Goal: Task Accomplishment & Management: Complete application form

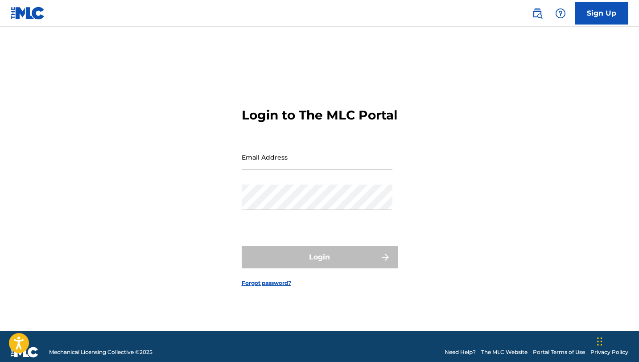
click at [303, 164] on input "Email Address" at bounding box center [317, 156] width 151 height 25
type input "[EMAIL_ADDRESS][DOMAIN_NAME]"
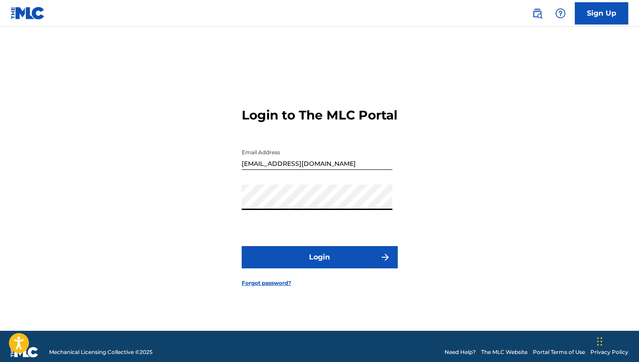
click at [242, 246] on button "Login" at bounding box center [320, 257] width 156 height 22
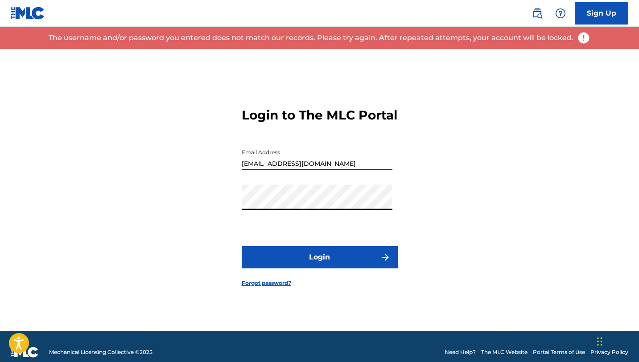
click at [283, 287] on link "Forgot password?" at bounding box center [266, 283] width 49 height 8
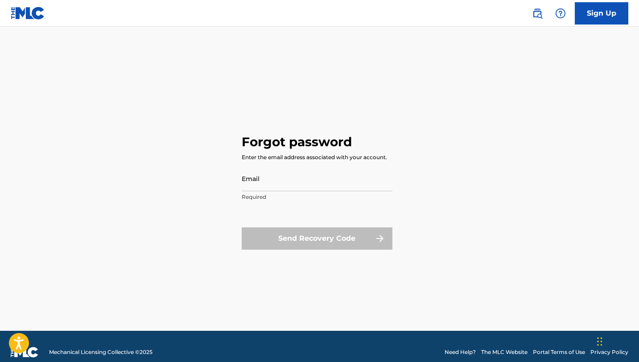
click at [308, 190] on input "Email" at bounding box center [317, 178] width 151 height 25
type input "[EMAIL_ADDRESS][DOMAIN_NAME]"
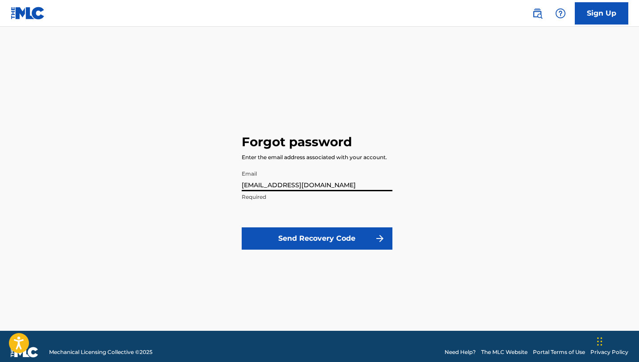
click at [325, 233] on button "Send Recovery Code" at bounding box center [317, 238] width 151 height 22
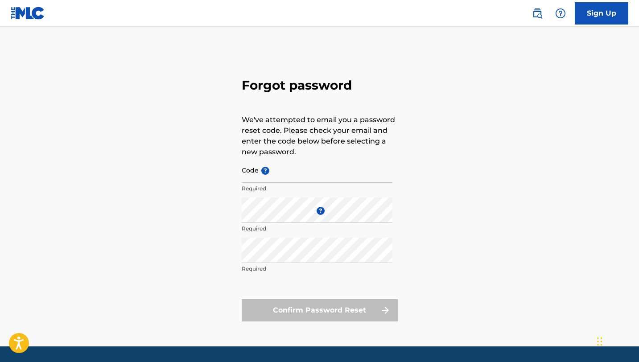
click at [296, 182] on input "Code ?" at bounding box center [317, 169] width 151 height 25
click at [33, 14] on img at bounding box center [28, 13] width 34 height 13
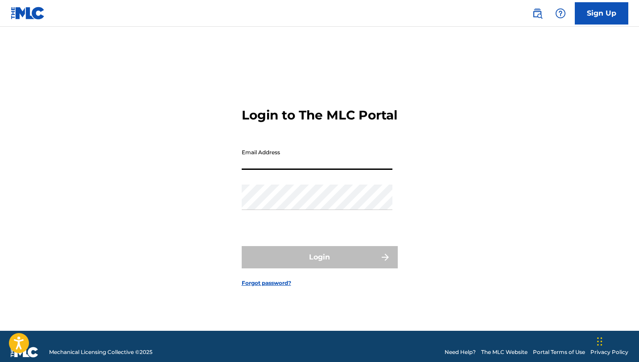
click at [261, 167] on input "Email Address" at bounding box center [317, 156] width 151 height 25
type input "[EMAIL_ADDRESS][DOMAIN_NAME]"
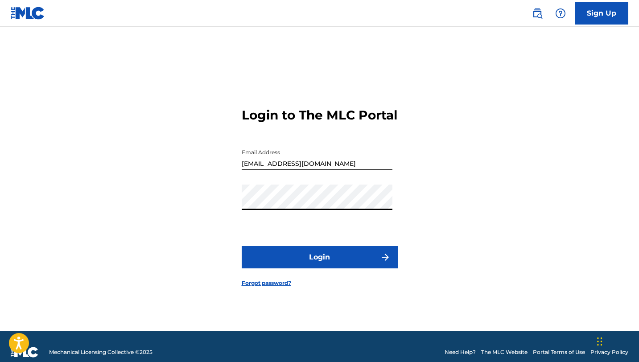
click at [316, 254] on button "Login" at bounding box center [320, 257] width 156 height 22
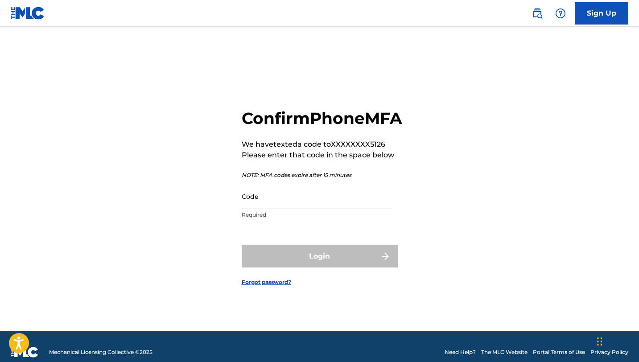
click at [308, 209] on input "Code" at bounding box center [317, 196] width 151 height 25
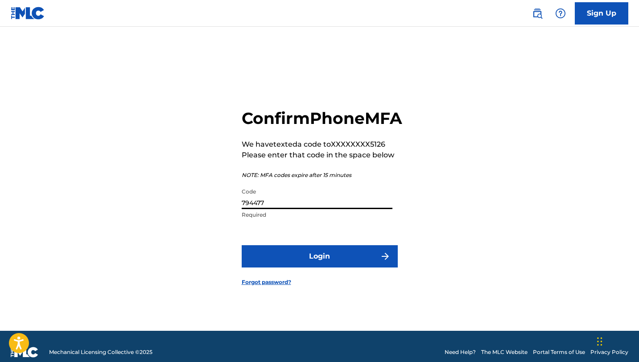
type input "794477"
click at [322, 267] on button "Login" at bounding box center [320, 256] width 156 height 22
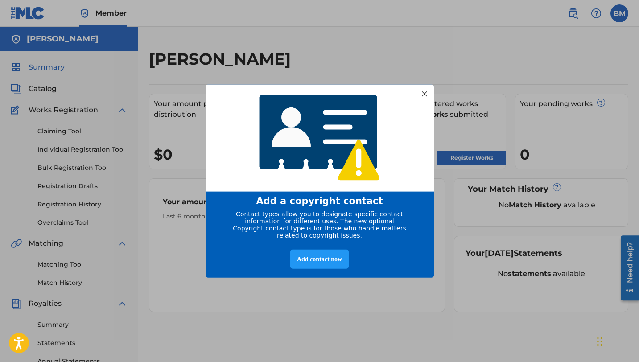
click at [419, 96] on div at bounding box center [424, 94] width 12 height 12
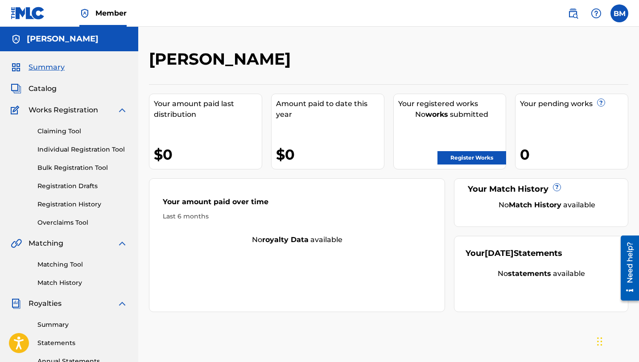
click at [97, 130] on link "Claiming Tool" at bounding box center [82, 131] width 90 height 9
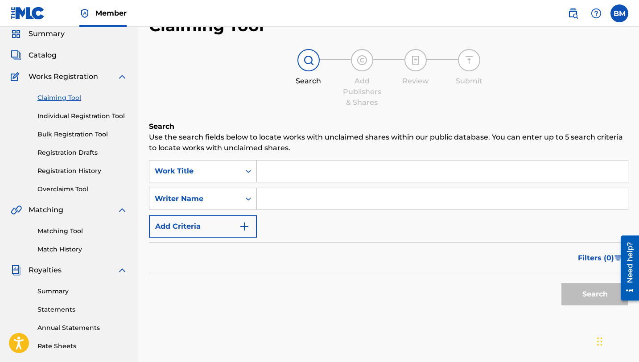
scroll to position [69, 0]
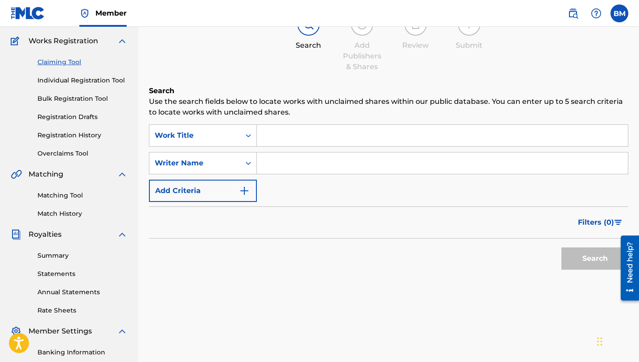
click at [323, 140] on input "Search Form" at bounding box center [442, 135] width 371 height 21
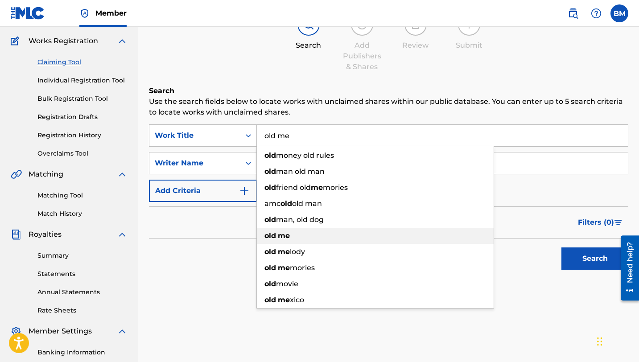
type input "old me"
click at [309, 233] on div "old me" at bounding box center [375, 236] width 237 height 16
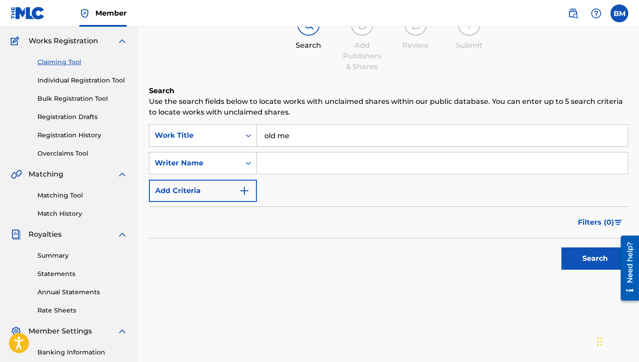
click at [281, 168] on input "Search Form" at bounding box center [442, 162] width 371 height 21
type input "[PERSON_NAME]"
click at [184, 191] on button "Add Criteria" at bounding box center [203, 191] width 108 height 22
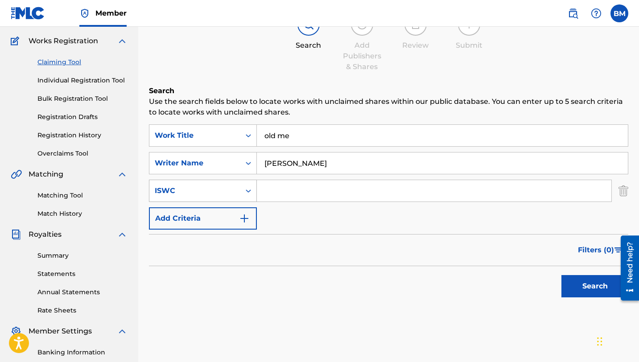
click at [236, 191] on div "ISWC" at bounding box center [194, 190] width 91 height 17
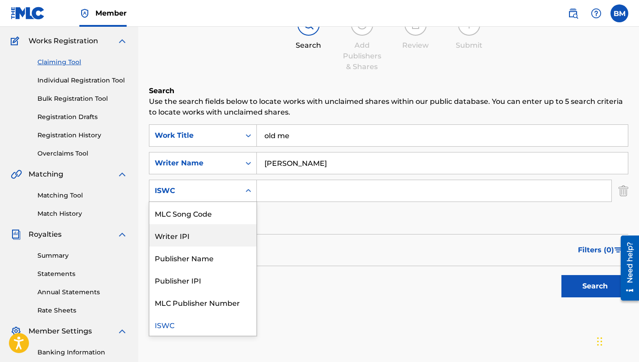
click at [179, 230] on div "Writer IPI" at bounding box center [202, 235] width 107 height 22
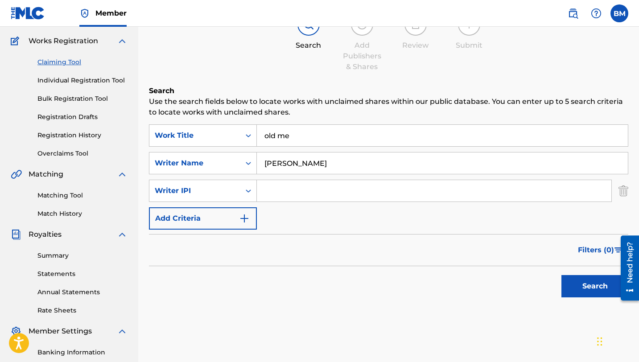
click at [569, 280] on button "Search" at bounding box center [594, 286] width 67 height 22
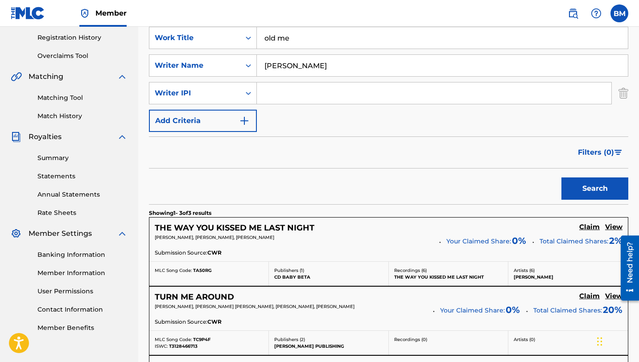
scroll to position [0, 0]
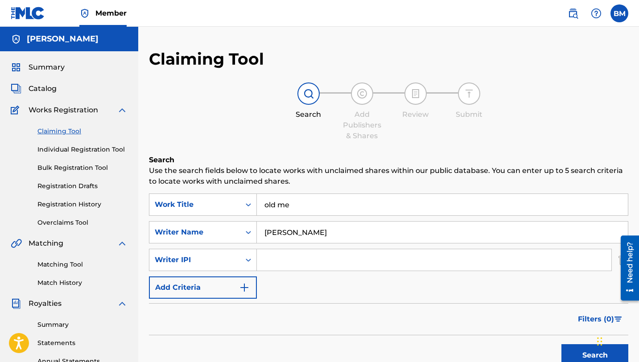
click at [67, 265] on link "Matching Tool" at bounding box center [82, 264] width 90 height 9
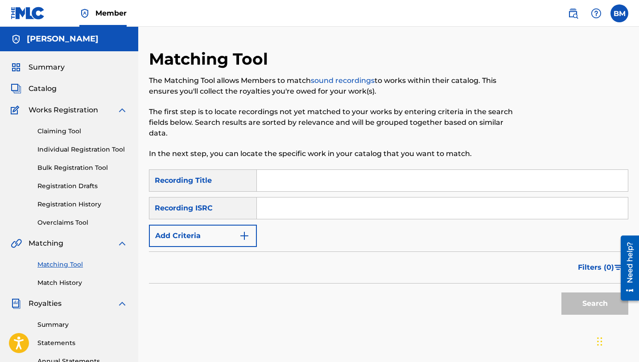
click at [282, 184] on input "Search Form" at bounding box center [442, 180] width 371 height 21
type input "old me"
click at [240, 234] on img "Search Form" at bounding box center [244, 235] width 11 height 11
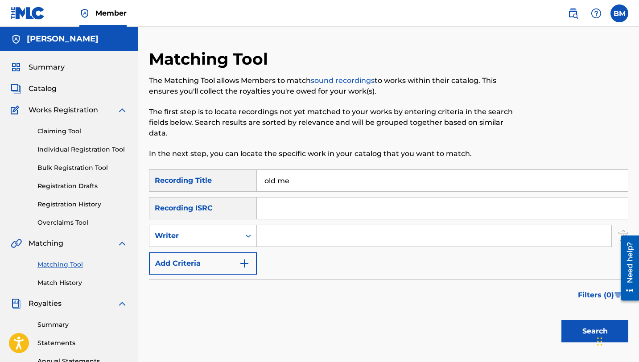
click at [279, 246] on div "Search Form" at bounding box center [434, 236] width 355 height 22
click at [280, 238] on input "Search Form" at bounding box center [434, 235] width 354 height 21
type input "[PERSON_NAME]"
click at [224, 242] on div "Writer" at bounding box center [194, 235] width 91 height 17
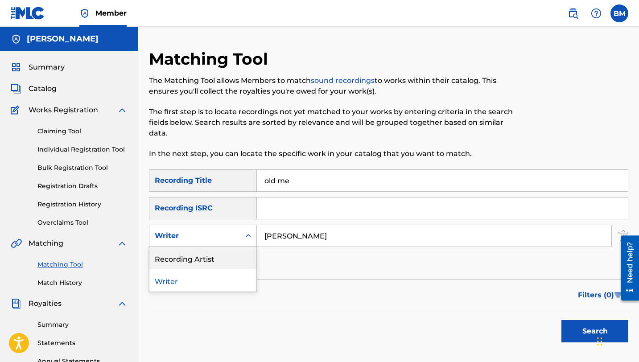
click at [230, 265] on div "Recording Artist" at bounding box center [202, 258] width 107 height 22
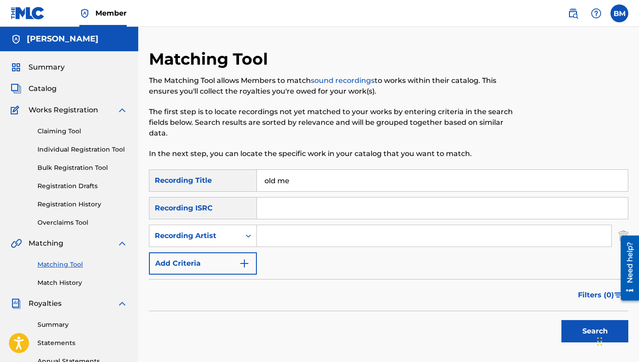
click at [279, 242] on input "Search Form" at bounding box center [434, 235] width 354 height 21
type input "bigg unccc"
click at [586, 321] on button "Search" at bounding box center [594, 331] width 67 height 22
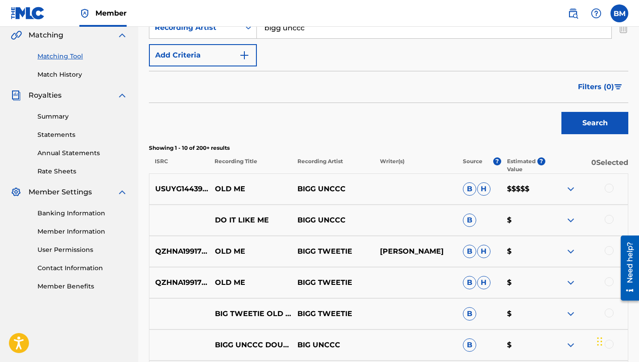
scroll to position [211, 0]
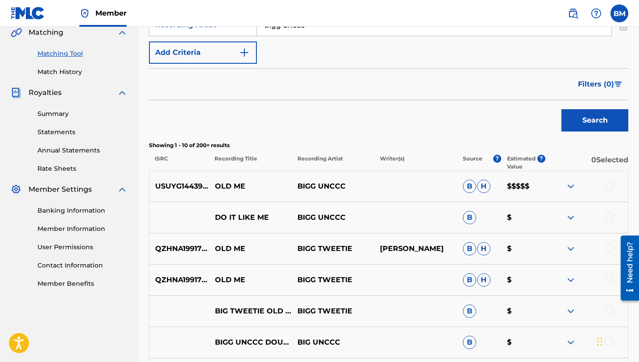
click at [607, 182] on div at bounding box center [608, 185] width 9 height 9
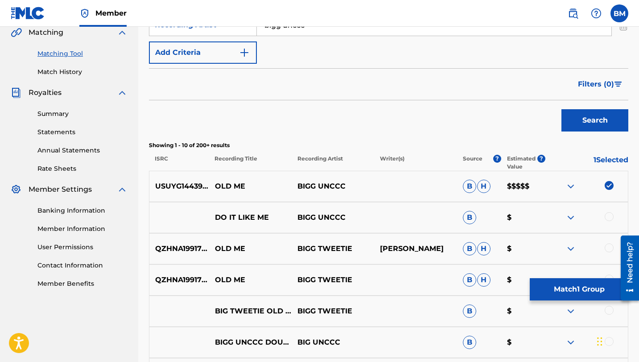
click at [573, 298] on button "Match 1 Group" at bounding box center [578, 289] width 98 height 22
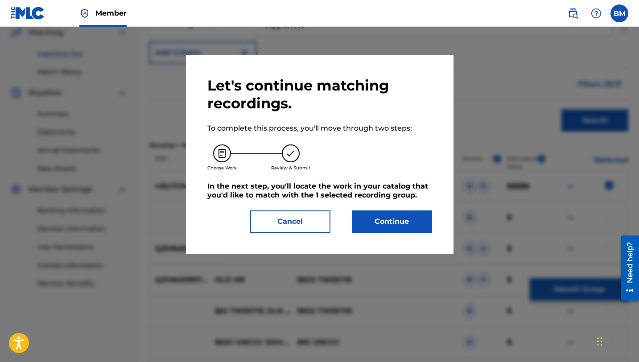
click at [377, 230] on button "Continue" at bounding box center [392, 221] width 80 height 22
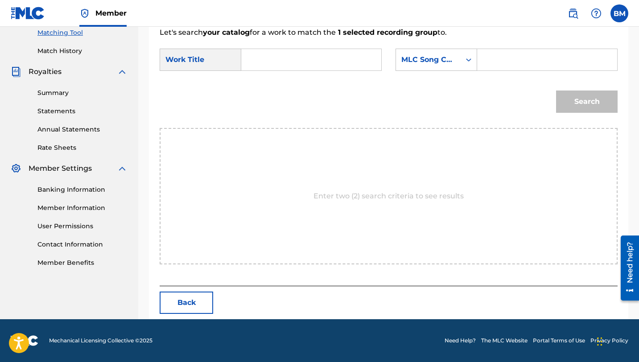
scroll to position [0, 0]
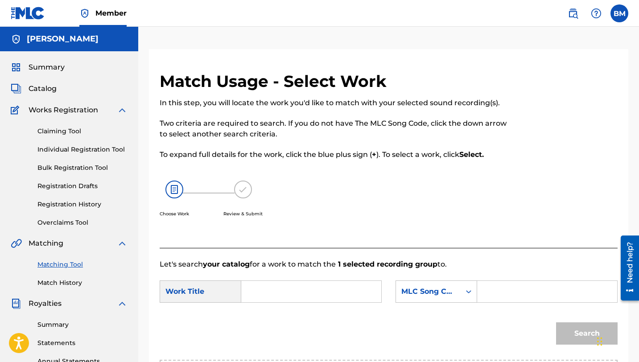
click at [71, 150] on link "Individual Registration Tool" at bounding box center [82, 149] width 90 height 9
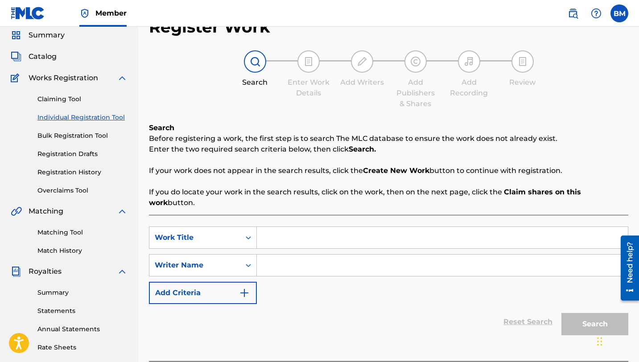
scroll to position [34, 0]
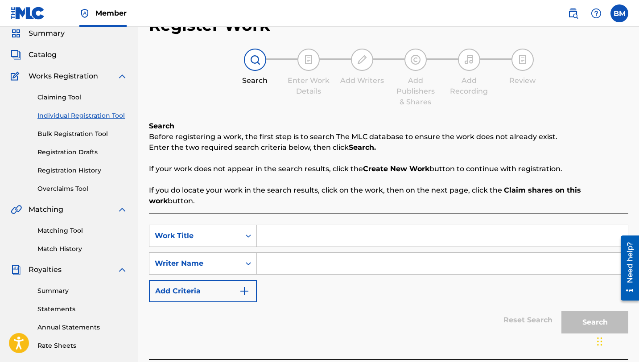
click at [306, 225] on input "Search Form" at bounding box center [442, 235] width 371 height 21
type input "old me"
click at [238, 255] on div "Writer Name" at bounding box center [194, 263] width 91 height 17
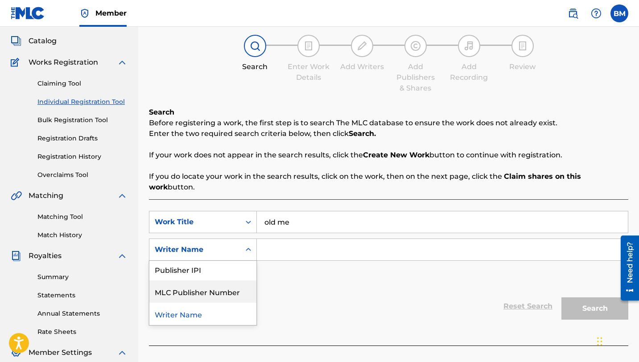
scroll to position [0, 0]
click at [345, 269] on div "SearchWithCriteria8cbb9871-0002-4f11-b418-5043afb1d1e2 Work Title old me Search…" at bounding box center [388, 250] width 479 height 78
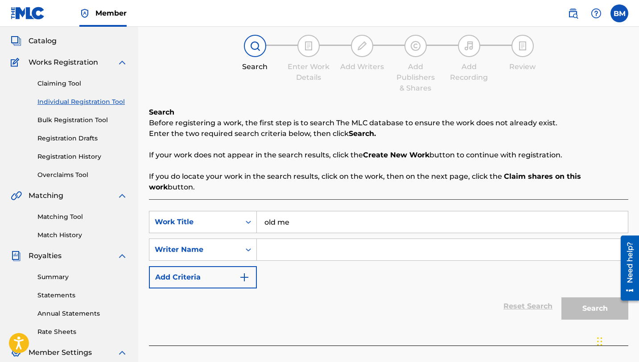
click at [450, 240] on input "Search Form" at bounding box center [442, 249] width 371 height 21
type input "bigg unccc"
click at [586, 306] on button "Search" at bounding box center [594, 308] width 67 height 22
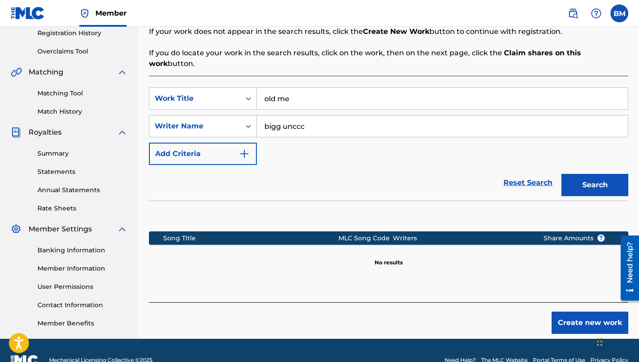
scroll to position [173, 0]
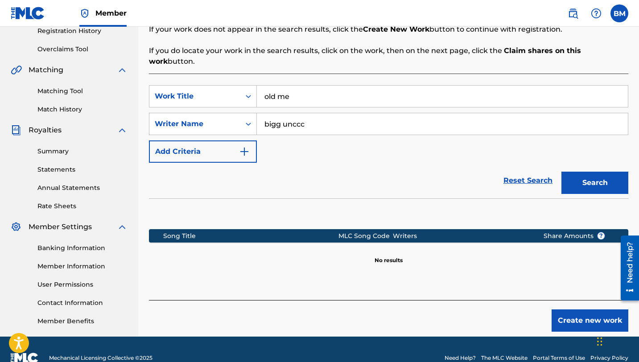
click at [596, 309] on button "Create new work" at bounding box center [589, 320] width 77 height 22
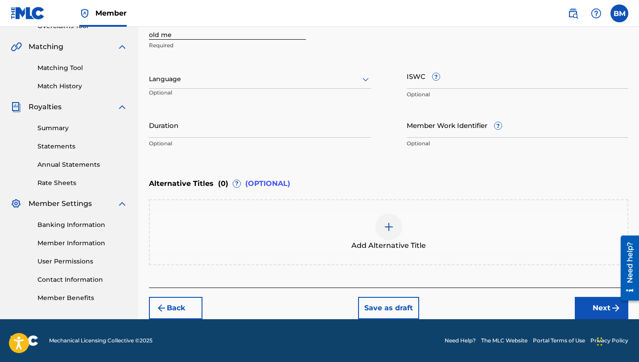
scroll to position [56, 0]
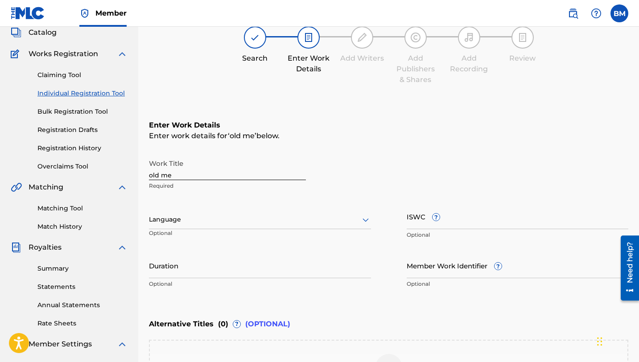
click at [256, 174] on input "old me" at bounding box center [227, 167] width 157 height 25
click at [328, 181] on div "Work Title old me Required" at bounding box center [388, 175] width 479 height 40
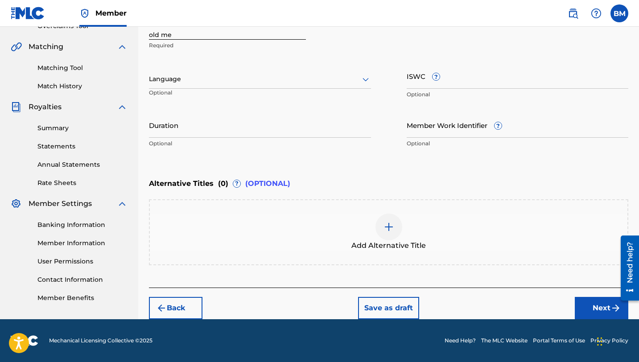
click at [610, 315] on button "Next" at bounding box center [600, 308] width 53 height 22
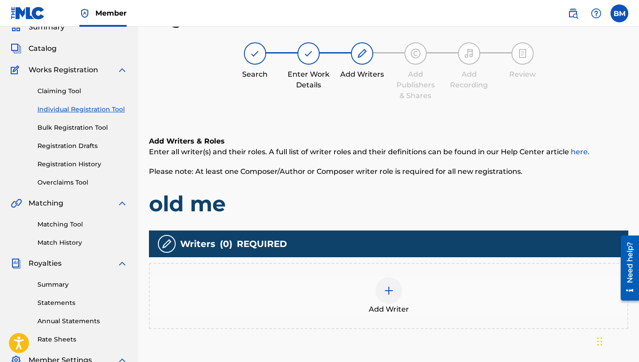
scroll to position [191, 0]
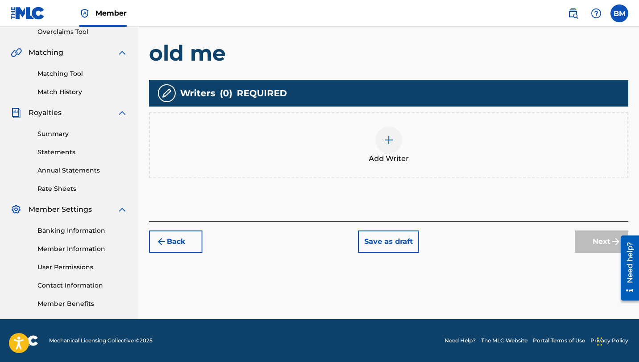
click at [383, 159] on span "Add Writer" at bounding box center [389, 158] width 40 height 11
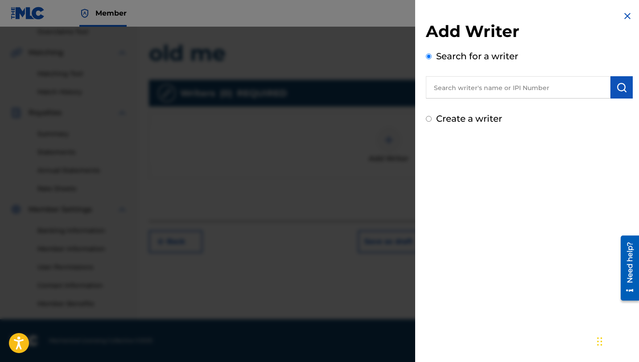
click at [471, 85] on input "text" at bounding box center [518, 87] width 184 height 22
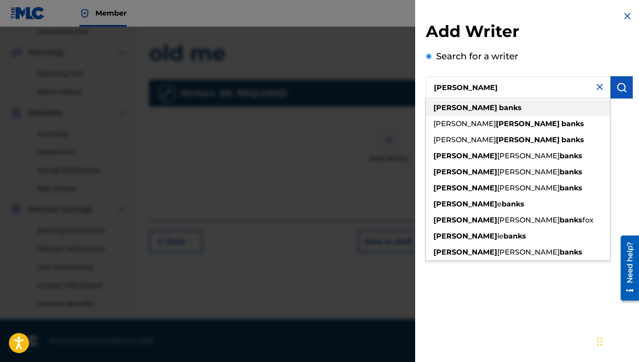
type input "[PERSON_NAME]"
click at [511, 108] on div "[PERSON_NAME]" at bounding box center [518, 108] width 184 height 16
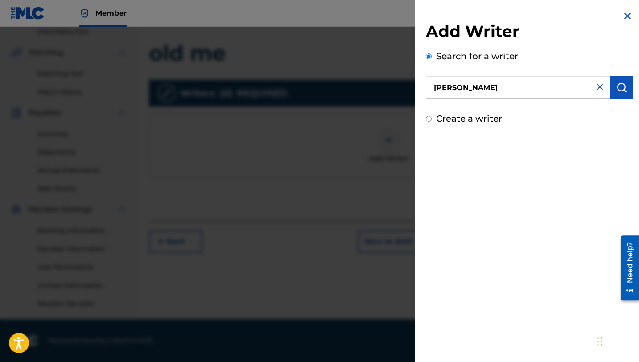
click at [616, 89] on img "submit" at bounding box center [621, 87] width 11 height 11
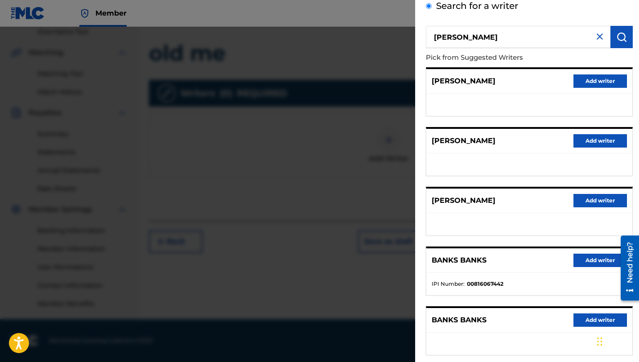
scroll to position [31, 0]
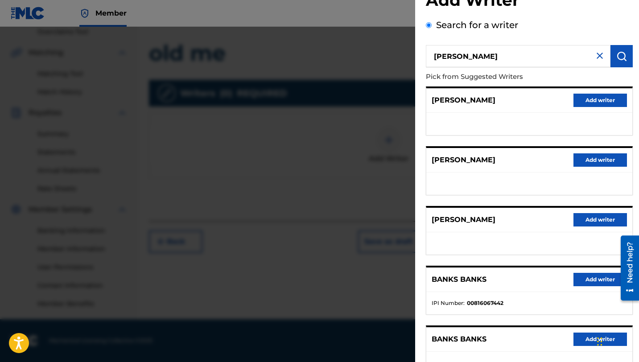
click at [594, 55] on img at bounding box center [599, 55] width 11 height 11
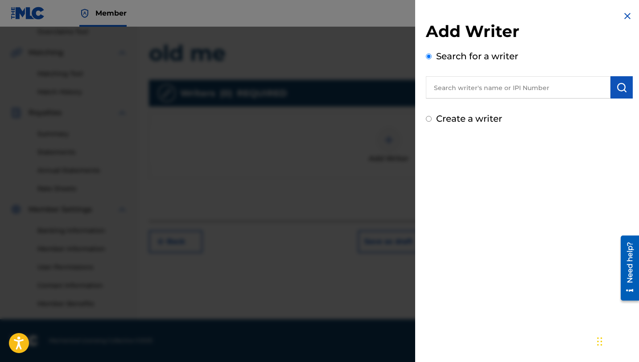
scroll to position [180, 0]
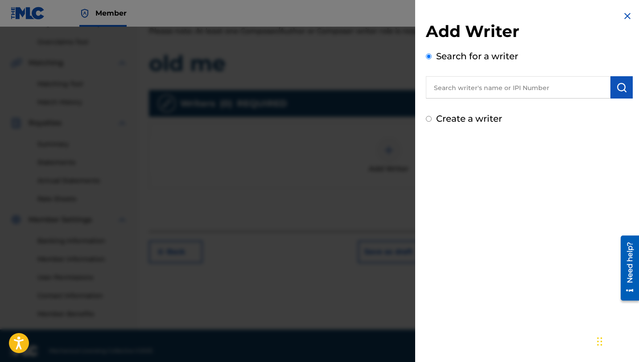
click at [504, 95] on input "text" at bounding box center [518, 87] width 184 height 22
type input "1063010224"
click at [623, 97] on button "submit" at bounding box center [621, 87] width 22 height 22
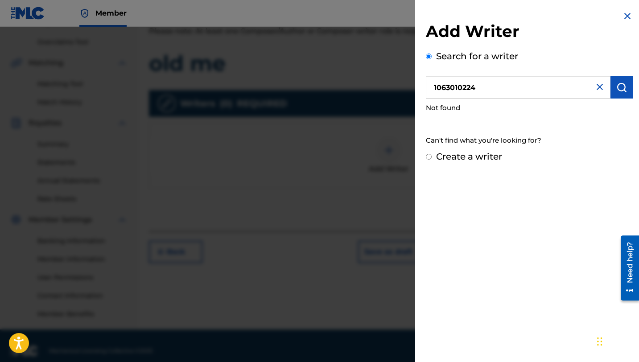
click at [595, 90] on img at bounding box center [599, 87] width 11 height 11
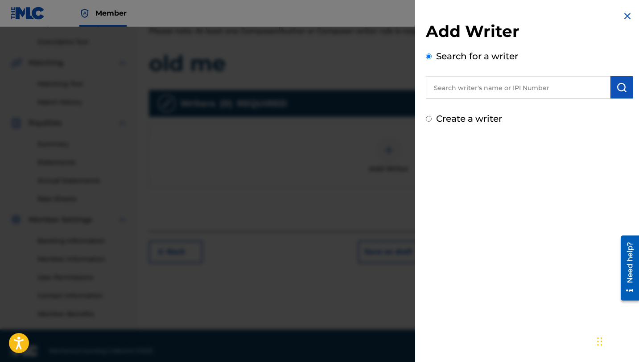
click at [540, 90] on input "text" at bounding box center [518, 87] width 184 height 22
type input "bigg unccc"
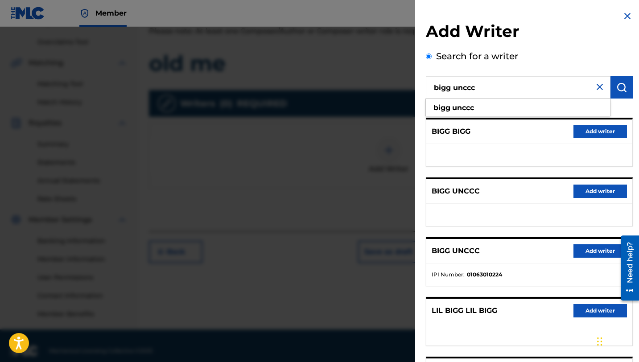
scroll to position [75, 0]
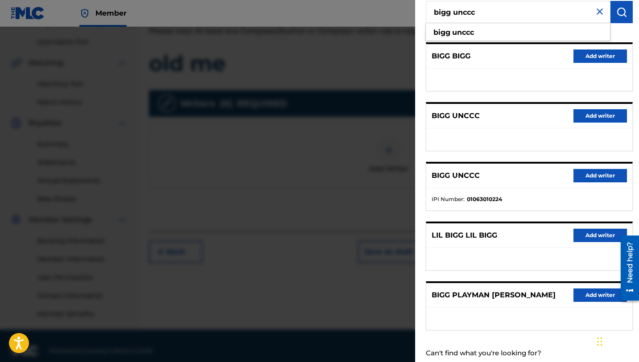
click at [592, 175] on button "Add writer" at bounding box center [599, 175] width 53 height 13
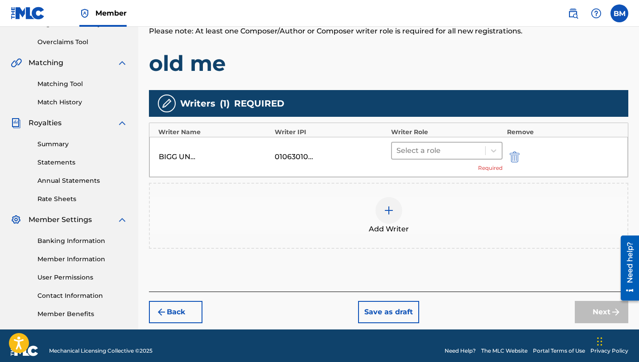
click at [439, 156] on div at bounding box center [438, 150] width 84 height 12
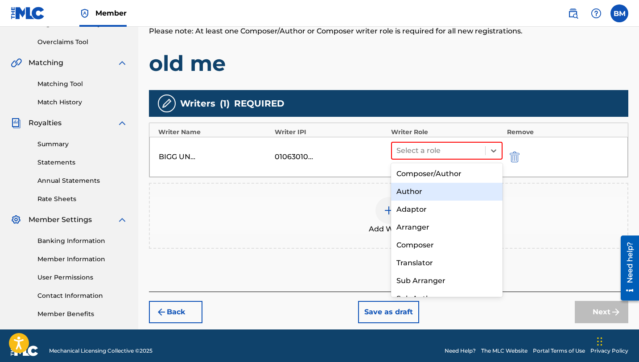
click at [423, 197] on div "Author" at bounding box center [446, 192] width 111 height 18
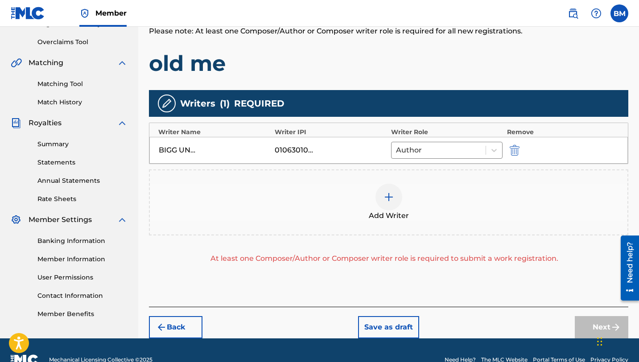
click at [380, 201] on div at bounding box center [388, 197] width 27 height 27
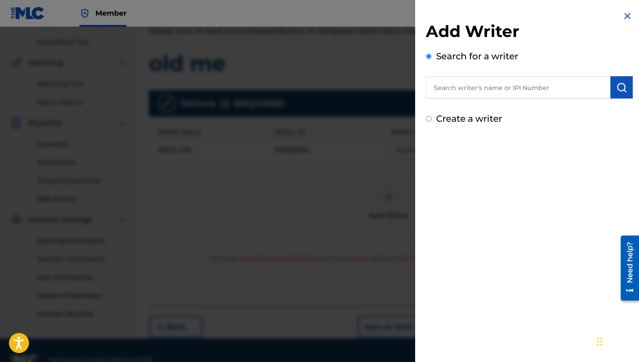
click at [555, 83] on input "text" at bounding box center [518, 87] width 184 height 22
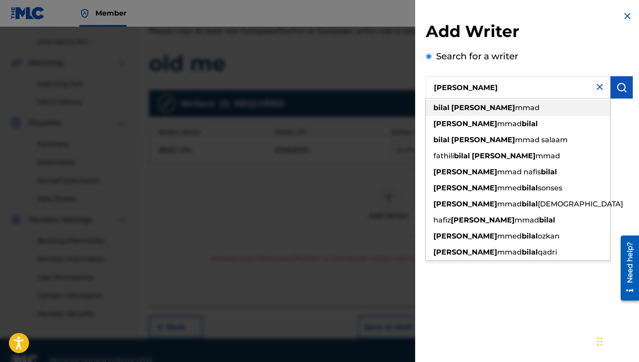
click at [554, 111] on div "[PERSON_NAME] mmad" at bounding box center [518, 108] width 184 height 16
type input "[PERSON_NAME]"
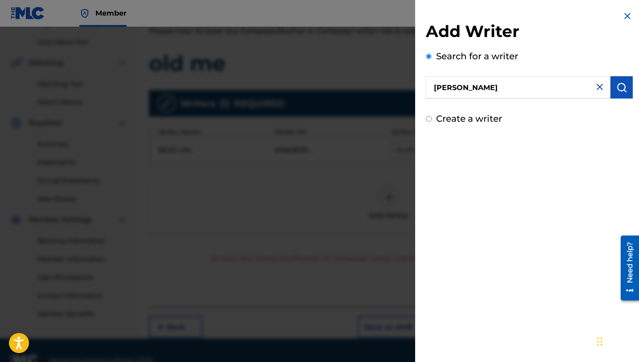
click at [616, 92] on img "submit" at bounding box center [621, 87] width 11 height 11
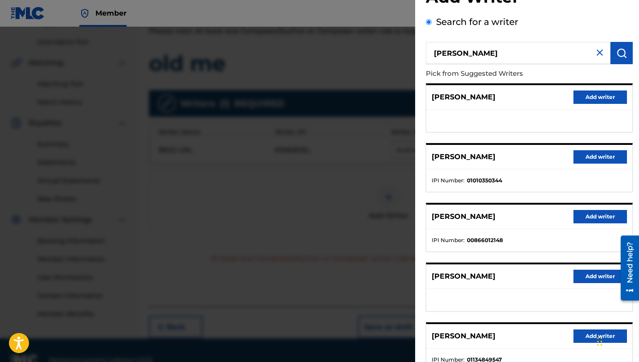
scroll to position [100, 0]
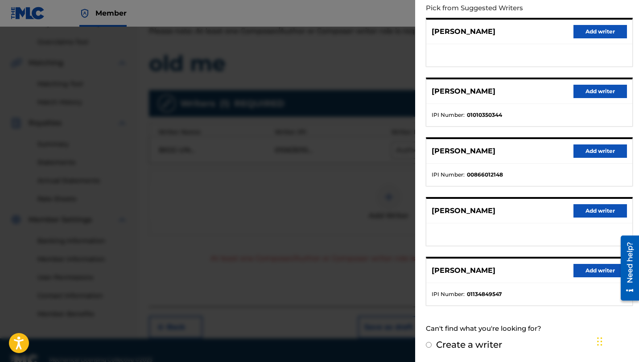
click at [591, 264] on button "Add writer" at bounding box center [599, 270] width 53 height 13
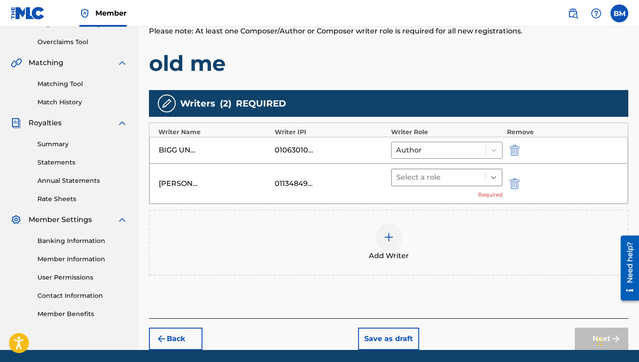
click at [485, 176] on div at bounding box center [493, 177] width 16 height 16
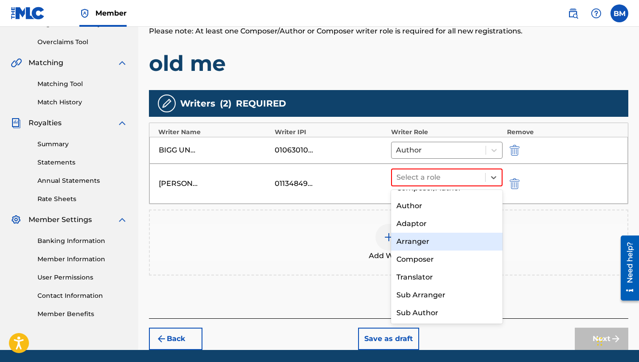
scroll to position [0, 0]
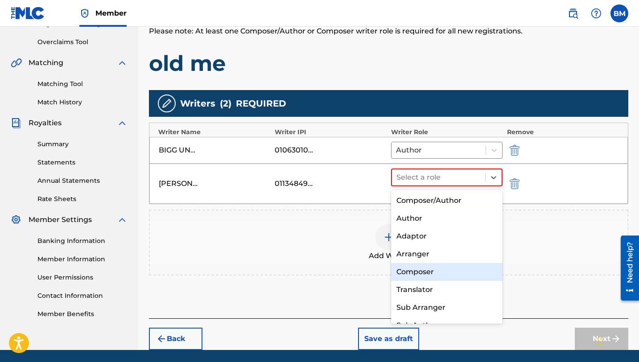
click at [435, 272] on div "Composer" at bounding box center [446, 272] width 111 height 18
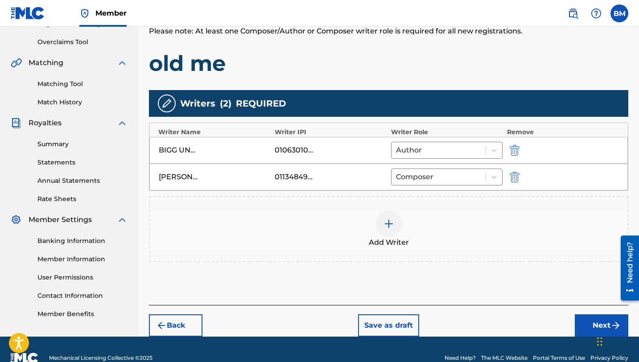
click at [387, 213] on div at bounding box center [388, 223] width 27 height 27
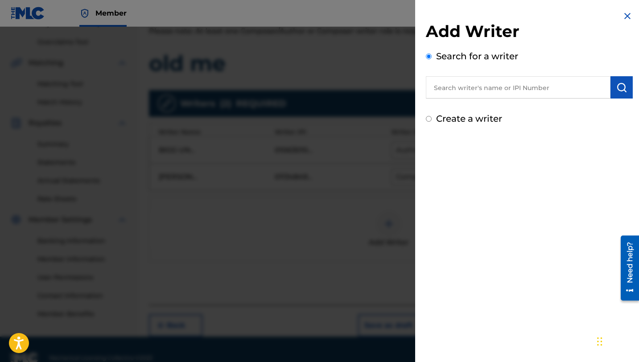
click at [474, 100] on div "Add Writer Search for a writer Create a writer" at bounding box center [529, 73] width 207 height 104
click at [471, 88] on input "text" at bounding box center [518, 87] width 184 height 22
type input "stash bandz"
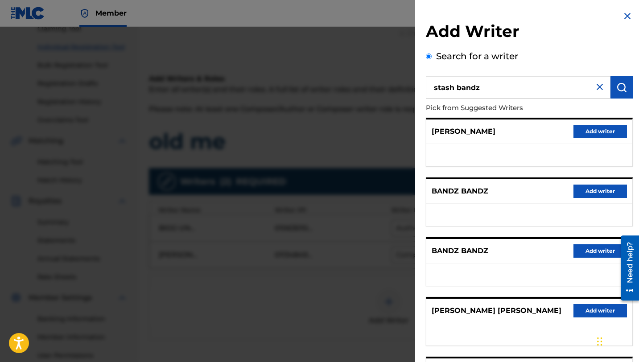
scroll to position [101, 0]
click at [596, 90] on img at bounding box center [599, 87] width 11 height 11
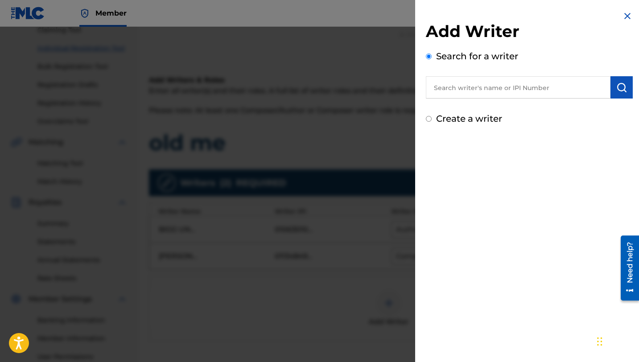
click at [622, 16] on img at bounding box center [627, 16] width 11 height 11
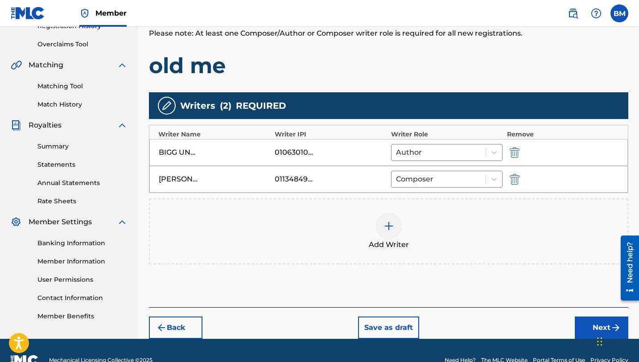
scroll to position [192, 0]
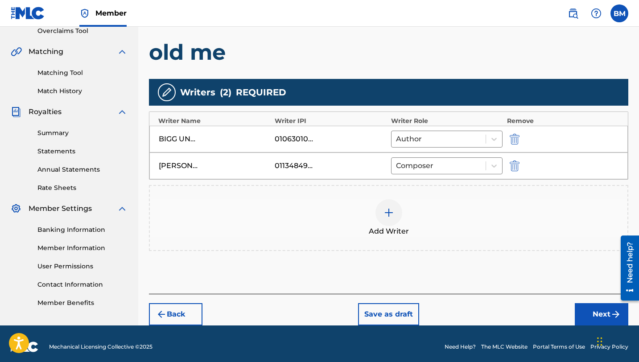
click at [590, 313] on button "Next" at bounding box center [600, 314] width 53 height 22
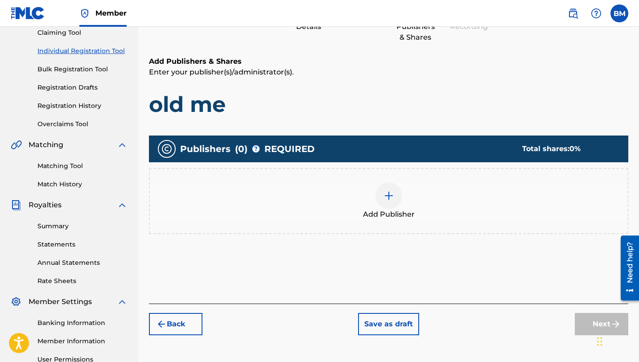
scroll to position [99, 0]
click at [401, 206] on div "Add Publisher" at bounding box center [388, 200] width 477 height 37
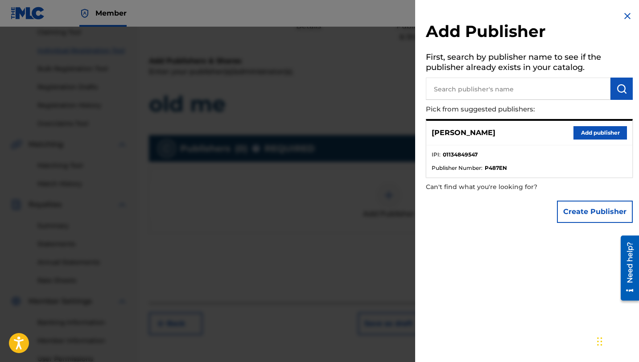
click at [592, 130] on button "Add publisher" at bounding box center [599, 132] width 53 height 13
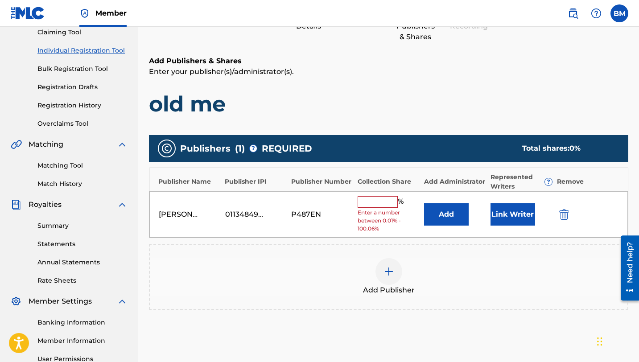
click at [382, 198] on input "text" at bounding box center [377, 202] width 40 height 12
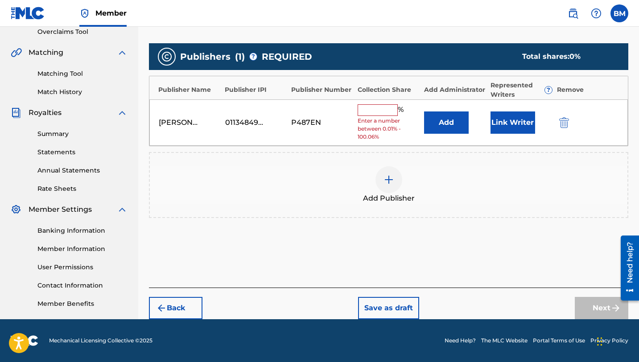
click at [167, 309] on button "Back" at bounding box center [175, 308] width 53 height 22
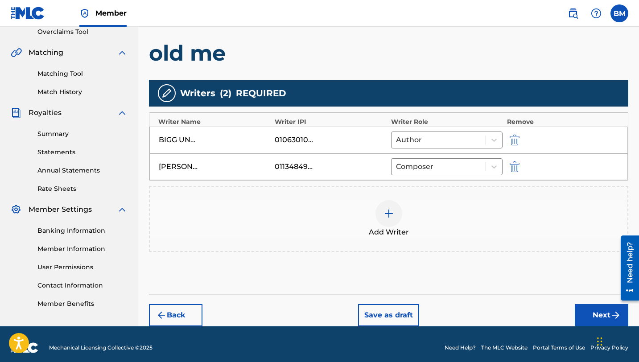
click at [385, 201] on div at bounding box center [388, 213] width 27 height 27
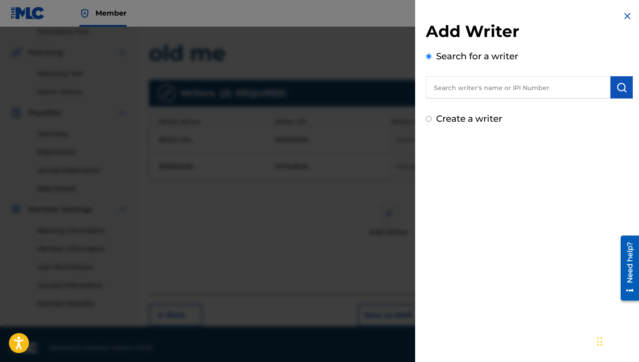
click at [448, 122] on label "Create a writer" at bounding box center [469, 118] width 66 height 11
radio input "true"
click at [431, 122] on input "Create a writer" at bounding box center [429, 119] width 6 height 6
radio input "false"
radio input "true"
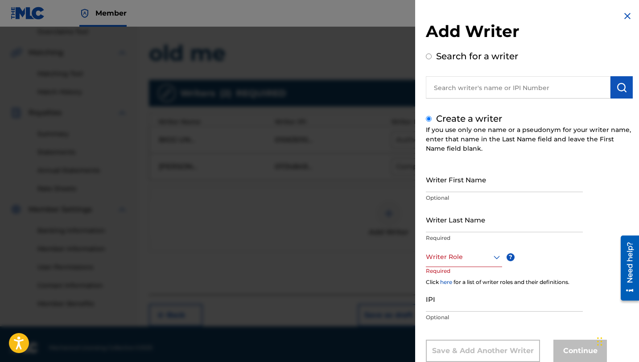
click at [457, 180] on input "Writer First Name" at bounding box center [504, 179] width 157 height 25
click at [455, 190] on input "Stash Bandz" at bounding box center [504, 179] width 157 height 25
type input "Stash"
click at [458, 223] on input "Writer Last Name" at bounding box center [504, 219] width 157 height 25
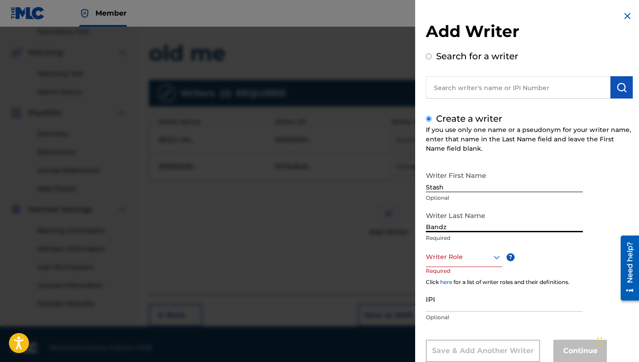
type input "Bandz"
click at [459, 262] on div "Writer Role" at bounding box center [464, 257] width 76 height 20
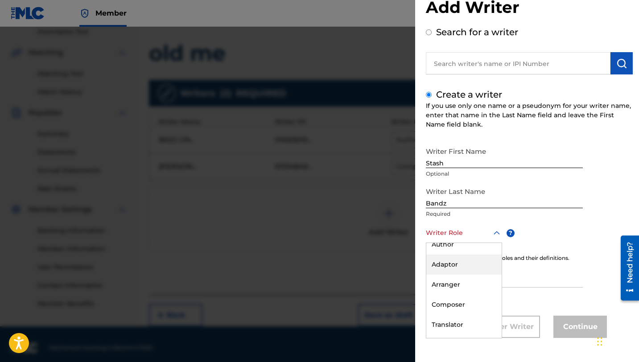
scroll to position [30, 0]
click at [455, 304] on div "Composer" at bounding box center [463, 303] width 75 height 20
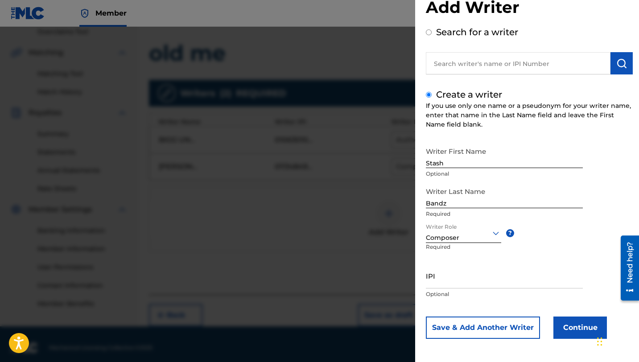
scroll to position [25, 0]
click at [577, 332] on button "Continue" at bounding box center [579, 326] width 53 height 22
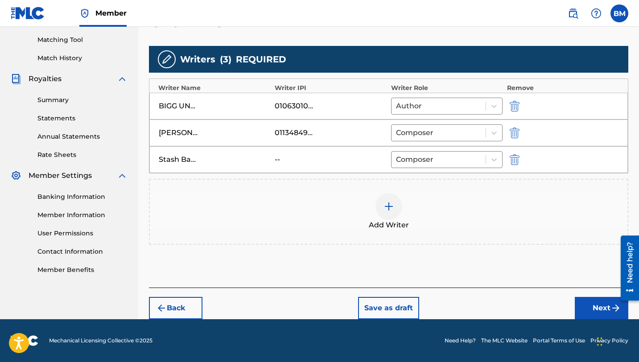
click at [586, 302] on button "Next" at bounding box center [600, 308] width 53 height 22
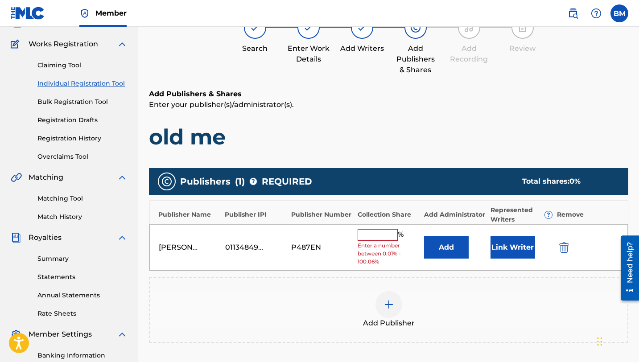
scroll to position [40, 0]
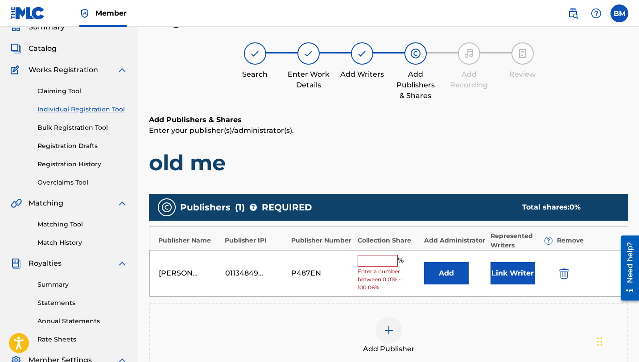
click at [383, 263] on input "text" at bounding box center [377, 261] width 40 height 12
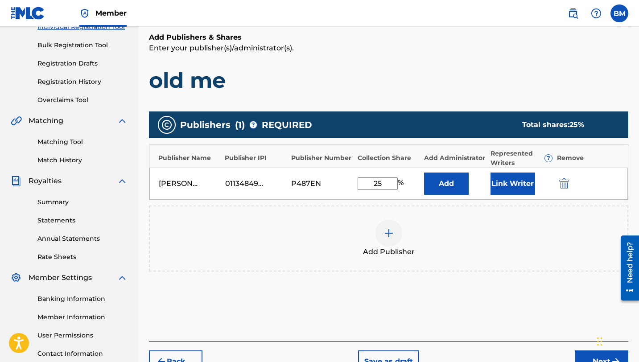
scroll to position [136, 0]
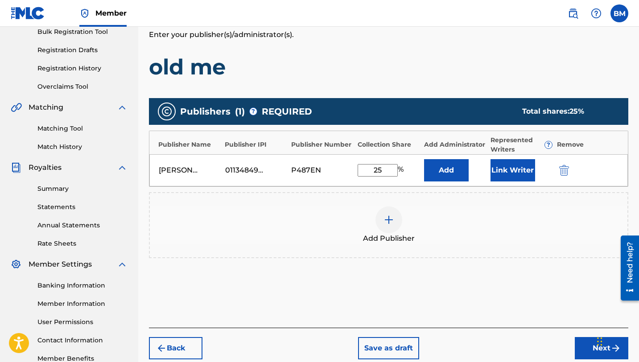
type input "25"
click at [508, 168] on button "Link Writer" at bounding box center [512, 170] width 45 height 22
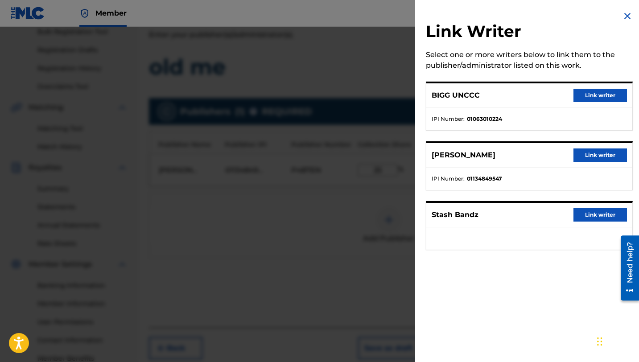
click at [587, 153] on button "Link writer" at bounding box center [599, 154] width 53 height 13
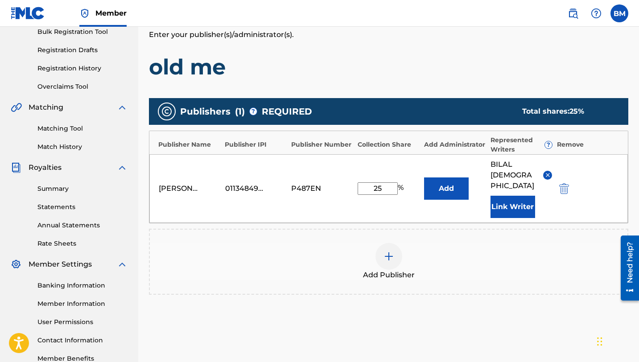
scroll to position [200, 0]
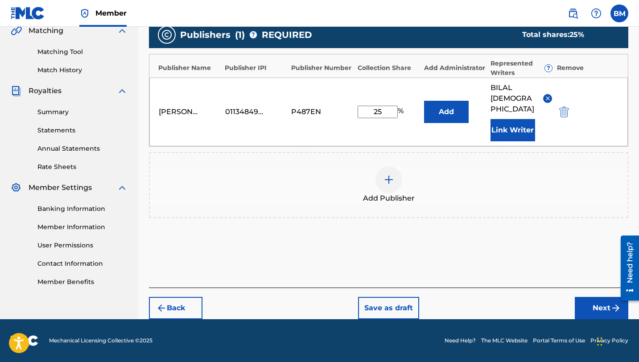
click at [577, 305] on button "Next" at bounding box center [600, 308] width 53 height 22
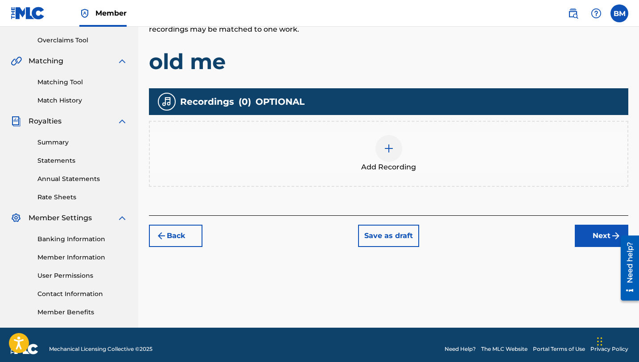
scroll to position [185, 0]
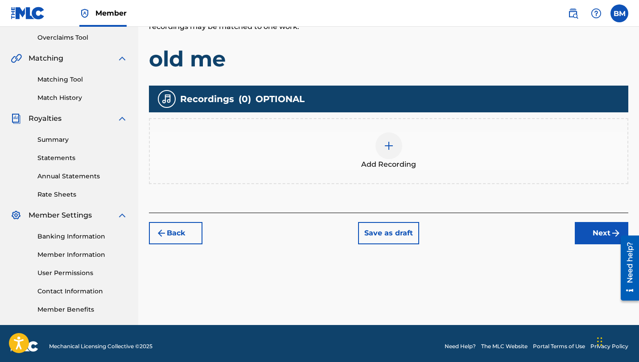
click at [394, 138] on div at bounding box center [388, 145] width 27 height 27
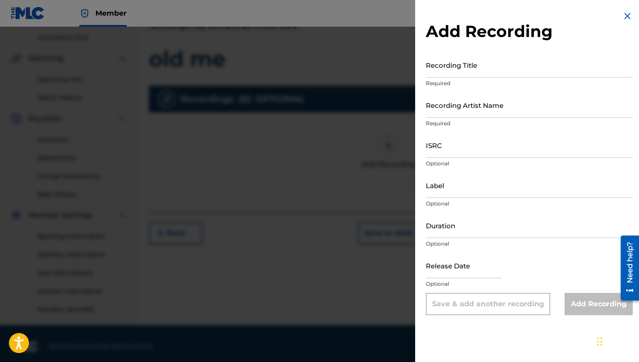
click at [475, 71] on input "Recording Title" at bounding box center [529, 64] width 207 height 25
type input "old me"
click at [459, 111] on input "Recording Artist Name" at bounding box center [529, 104] width 207 height 25
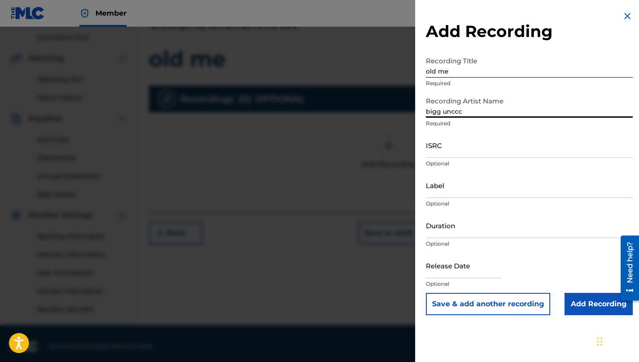
type input "bigg unccc"
click at [452, 138] on input "ISRC" at bounding box center [529, 144] width 207 height 25
click at [461, 191] on input "Label" at bounding box center [529, 184] width 207 height 25
type input "Paper Route Empire"
click at [579, 299] on input "Add Recording" at bounding box center [598, 304] width 68 height 22
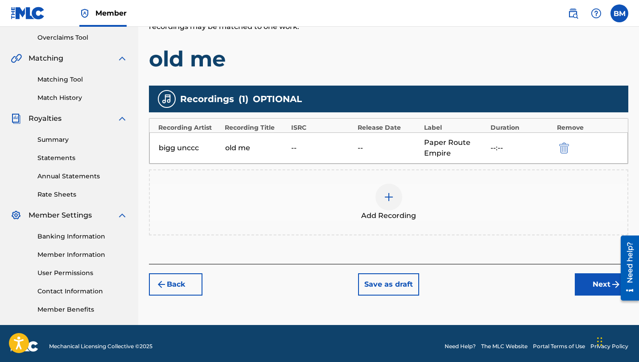
click at [561, 146] on img "submit" at bounding box center [564, 148] width 10 height 11
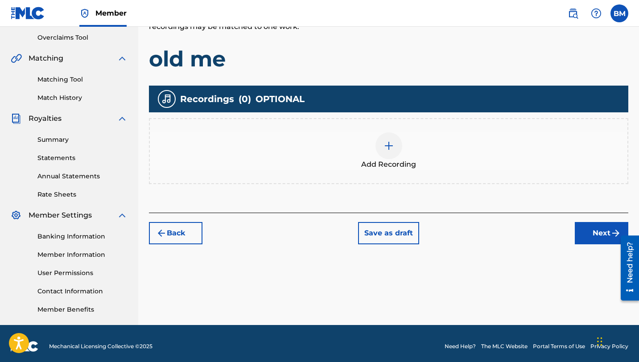
click at [364, 167] on span "Add Recording" at bounding box center [388, 164] width 55 height 11
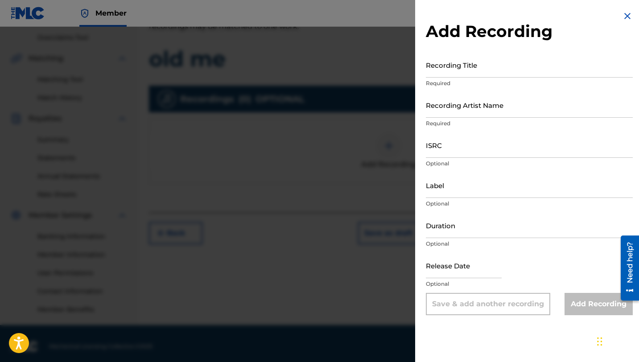
click at [471, 150] on input "ISRC" at bounding box center [529, 144] width 207 height 25
click at [480, 71] on input "Recording Title" at bounding box center [529, 64] width 207 height 25
type input "Old Me"
click at [478, 113] on input "Recording Artist Name" at bounding box center [529, 104] width 207 height 25
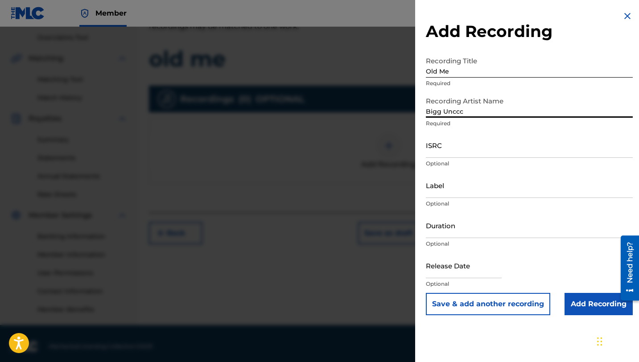
type input "Bigg Unccc"
click at [457, 142] on input "ISRC" at bounding box center [529, 144] width 207 height 25
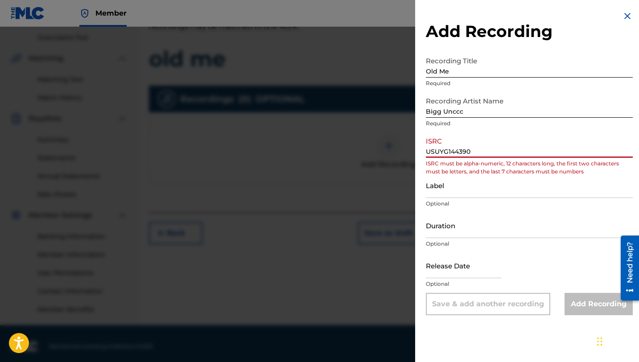
type input "USUYG1443904"
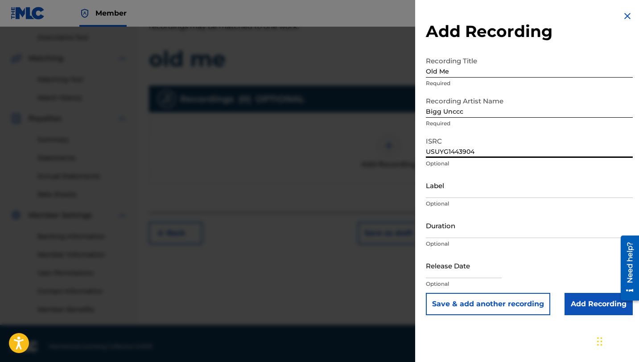
click at [570, 304] on input "Add Recording" at bounding box center [598, 304] width 68 height 22
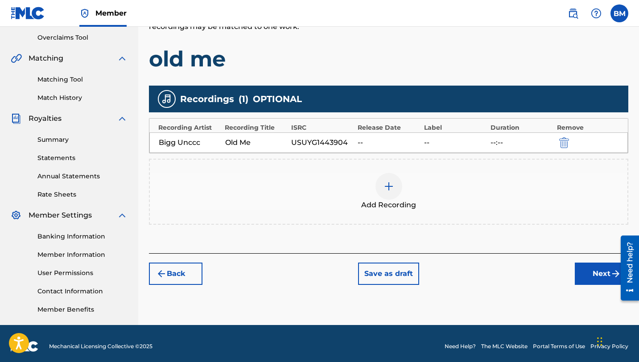
click at [605, 273] on button "Next" at bounding box center [600, 273] width 53 height 22
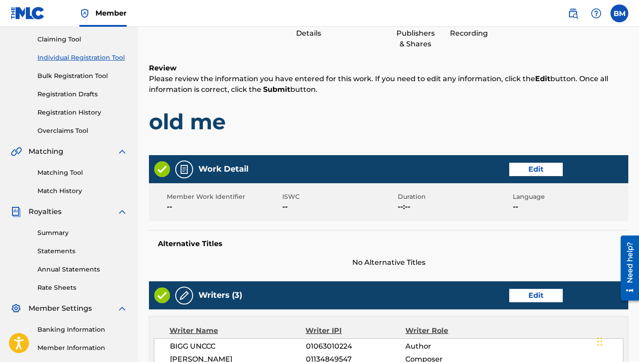
scroll to position [105, 0]
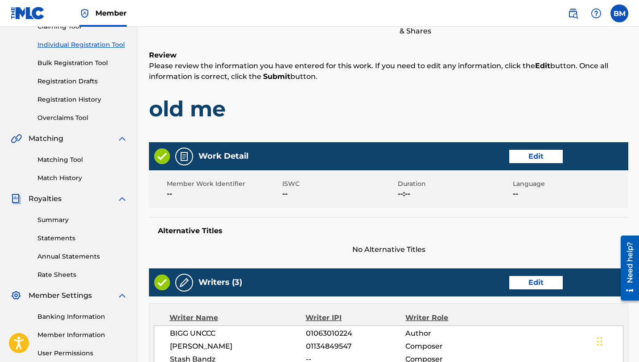
click at [536, 154] on button "Edit" at bounding box center [535, 156] width 53 height 13
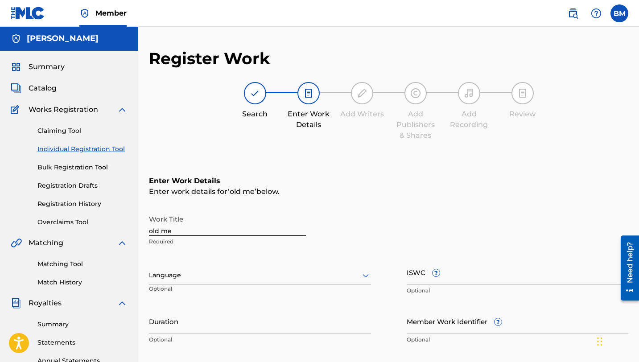
scroll to position [0, 0]
click at [198, 242] on p "Required" at bounding box center [227, 242] width 157 height 8
click at [196, 231] on input "old me" at bounding box center [227, 223] width 157 height 25
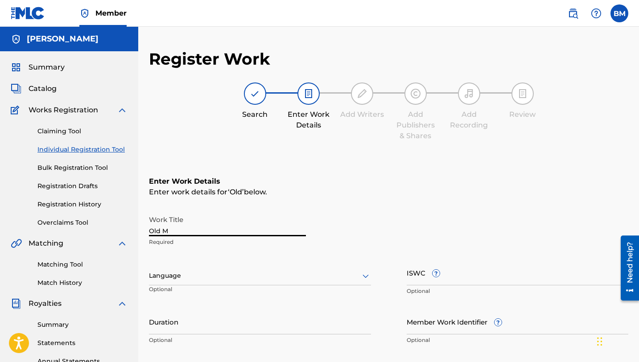
type input "Old Me"
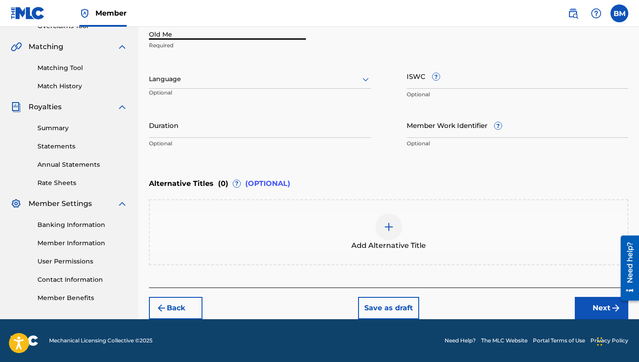
click at [599, 310] on button "Next" at bounding box center [600, 308] width 53 height 22
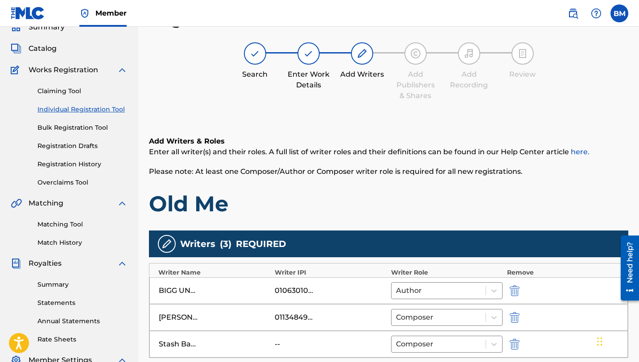
scroll to position [225, 0]
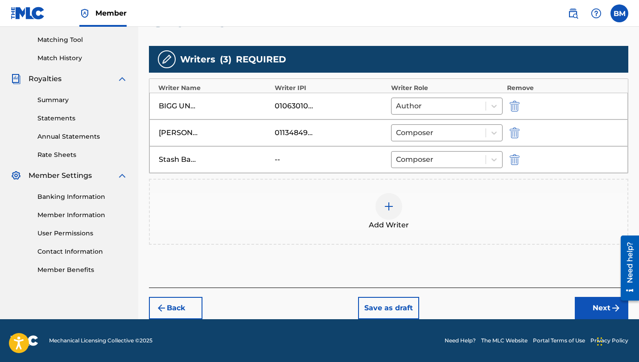
click at [590, 304] on button "Next" at bounding box center [600, 308] width 53 height 22
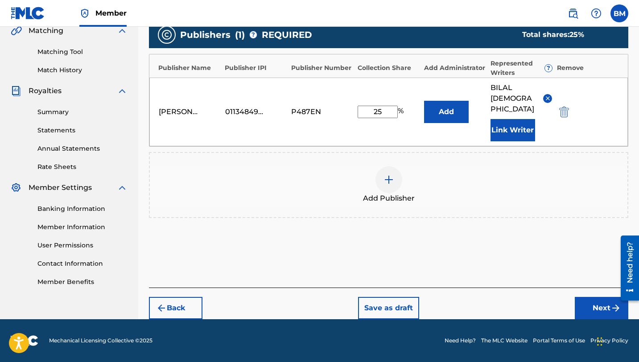
click at [589, 300] on button "Next" at bounding box center [600, 308] width 53 height 22
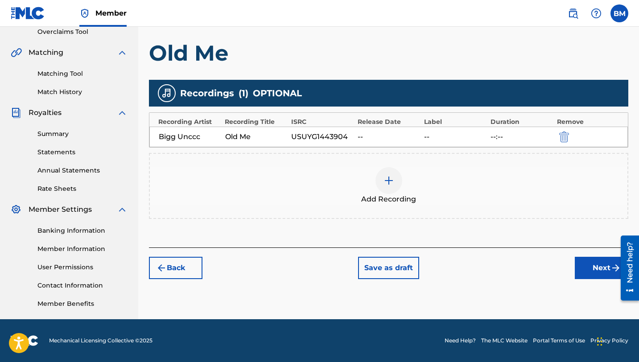
click at [583, 273] on button "Next" at bounding box center [600, 268] width 53 height 22
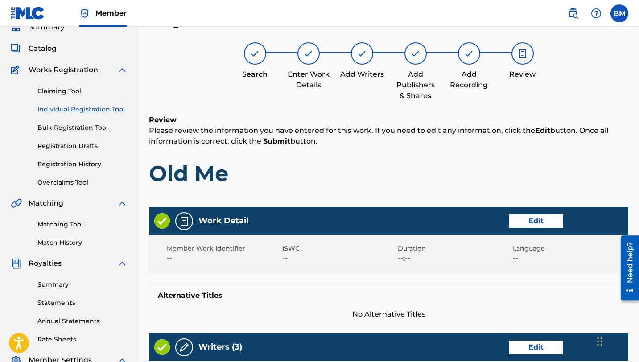
scroll to position [422, 0]
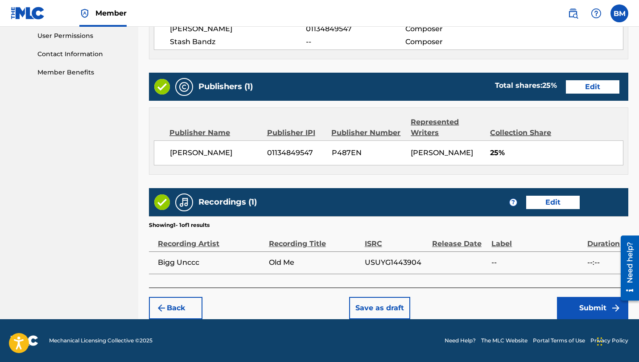
click at [581, 308] on button "Submit" at bounding box center [592, 308] width 71 height 22
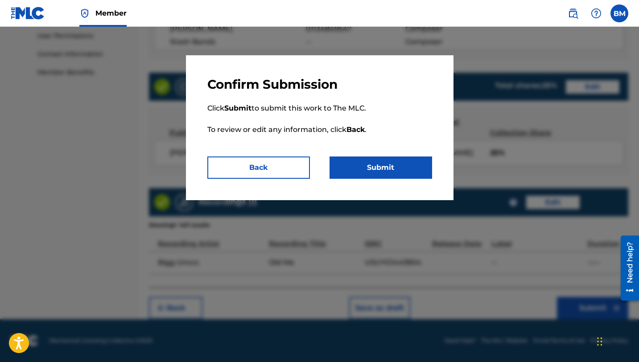
click at [410, 164] on button "Submit" at bounding box center [380, 167] width 102 height 22
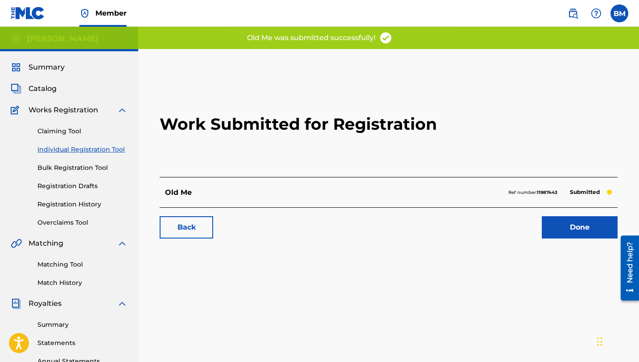
click at [558, 231] on link "Done" at bounding box center [579, 227] width 76 height 22
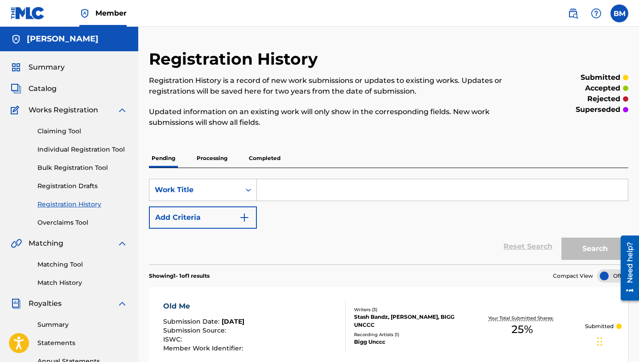
click at [73, 262] on link "Matching Tool" at bounding box center [82, 264] width 90 height 9
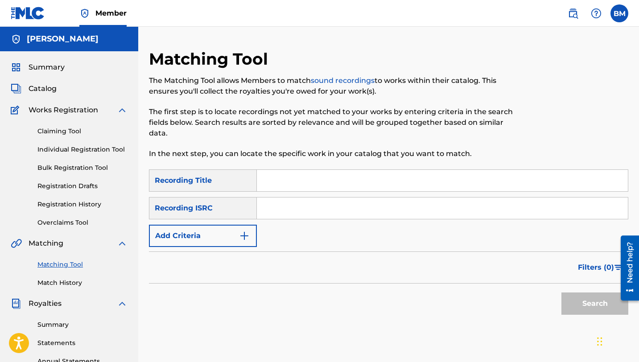
click at [94, 147] on link "Individual Registration Tool" at bounding box center [82, 149] width 90 height 9
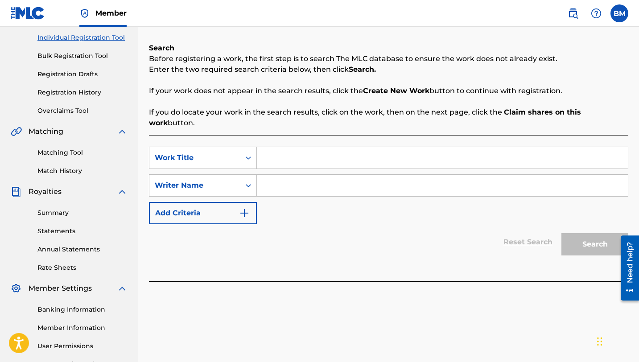
scroll to position [129, 0]
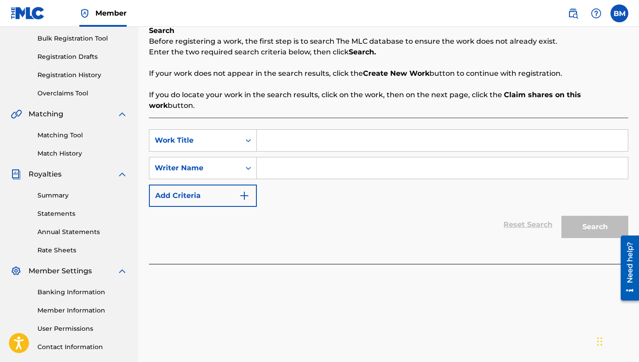
click at [318, 131] on input "Search Form" at bounding box center [442, 140] width 371 height 21
type input "LE"
click at [50, 130] on div "Matching Tool Match History" at bounding box center [69, 138] width 117 height 39
click at [53, 135] on link "Matching Tool" at bounding box center [82, 135] width 90 height 9
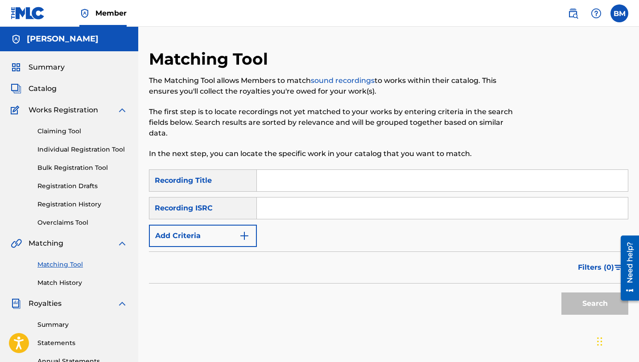
click at [290, 184] on input "Search Form" at bounding box center [442, 180] width 371 height 21
type input "l"
click at [300, 207] on input "Search Form" at bounding box center [442, 207] width 371 height 21
type input "Y"
type input "USUYG1379833"
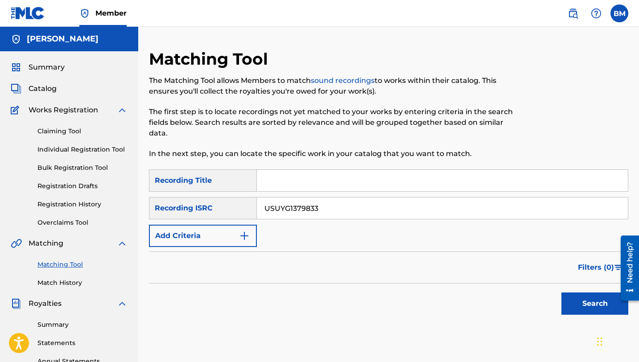
click at [435, 179] on input "Search Form" at bounding box center [442, 180] width 371 height 21
type input "Letter to Flippa"
click at [597, 307] on button "Search" at bounding box center [594, 303] width 67 height 22
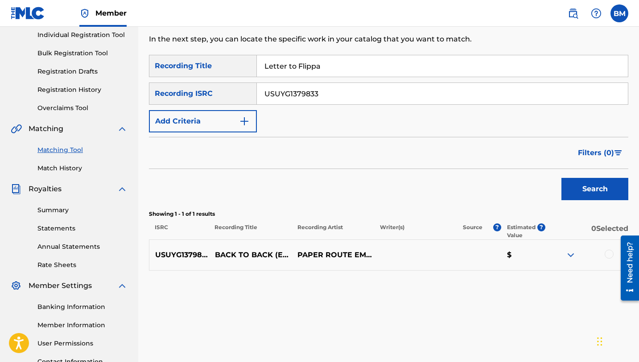
scroll to position [100, 0]
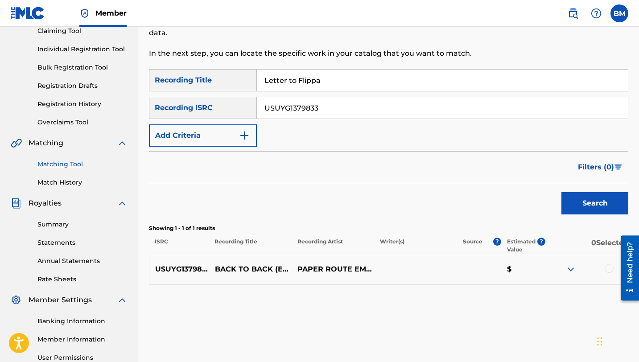
click at [303, 102] on input "USUYG1379833" at bounding box center [442, 107] width 371 height 21
type input "USUYG1410807"
click at [465, 74] on input "Letter to Flippa" at bounding box center [442, 80] width 371 height 21
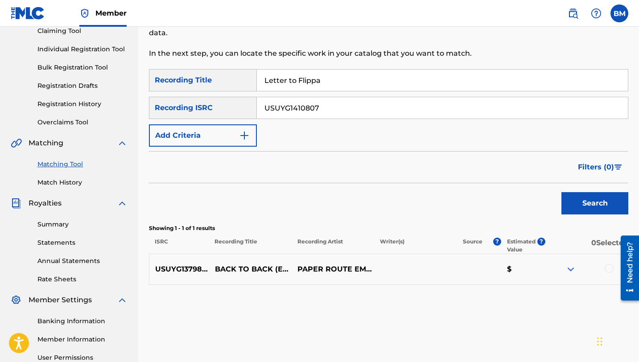
click at [465, 74] on input "Letter to Flippa" at bounding box center [442, 80] width 371 height 21
click at [603, 198] on button "Search" at bounding box center [594, 203] width 67 height 22
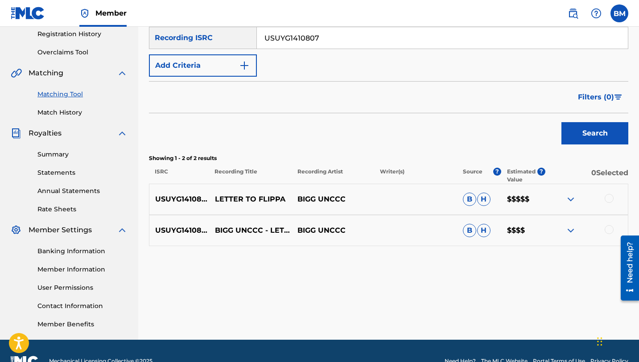
scroll to position [174, 0]
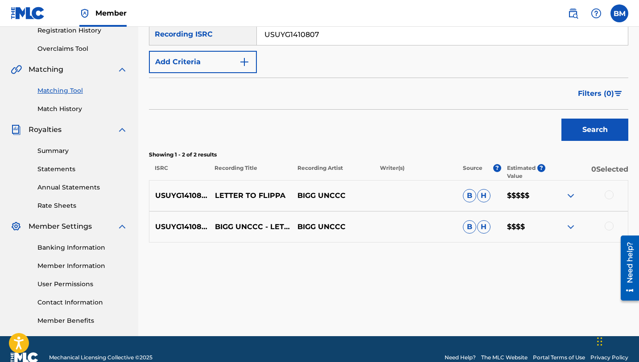
click at [569, 195] on img at bounding box center [570, 195] width 11 height 11
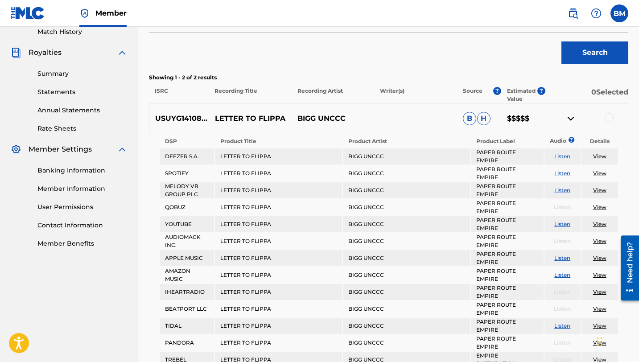
scroll to position [265, 0]
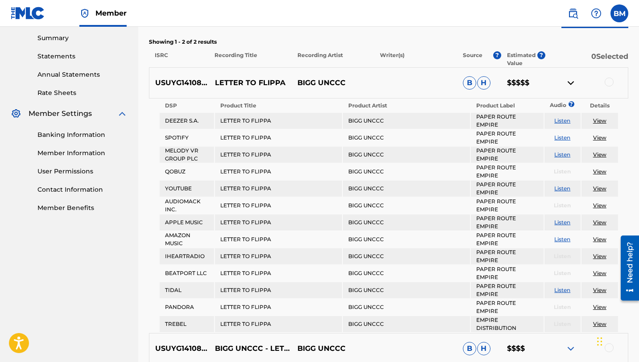
click at [573, 85] on img at bounding box center [570, 83] width 11 height 11
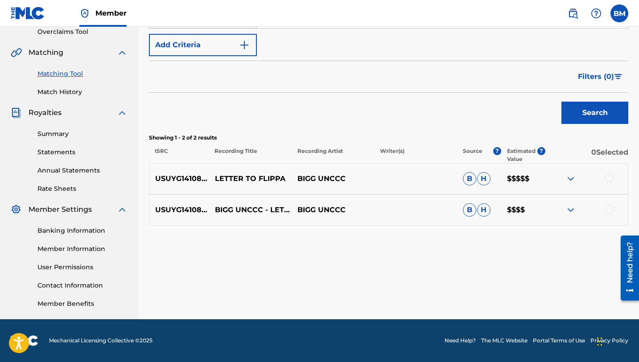
click at [566, 180] on img at bounding box center [570, 178] width 11 height 11
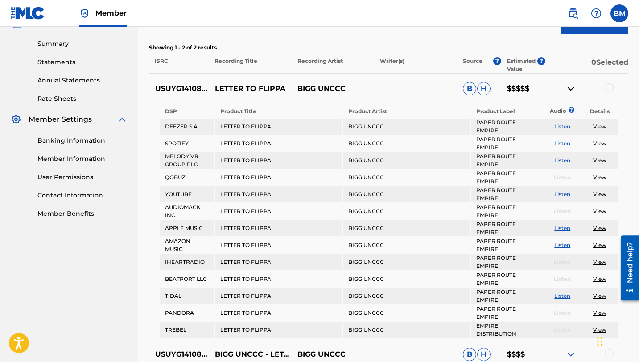
scroll to position [270, 0]
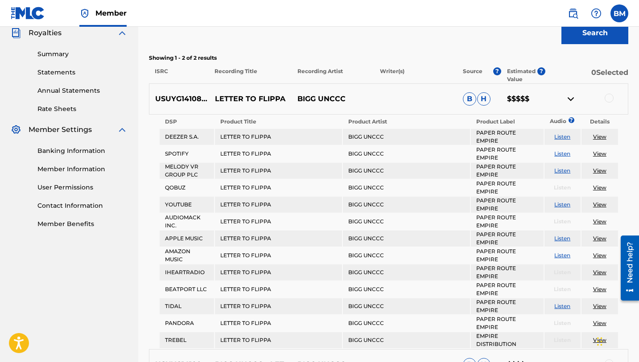
click at [568, 98] on img at bounding box center [570, 99] width 11 height 11
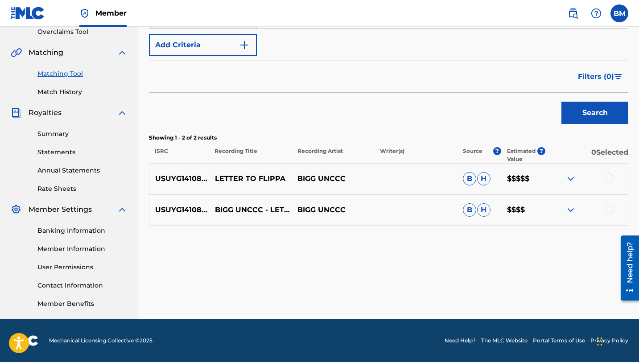
click at [604, 176] on div at bounding box center [608, 177] width 9 height 9
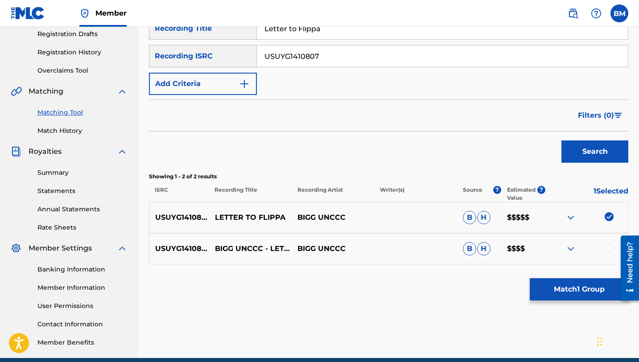
scroll to position [160, 0]
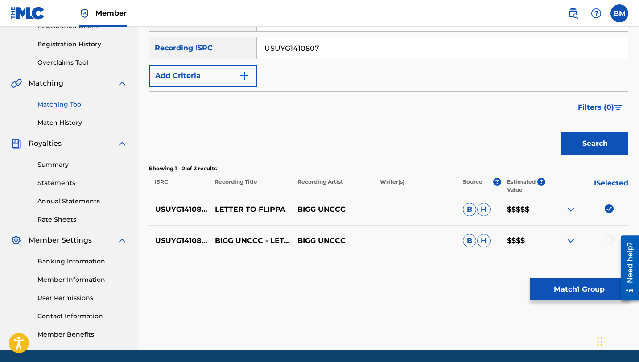
click at [569, 209] on img at bounding box center [570, 209] width 11 height 11
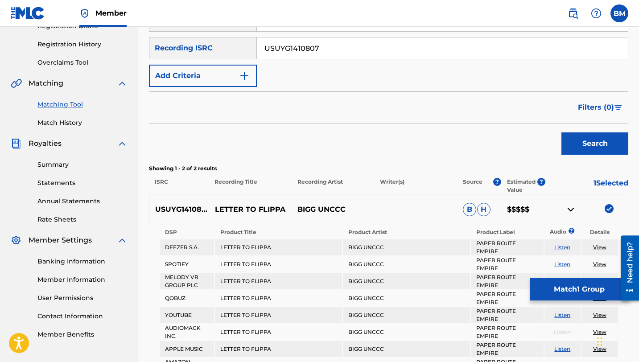
click at [298, 51] on input "USUYG1410807" at bounding box center [442, 47] width 371 height 21
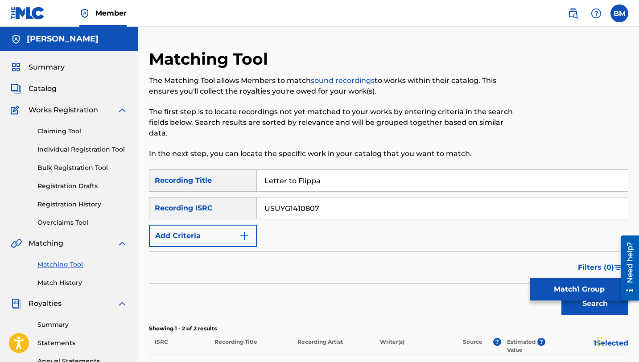
click at [87, 151] on link "Individual Registration Tool" at bounding box center [82, 149] width 90 height 9
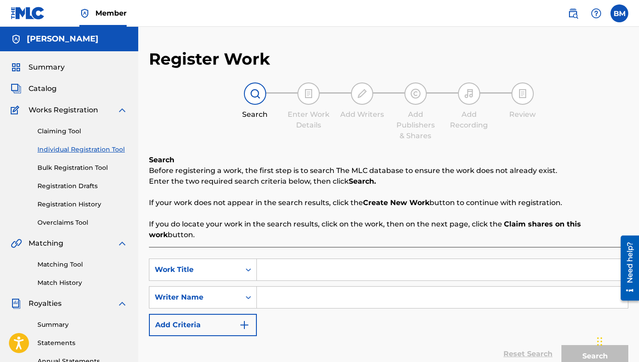
click at [297, 259] on input "Search Form" at bounding box center [442, 269] width 371 height 21
type input "Letter to Flippa"
click at [315, 287] on input "Search Form" at bounding box center [442, 297] width 371 height 21
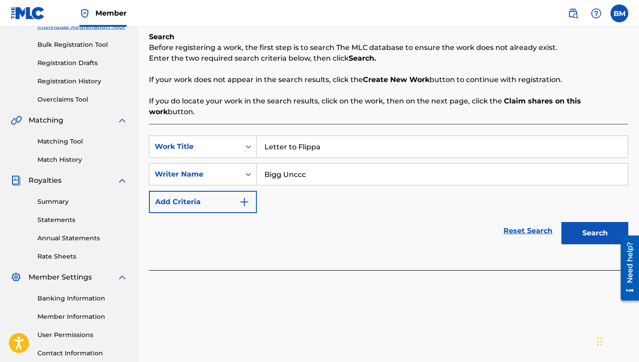
scroll to position [145, 0]
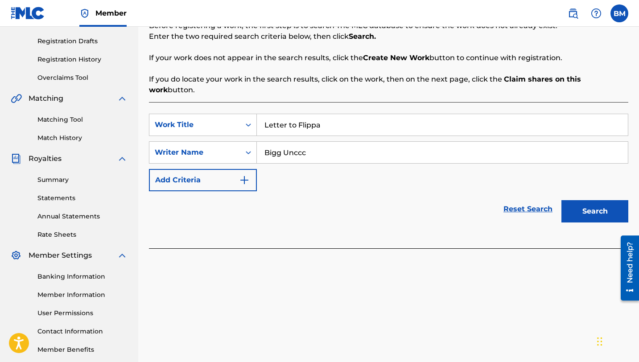
type input "Bigg Unccc"
click at [230, 169] on button "Add Criteria" at bounding box center [203, 180] width 108 height 22
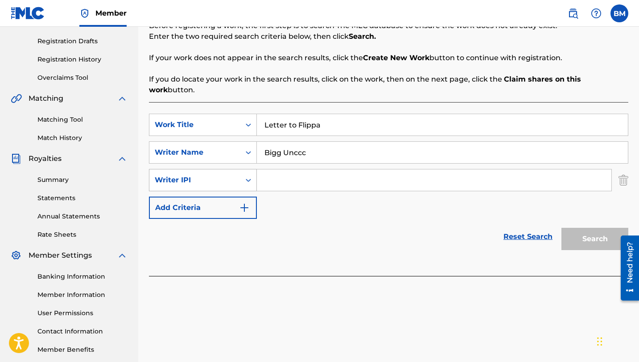
click at [249, 179] on icon "Search Form" at bounding box center [248, 180] width 5 height 3
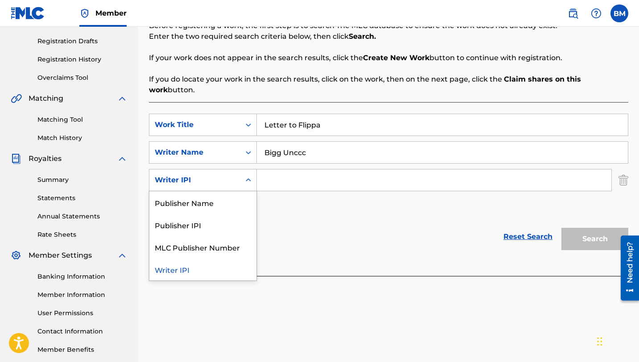
click at [564, 192] on div "SearchWithCriteria8cbb9871-0002-4f11-b418-5043afb1d1e2 Work Title Letter to Fli…" at bounding box center [388, 166] width 479 height 105
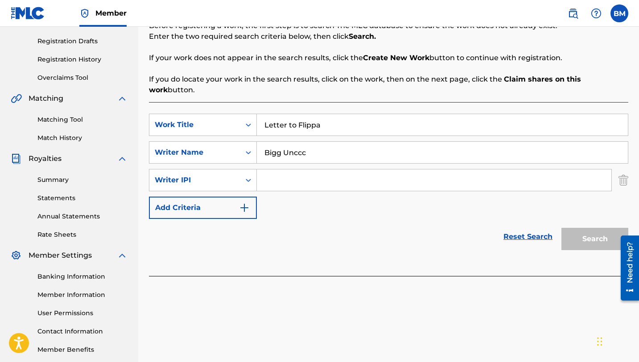
click at [622, 169] on img "Search Form" at bounding box center [623, 180] width 10 height 22
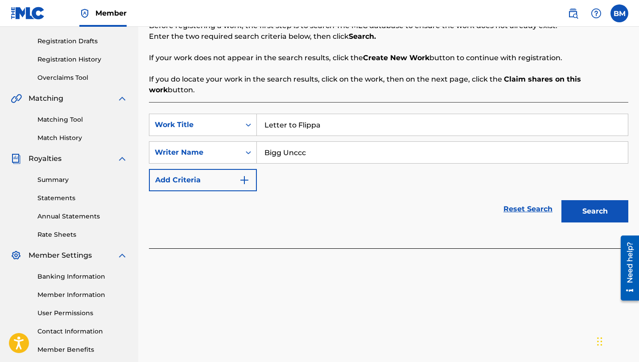
click at [593, 201] on button "Search" at bounding box center [594, 211] width 67 height 22
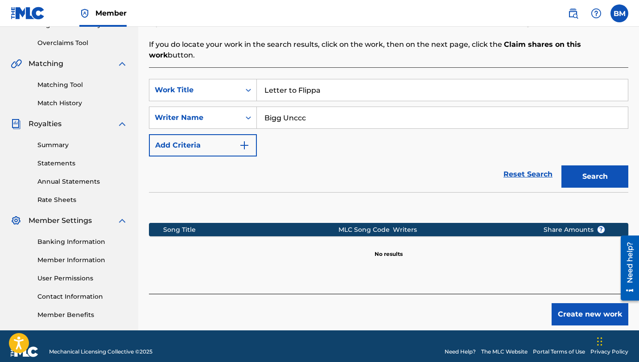
scroll to position [191, 0]
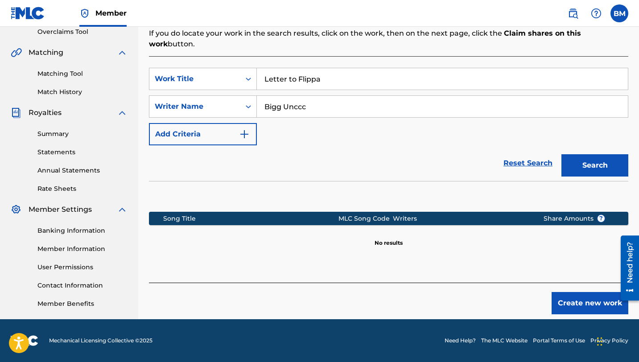
click at [240, 129] on img "Search Form" at bounding box center [244, 134] width 11 height 11
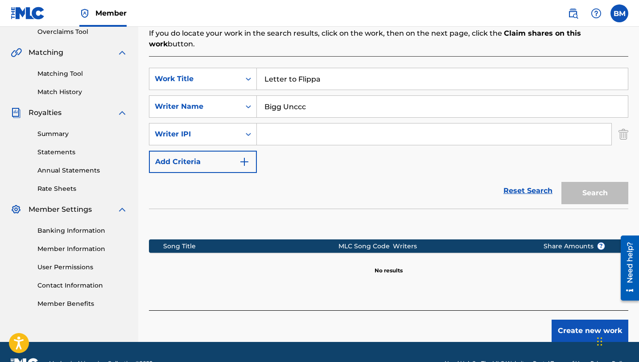
click at [582, 320] on button "Create new work" at bounding box center [589, 330] width 77 height 22
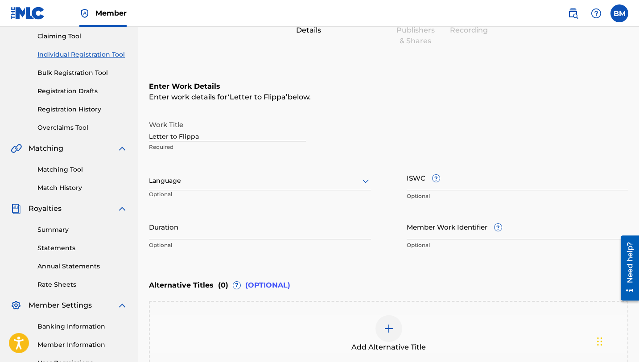
scroll to position [106, 0]
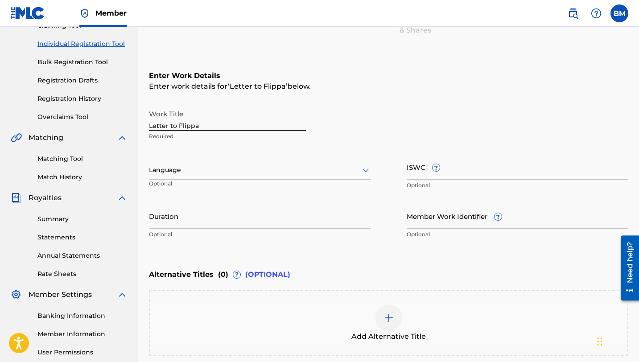
click at [450, 167] on input "ISWC ?" at bounding box center [517, 166] width 222 height 25
paste input "USUYG1410807"
type input "USUYG1410807"
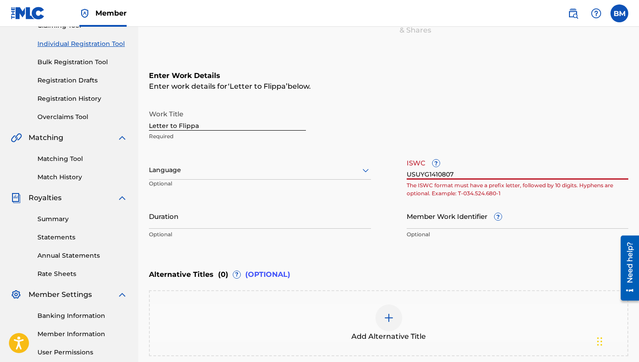
click at [453, 177] on input "USUYG1410807" at bounding box center [517, 166] width 222 height 25
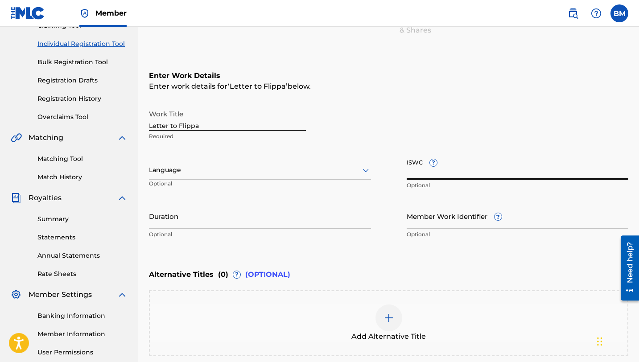
scroll to position [197, 0]
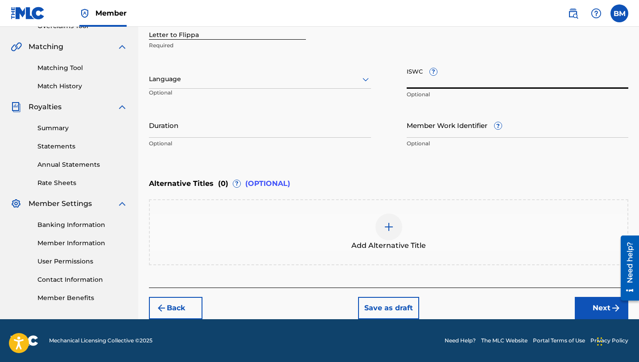
click at [385, 233] on div at bounding box center [388, 226] width 27 height 27
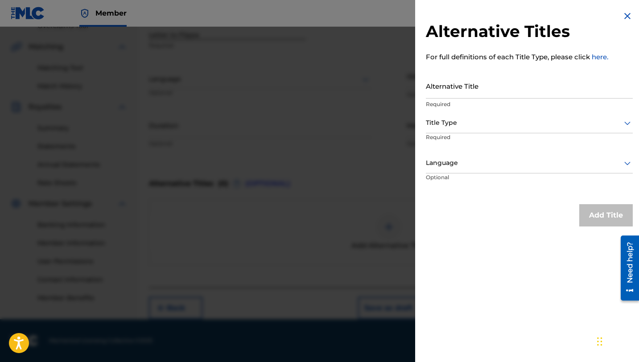
click at [622, 17] on img at bounding box center [627, 16] width 11 height 11
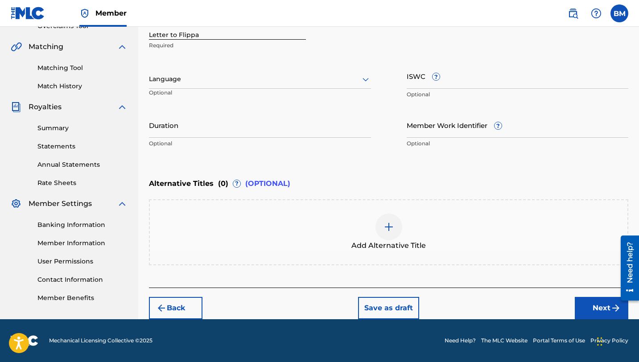
click at [587, 303] on button "Next" at bounding box center [600, 308] width 53 height 22
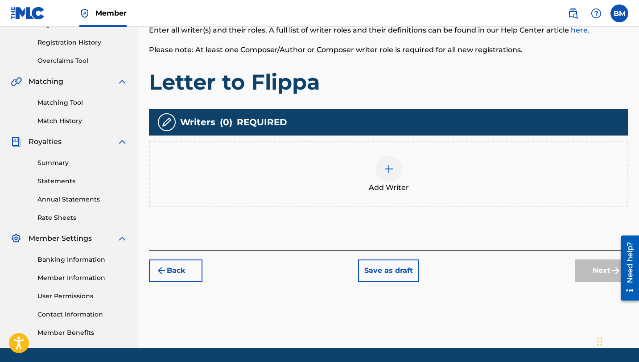
scroll to position [191, 0]
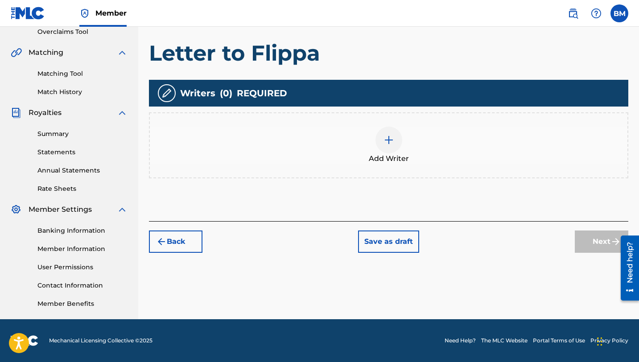
click at [385, 147] on div at bounding box center [388, 140] width 27 height 27
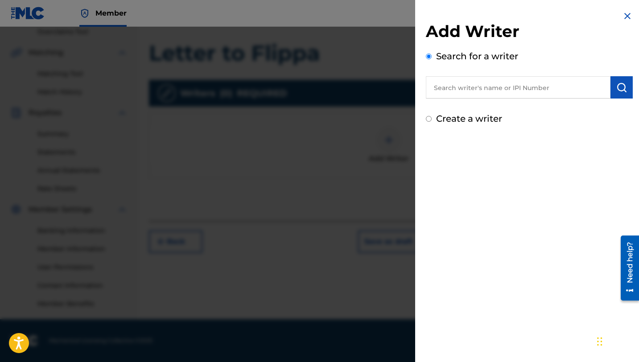
click at [456, 86] on input "text" at bounding box center [518, 87] width 184 height 22
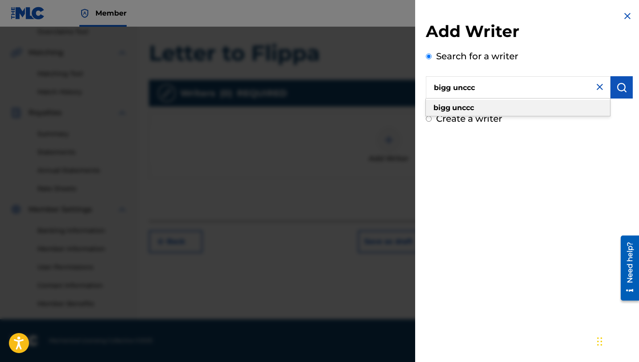
type input "bigg unccc"
click at [465, 105] on strong "unccc" at bounding box center [463, 107] width 22 height 8
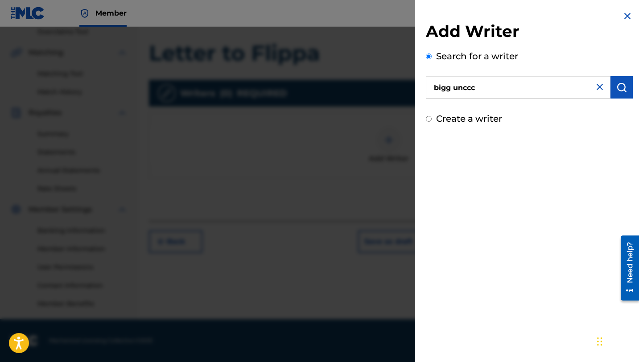
click at [619, 89] on img "submit" at bounding box center [621, 87] width 11 height 11
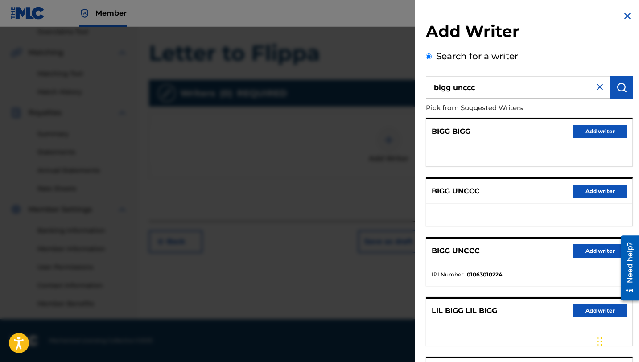
click at [580, 250] on button "Add writer" at bounding box center [599, 250] width 53 height 13
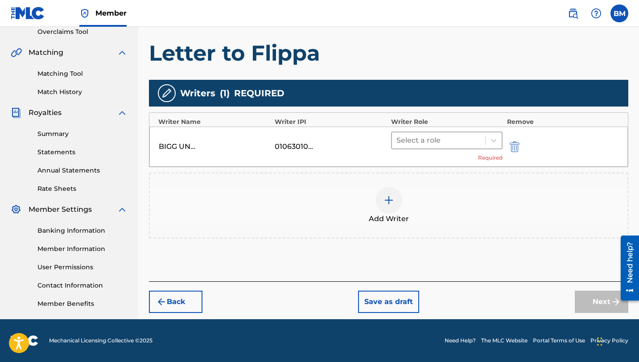
click at [426, 138] on div at bounding box center [438, 140] width 84 height 12
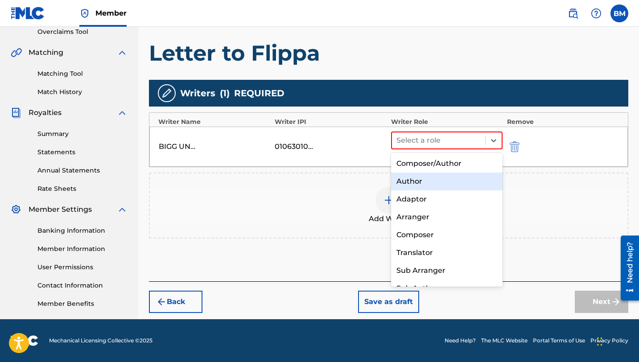
click at [416, 176] on div "Author" at bounding box center [446, 181] width 111 height 18
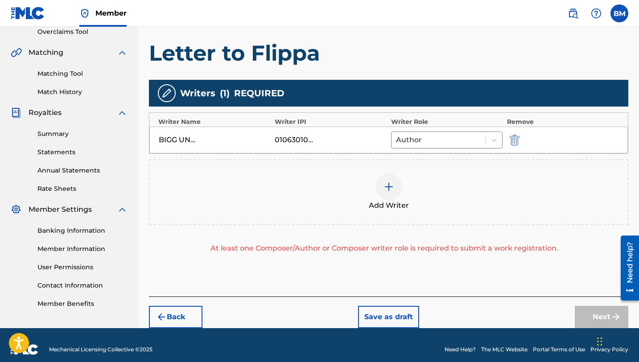
click at [393, 182] on img at bounding box center [388, 186] width 11 height 11
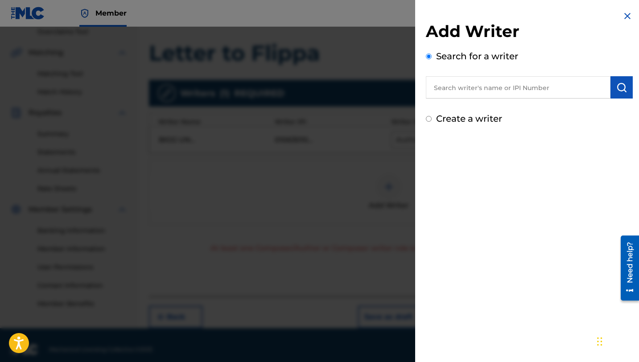
click at [451, 90] on input "text" at bounding box center [518, 87] width 184 height 22
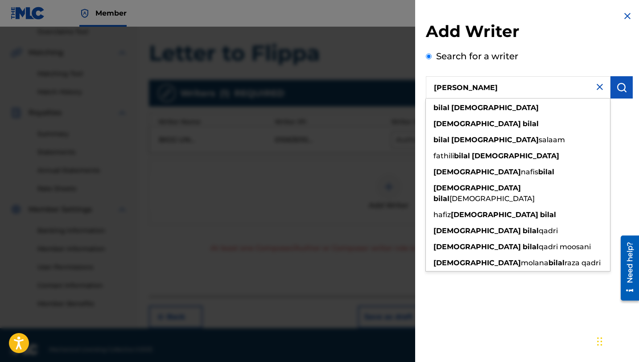
type input "[PERSON_NAME]"
click at [610, 95] on button "submit" at bounding box center [621, 87] width 22 height 22
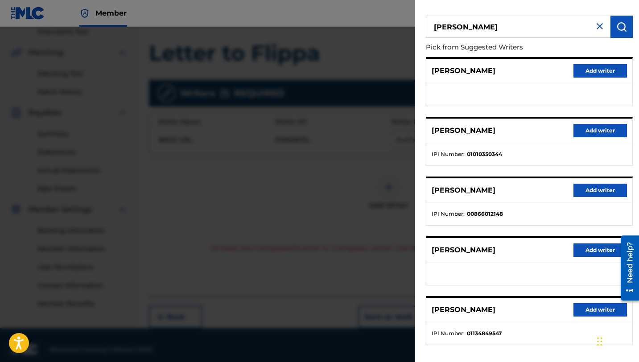
scroll to position [100, 0]
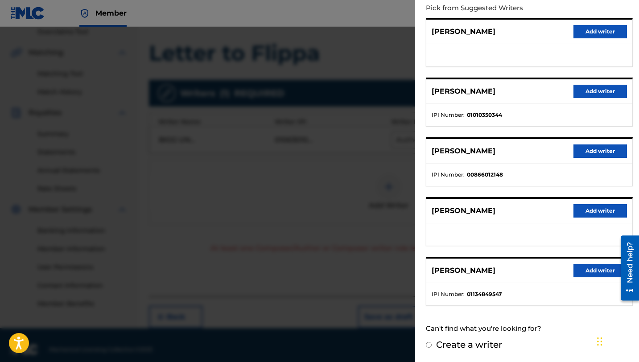
click at [589, 270] on button "Add writer" at bounding box center [599, 270] width 53 height 13
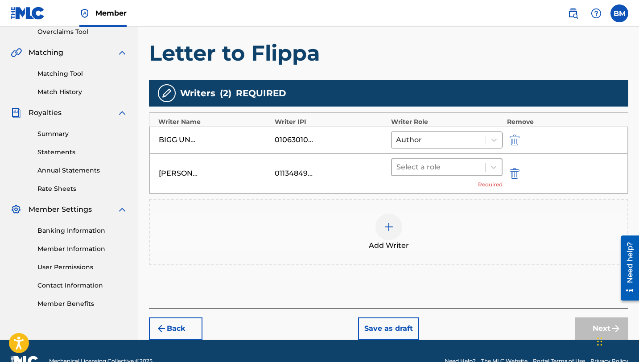
click at [469, 166] on div at bounding box center [438, 167] width 84 height 12
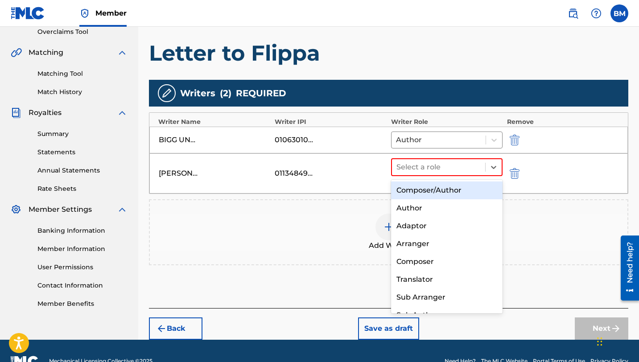
click at [427, 184] on div "Composer/Author" at bounding box center [446, 190] width 111 height 18
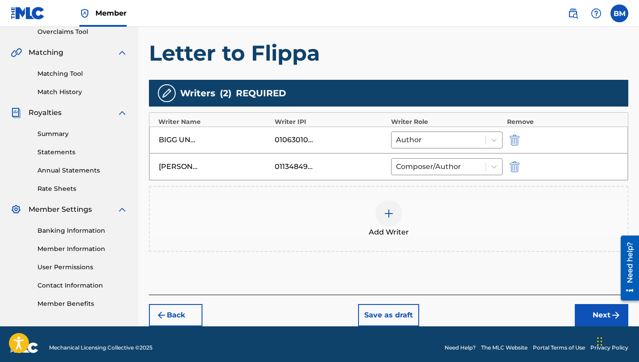
click at [438, 244] on div "Add Writer" at bounding box center [388, 219] width 479 height 66
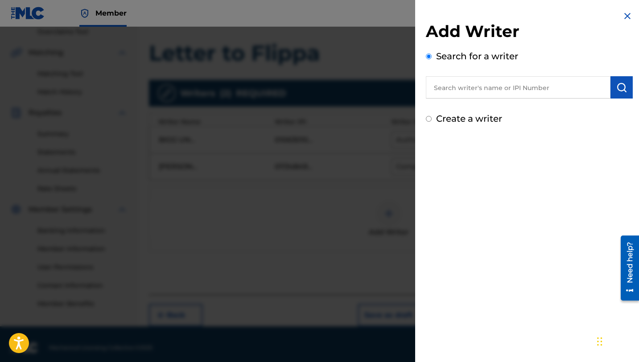
click at [625, 18] on img at bounding box center [627, 16] width 11 height 11
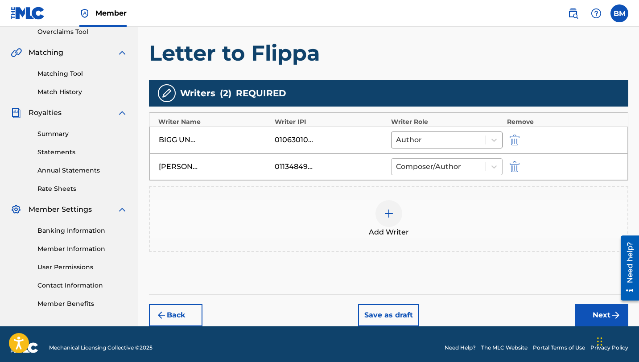
click at [454, 162] on div at bounding box center [438, 166] width 85 height 12
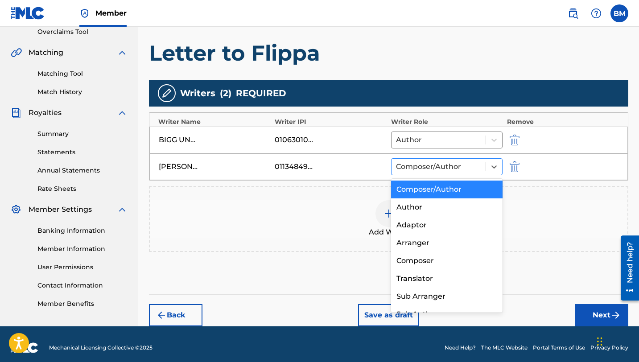
click at [454, 162] on div at bounding box center [438, 166] width 85 height 12
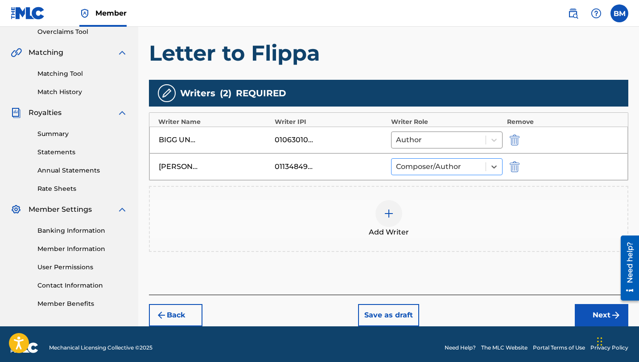
click at [454, 162] on div at bounding box center [438, 166] width 85 height 12
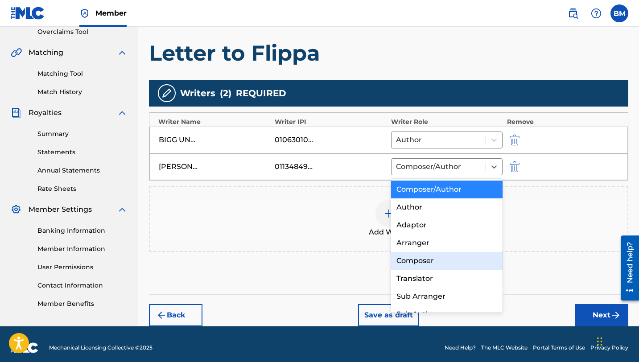
click at [406, 265] on div "Composer" at bounding box center [446, 261] width 111 height 18
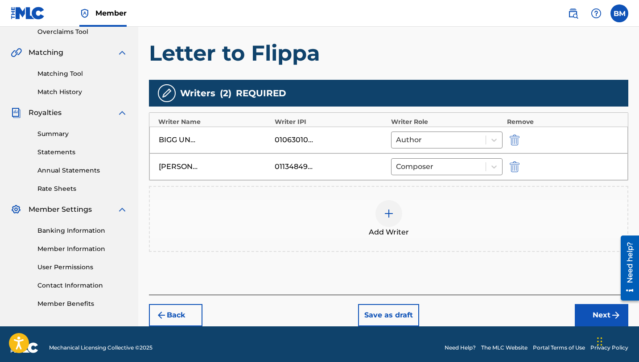
click at [371, 270] on div "Add Writers & Roles Enter all writer(s) and their roles. A full list of writer …" at bounding box center [388, 129] width 479 height 331
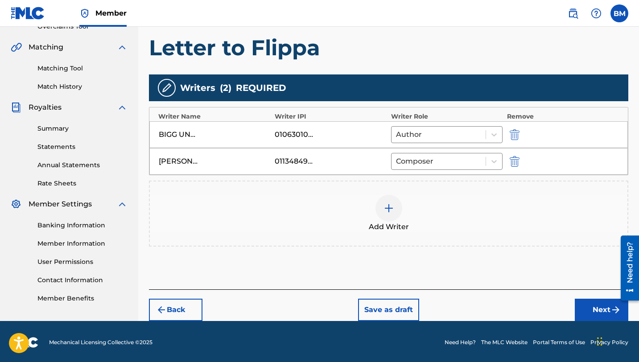
scroll to position [197, 0]
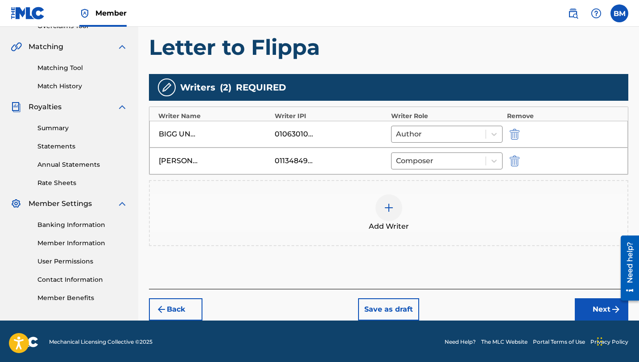
click at [390, 209] on img at bounding box center [388, 207] width 11 height 11
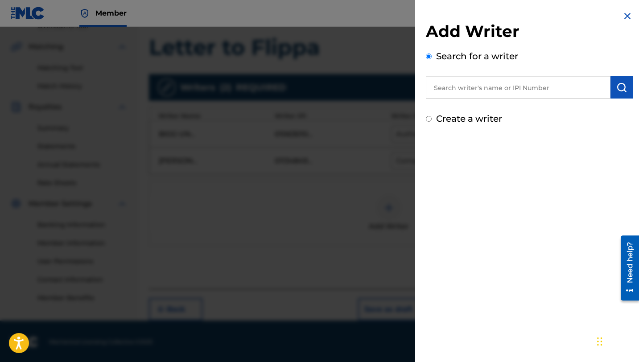
click at [457, 86] on input "text" at bounding box center [518, 87] width 184 height 22
type input "fabient"
click at [621, 85] on img "submit" at bounding box center [621, 87] width 11 height 11
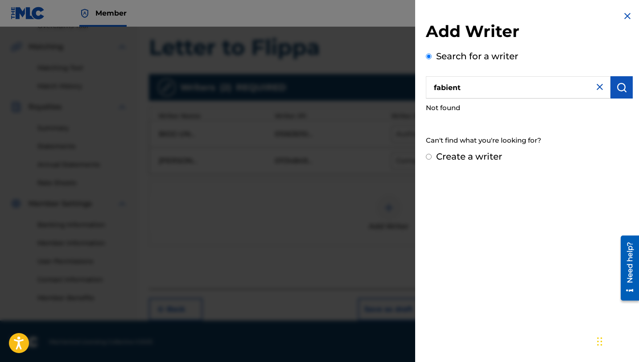
click at [628, 13] on img at bounding box center [627, 16] width 11 height 11
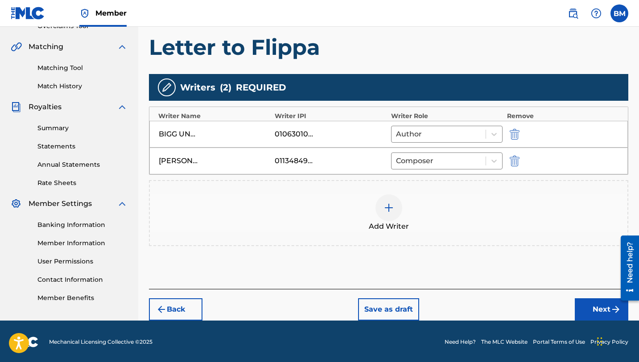
click at [590, 306] on button "Next" at bounding box center [600, 309] width 53 height 22
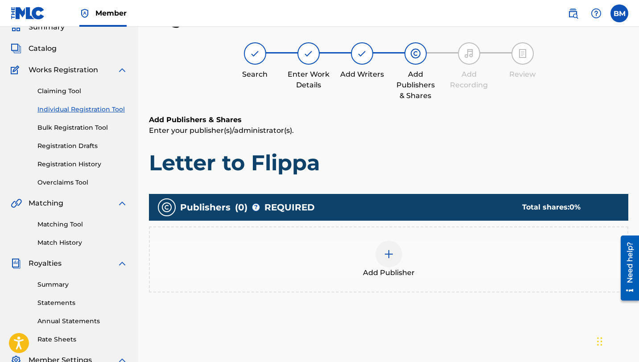
scroll to position [191, 0]
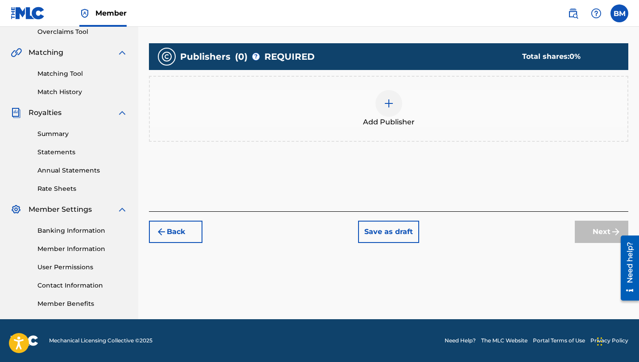
click at [419, 128] on div "Add Publisher" at bounding box center [388, 109] width 479 height 66
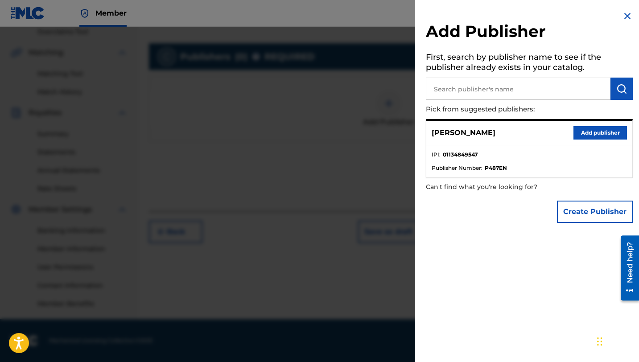
click at [584, 132] on button "Add publisher" at bounding box center [599, 132] width 53 height 13
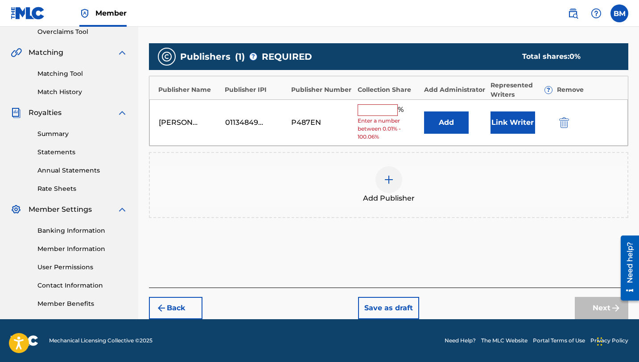
click at [381, 119] on span "Enter a number between 0.01% - 100.06%" at bounding box center [388, 129] width 62 height 24
click at [377, 115] on div "% Enter a number between 0.01% - 100.06%" at bounding box center [388, 122] width 62 height 37
click at [386, 113] on input "text" at bounding box center [377, 110] width 40 height 12
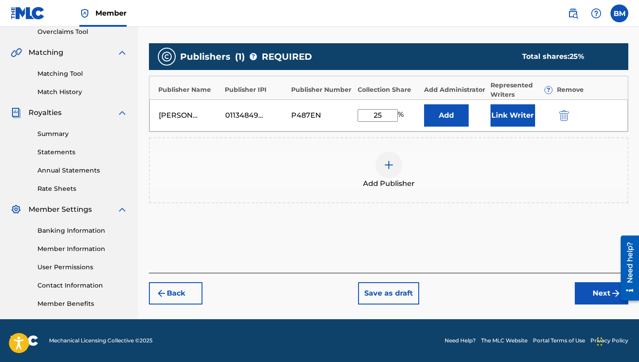
type input "25"
click at [502, 124] on button "Link Writer" at bounding box center [512, 115] width 45 height 22
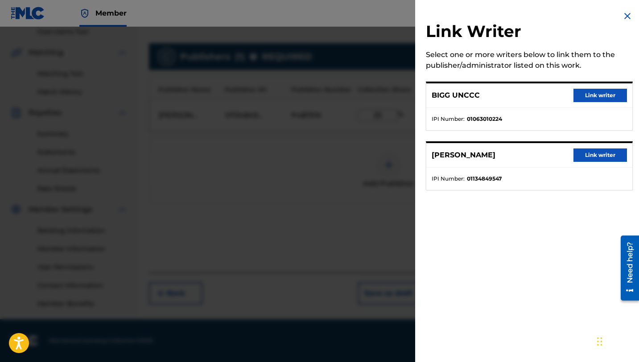
click at [586, 156] on button "Link writer" at bounding box center [599, 154] width 53 height 13
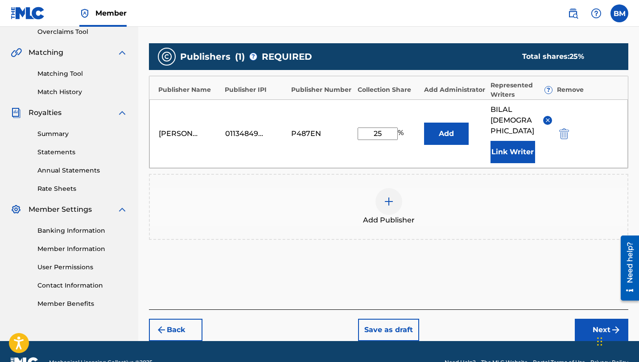
click at [587, 322] on button "Next" at bounding box center [600, 330] width 53 height 22
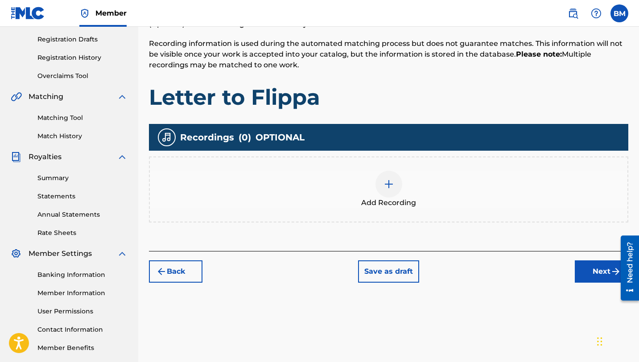
scroll to position [155, 0]
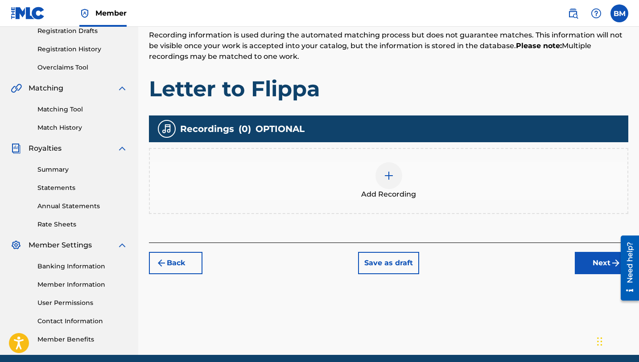
click at [381, 170] on div at bounding box center [388, 175] width 27 height 27
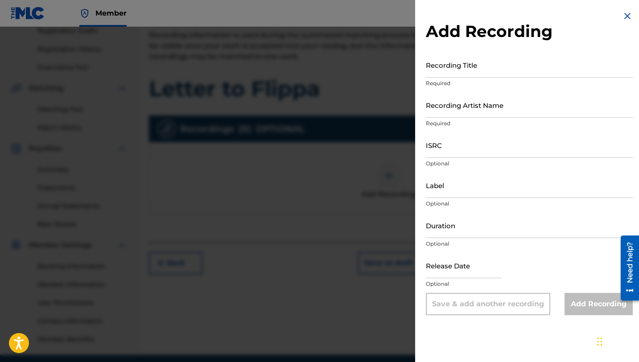
click at [463, 147] on input "ISRC" at bounding box center [529, 144] width 207 height 25
paste input "USUYG1410807"
type input "USUYG1410807"
click at [477, 61] on input "Recording Title" at bounding box center [529, 64] width 207 height 25
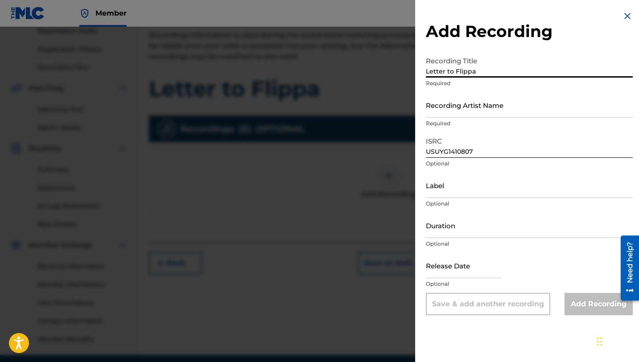
type input "Letter to Flippa"
click at [479, 106] on input "Recording Artist Name" at bounding box center [529, 104] width 207 height 25
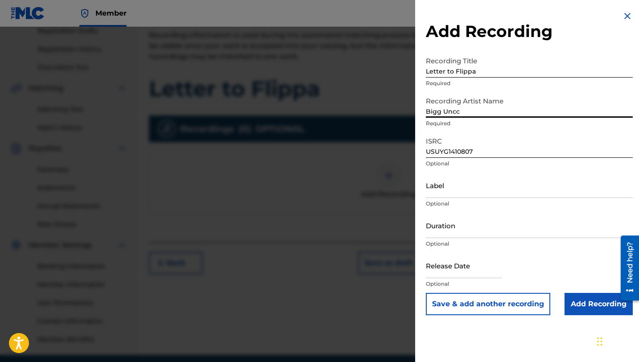
type input "Bigg Unccc"
click at [581, 311] on input "Add Recording" at bounding box center [598, 304] width 68 height 22
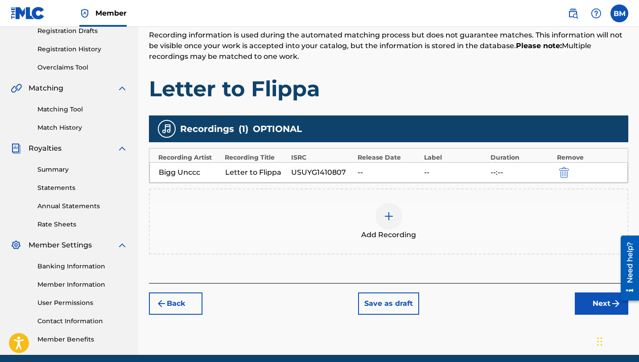
scroll to position [191, 0]
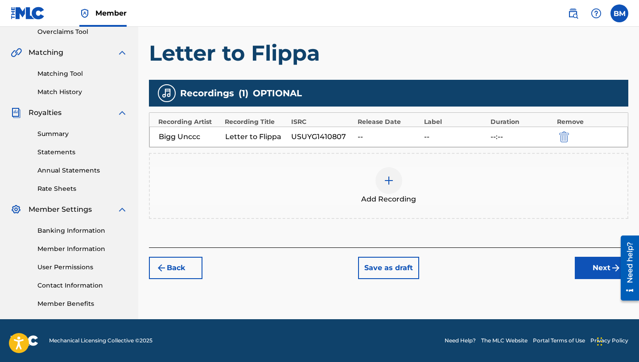
click at [610, 270] on img "submit" at bounding box center [615, 267] width 11 height 11
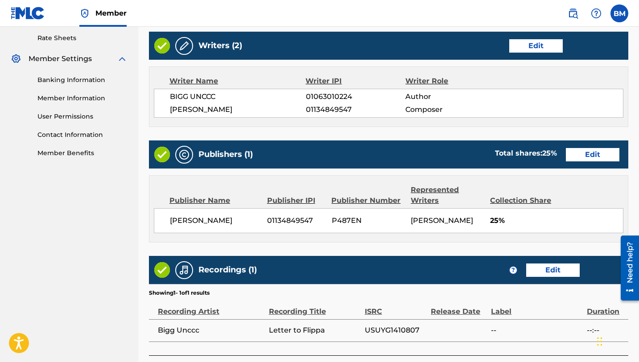
scroll to position [328, 0]
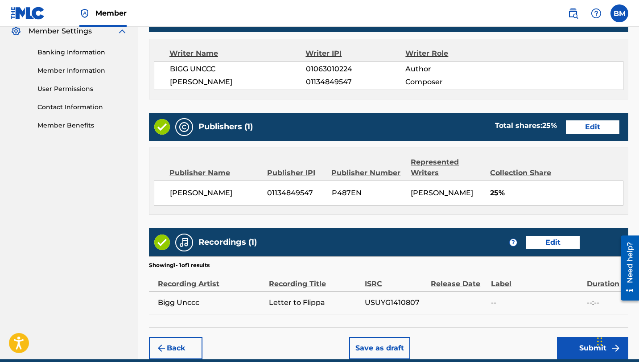
click at [583, 123] on button "Edit" at bounding box center [591, 126] width 53 height 13
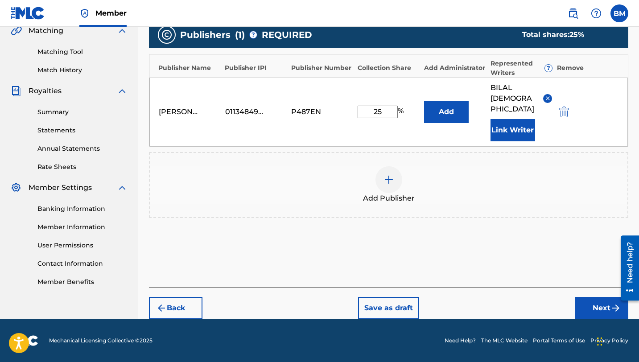
click at [184, 299] on button "Back" at bounding box center [175, 308] width 53 height 22
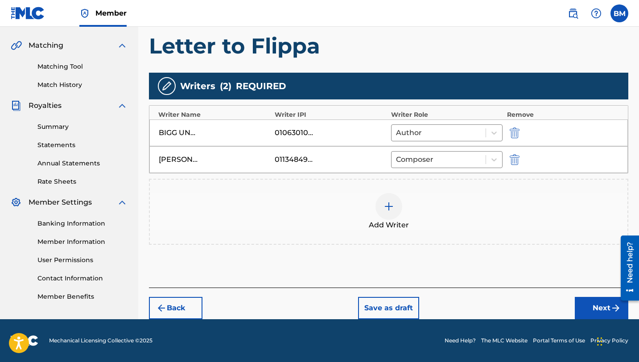
scroll to position [198, 0]
click at [395, 193] on div "Add Writer" at bounding box center [388, 211] width 477 height 37
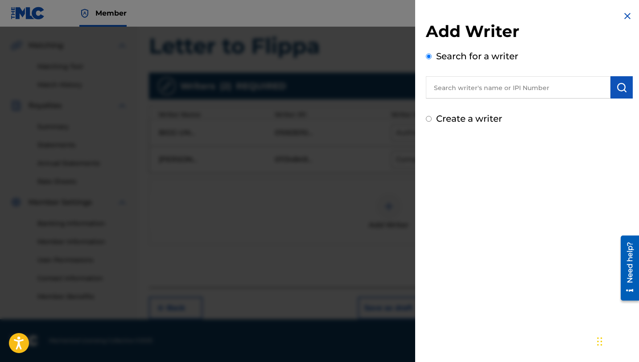
click at [471, 118] on label "Create a writer" at bounding box center [469, 118] width 66 height 11
radio input "true"
click at [431, 118] on input "Create a writer" at bounding box center [429, 119] width 6 height 6
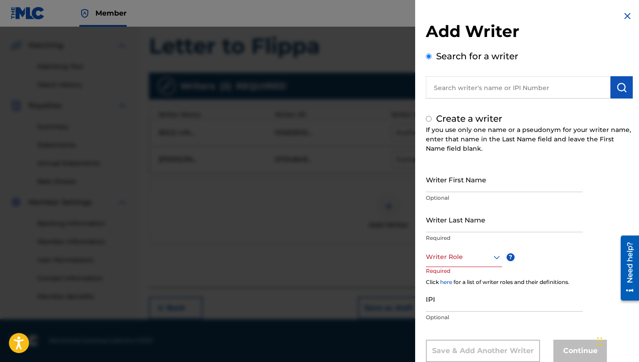
radio input "false"
radio input "true"
click at [456, 184] on input "Writer First Name" at bounding box center [504, 179] width 157 height 25
type input "Fabient"
click at [482, 259] on div "Writer Role" at bounding box center [464, 257] width 76 height 20
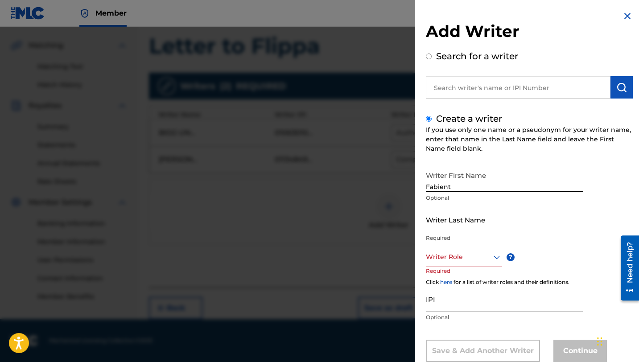
scroll to position [24, 0]
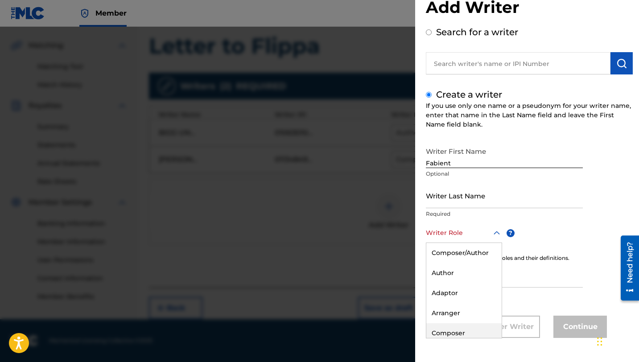
click at [458, 328] on div "Composer" at bounding box center [463, 333] width 75 height 20
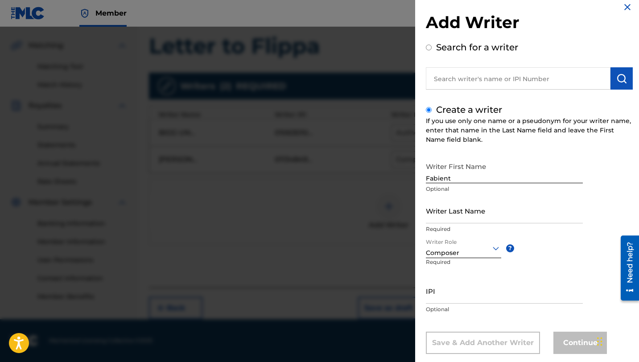
scroll to position [25, 0]
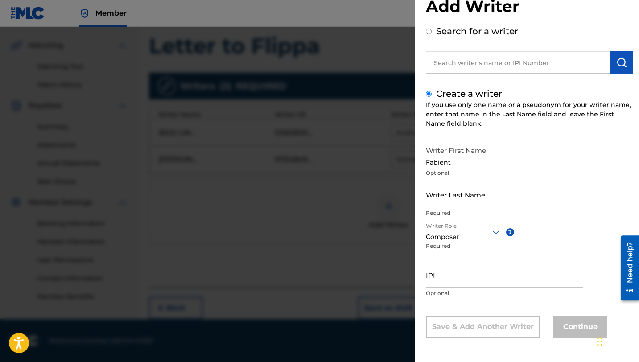
click at [459, 200] on input "Writer Last Name" at bounding box center [504, 194] width 157 height 25
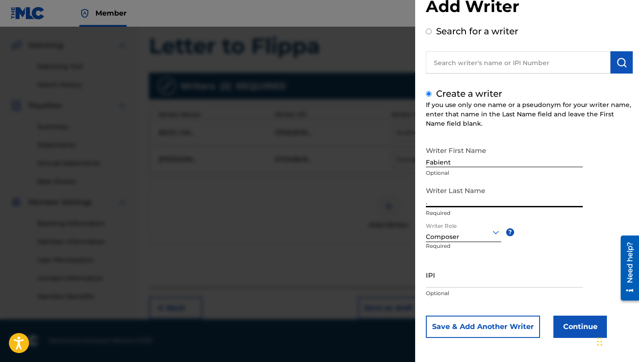
type input "."
click at [577, 326] on button "Continue" at bounding box center [579, 326] width 53 height 22
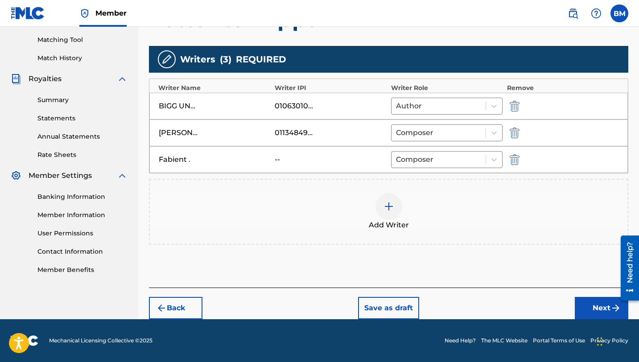
click at [599, 317] on button "Next" at bounding box center [600, 308] width 53 height 22
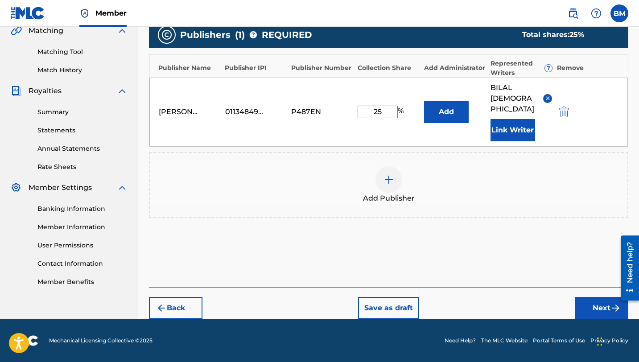
click at [591, 303] on button "Next" at bounding box center [600, 308] width 53 height 22
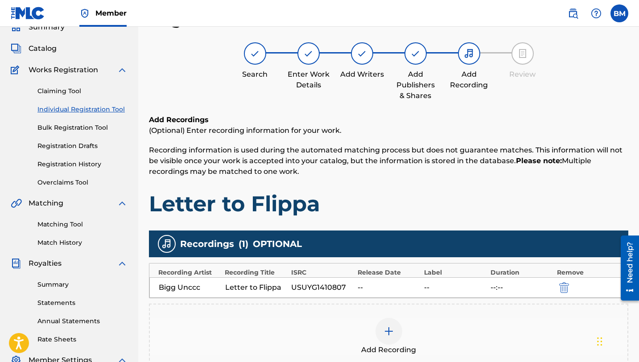
scroll to position [191, 0]
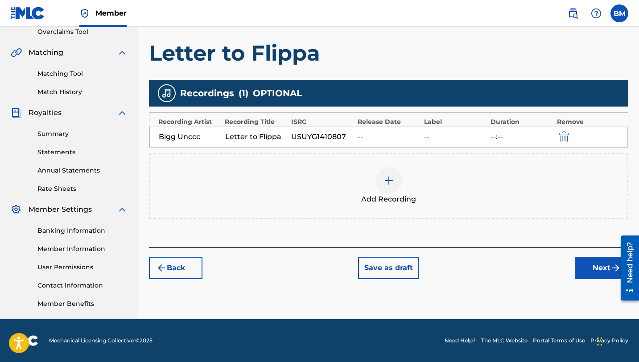
click at [188, 268] on button "Back" at bounding box center [175, 268] width 53 height 22
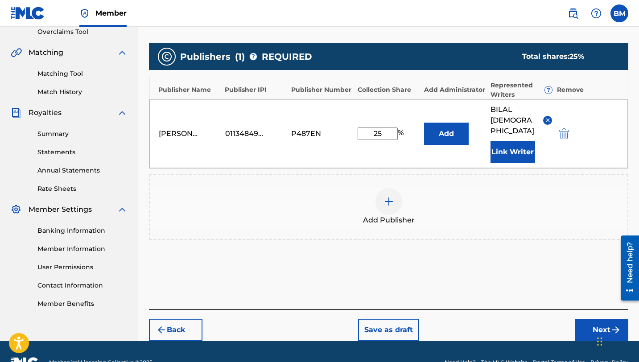
click at [166, 336] on button "Back" at bounding box center [175, 330] width 53 height 22
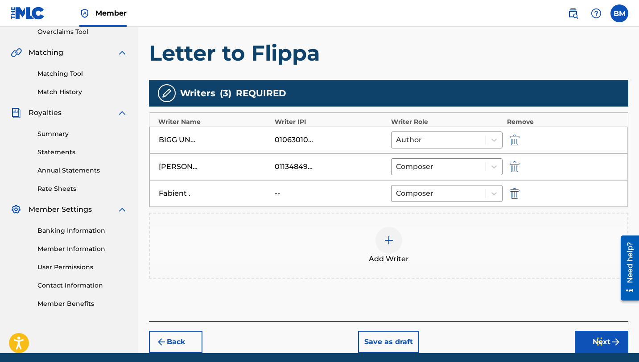
click at [588, 340] on button "Next" at bounding box center [600, 342] width 53 height 22
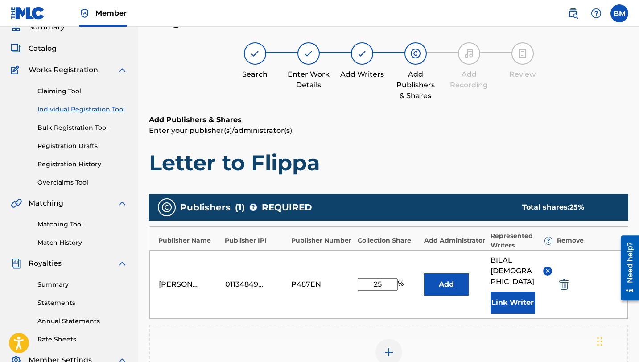
scroll to position [213, 0]
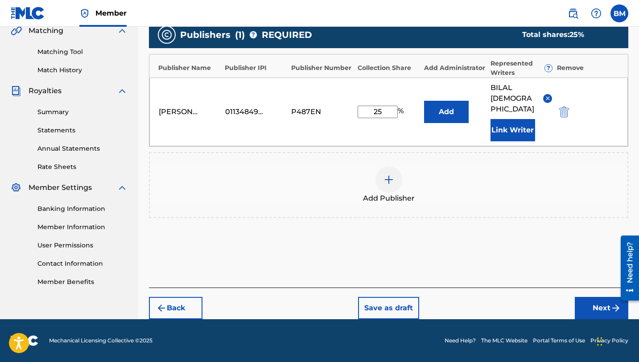
click at [584, 295] on div "Back Save as draft Next" at bounding box center [388, 303] width 479 height 32
click at [585, 302] on button "Next" at bounding box center [600, 308] width 53 height 22
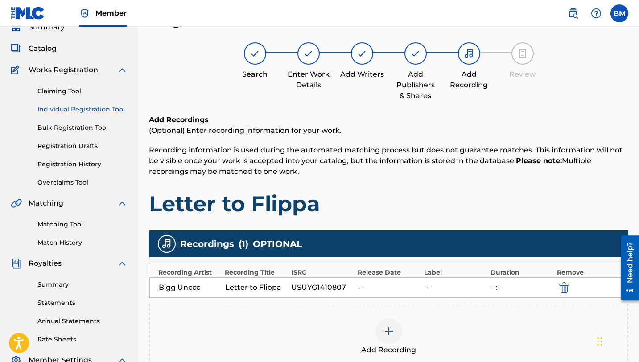
scroll to position [191, 0]
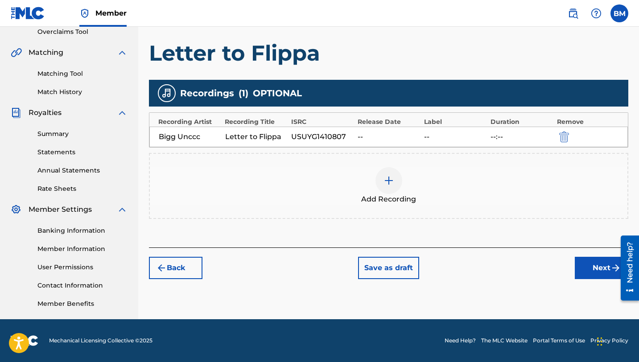
click at [607, 267] on button "Next" at bounding box center [600, 268] width 53 height 22
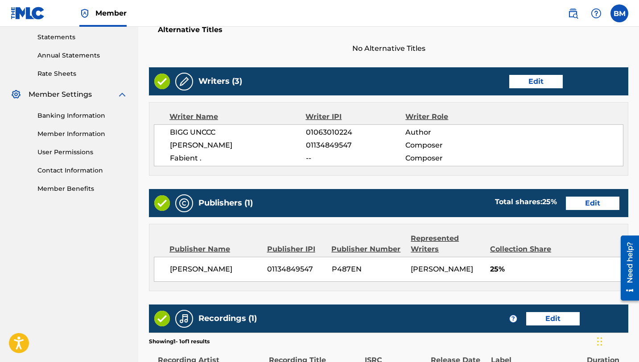
scroll to position [305, 0]
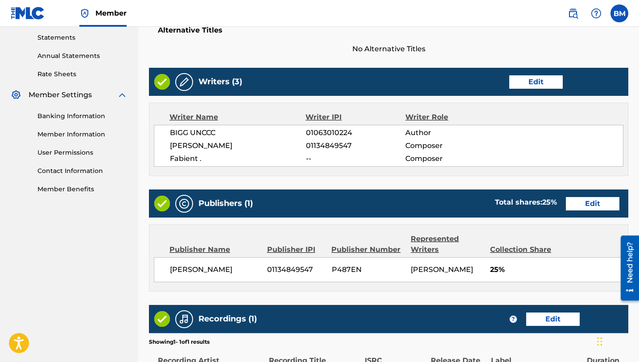
click at [329, 176] on div "Writer Name Writer IPI Writer Role BIGG UNCCC 01063010224 Author [PERSON_NAME] …" at bounding box center [388, 139] width 479 height 74
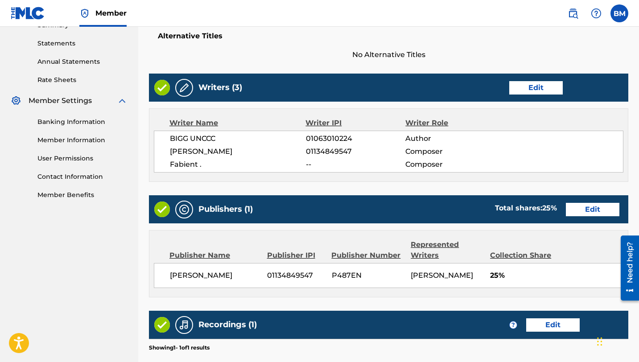
scroll to position [422, 0]
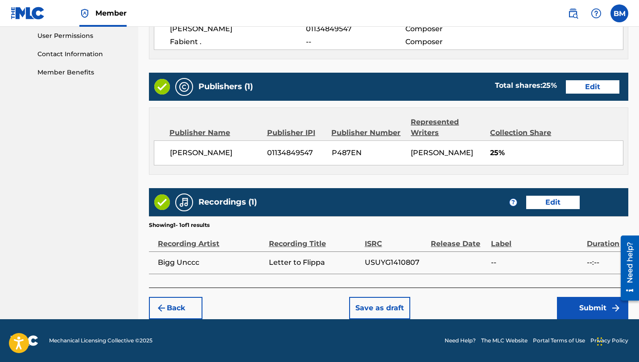
click at [590, 309] on button "Submit" at bounding box center [592, 308] width 71 height 22
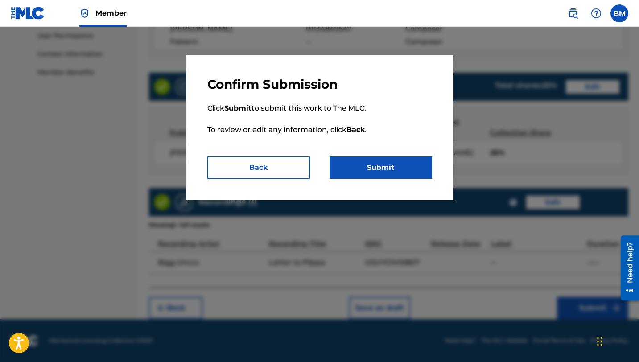
click at [380, 170] on button "Submit" at bounding box center [380, 167] width 102 height 22
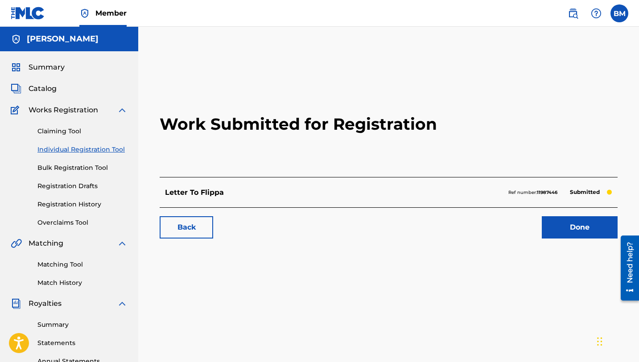
click at [578, 229] on link "Done" at bounding box center [579, 227] width 76 height 22
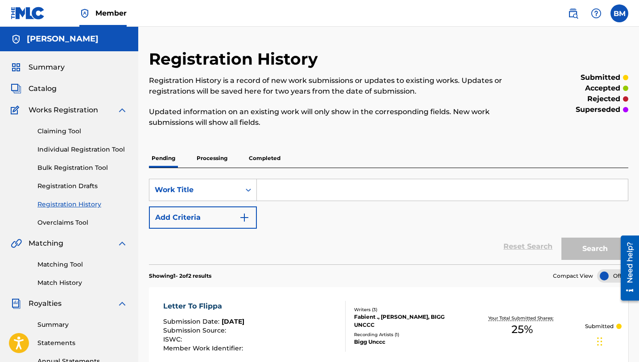
click at [75, 263] on link "Matching Tool" at bounding box center [82, 264] width 90 height 9
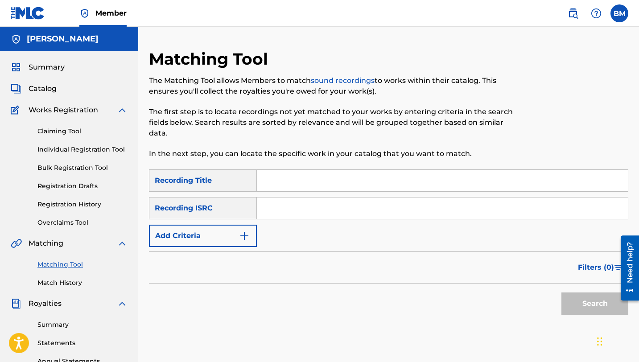
click at [289, 189] on input "Search Form" at bounding box center [442, 180] width 371 height 21
click at [283, 185] on input "Search Form" at bounding box center [442, 180] width 371 height 21
type input "New Dimension"
click at [267, 216] on input "Search Form" at bounding box center [442, 207] width 371 height 21
click at [241, 242] on button "Add Criteria" at bounding box center [203, 236] width 108 height 22
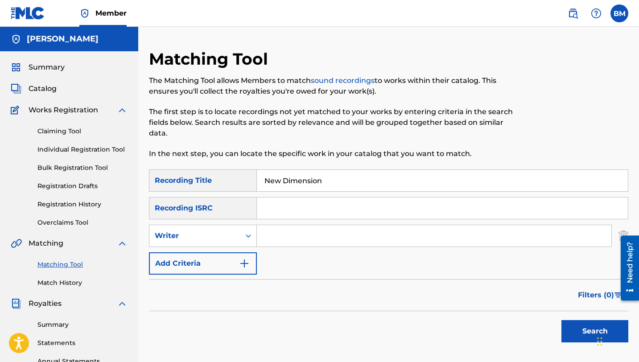
click at [280, 233] on input "Search Form" at bounding box center [434, 235] width 354 height 21
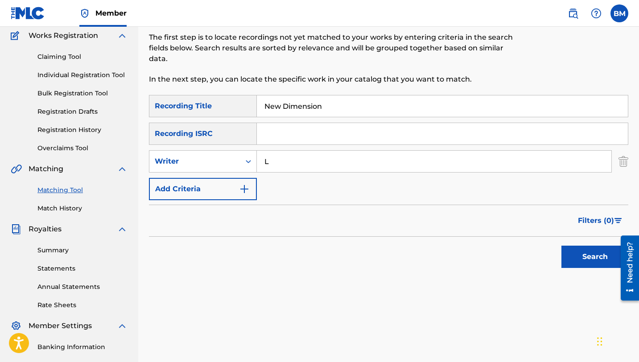
scroll to position [77, 0]
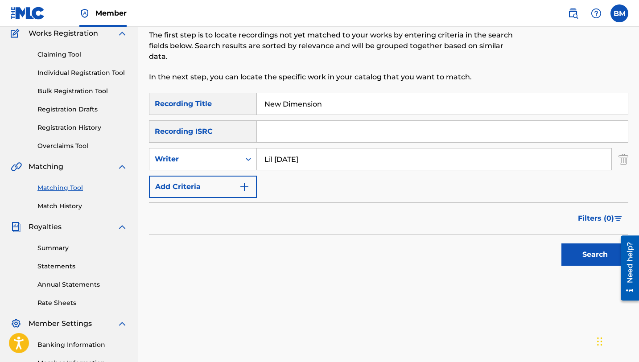
type input "Lil [DATE]"
click at [578, 257] on button "Search" at bounding box center [594, 254] width 67 height 22
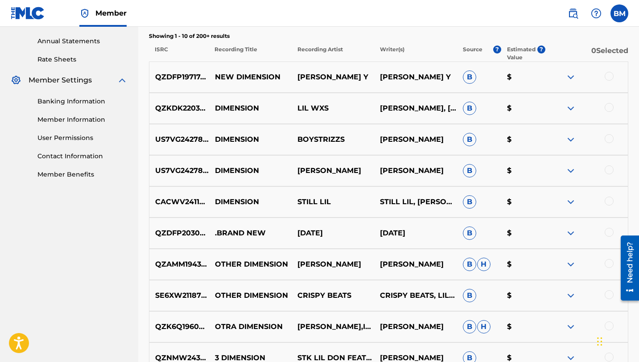
scroll to position [322, 0]
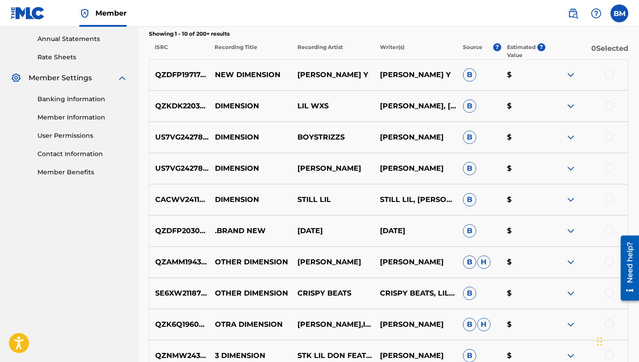
click at [247, 233] on p ".BRAND NEW" at bounding box center [250, 230] width 82 height 11
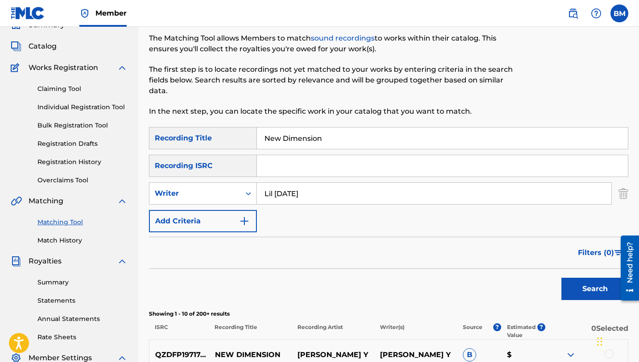
scroll to position [0, 0]
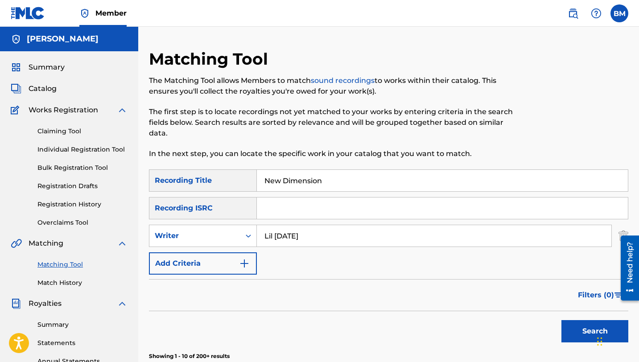
click at [332, 211] on input "Search Form" at bounding box center [442, 207] width 371 height 21
paste input "QZNWT2196733"
type input "QZNWT2196733"
click at [326, 234] on input "Lil [DATE]" at bounding box center [434, 235] width 354 height 21
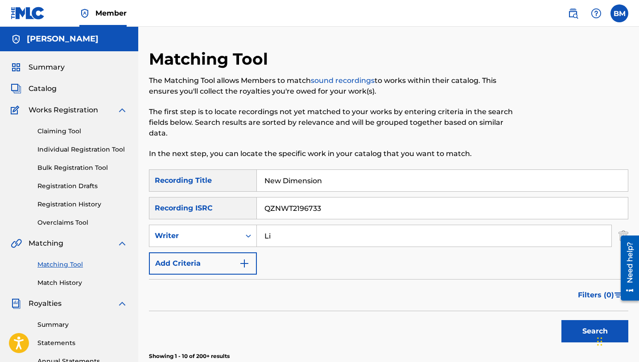
type input "L"
click at [577, 329] on button "Search" at bounding box center [594, 331] width 67 height 22
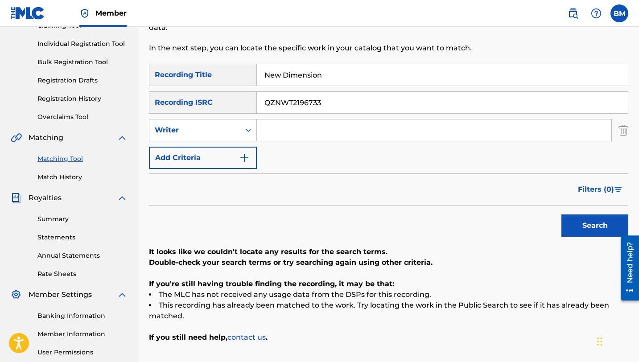
scroll to position [104, 0]
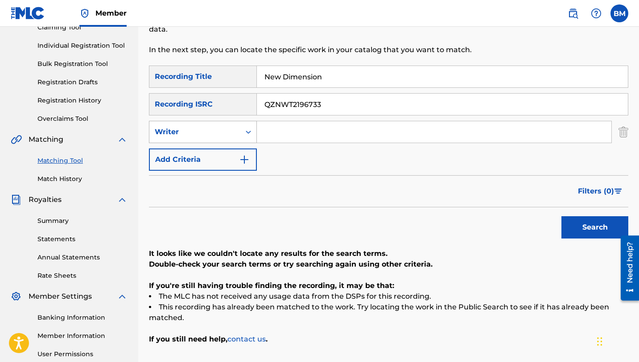
click at [222, 130] on div "Writer" at bounding box center [195, 132] width 80 height 11
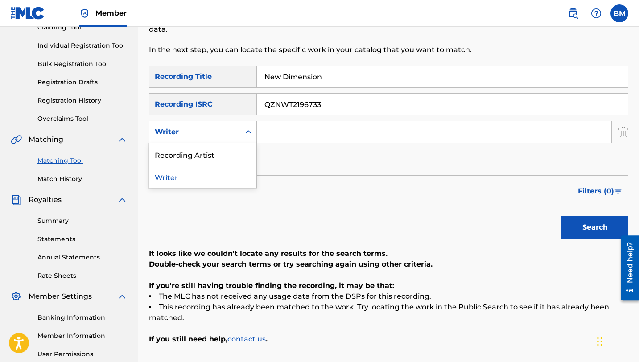
click at [225, 128] on div "Writer" at bounding box center [195, 132] width 80 height 11
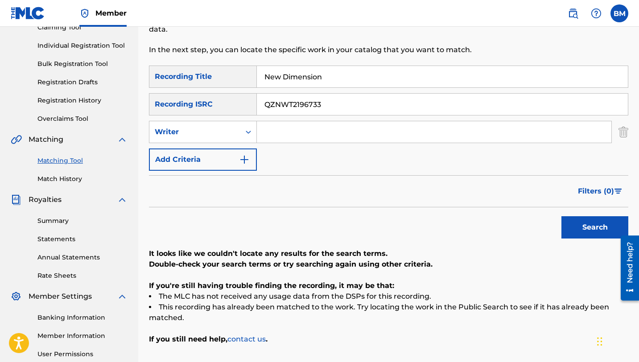
click at [144, 211] on div "Matching Tool The Matching Tool allows Members to match sound recordings to wor…" at bounding box center [388, 175] width 500 height 461
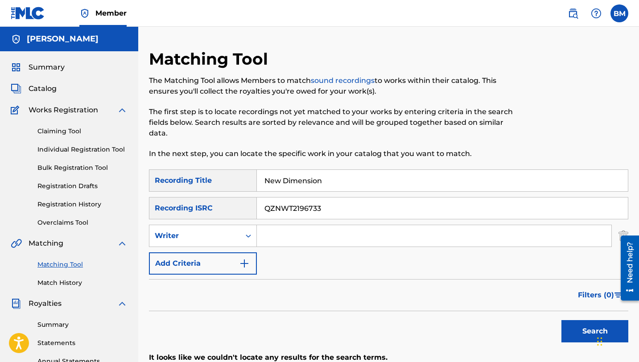
click at [76, 147] on link "Individual Registration Tool" at bounding box center [82, 149] width 90 height 9
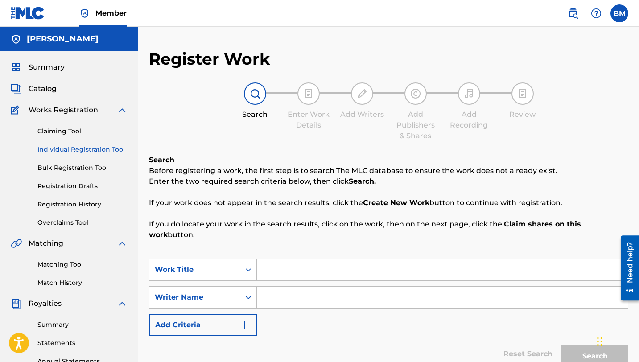
click at [276, 259] on input "Search Form" at bounding box center [442, 269] width 371 height 21
type input "New Dimension"
click at [299, 287] on input "Search Form" at bounding box center [442, 297] width 371 height 21
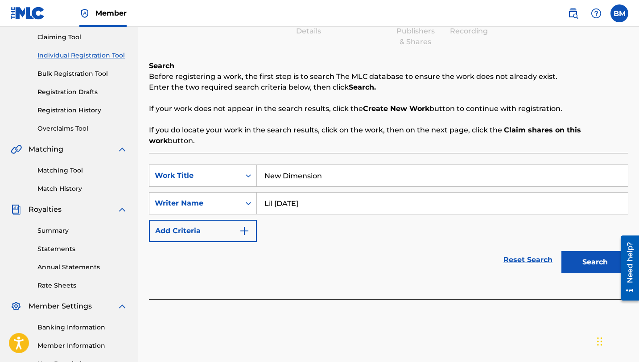
type input "Lil [DATE]"
click at [228, 220] on button "Add Criteria" at bounding box center [203, 231] width 108 height 22
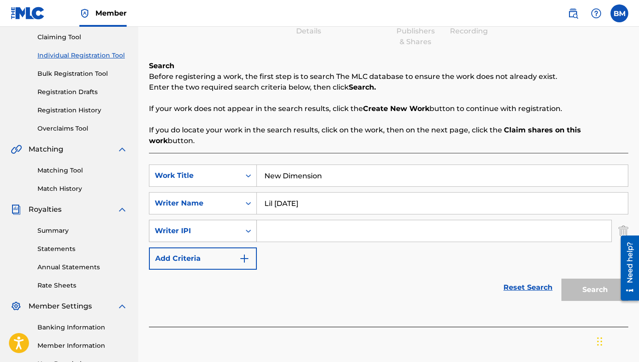
click at [246, 229] on icon "Search Form" at bounding box center [248, 230] width 5 height 3
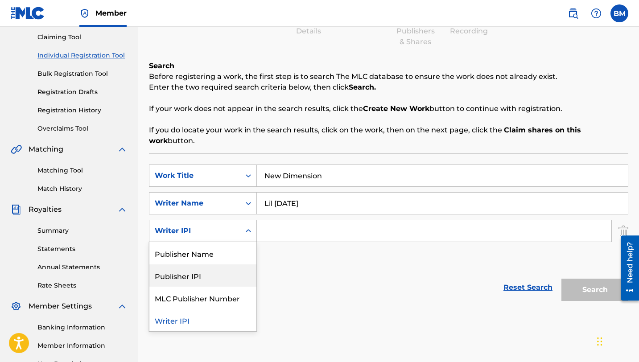
click at [315, 245] on div "SearchWithCriteria8cbb9871-0002-4f11-b418-5043afb1d1e2 Work Title New Dimension…" at bounding box center [388, 216] width 479 height 105
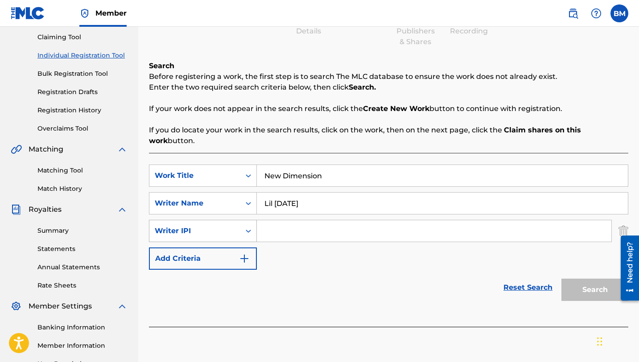
click at [234, 225] on div "Writer IPI" at bounding box center [195, 230] width 80 height 11
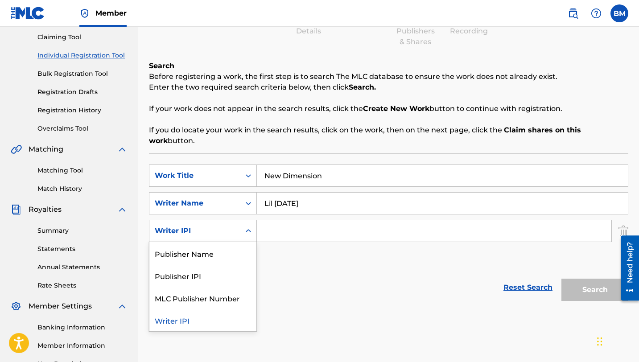
click at [234, 225] on div "Writer IPI" at bounding box center [195, 230] width 80 height 11
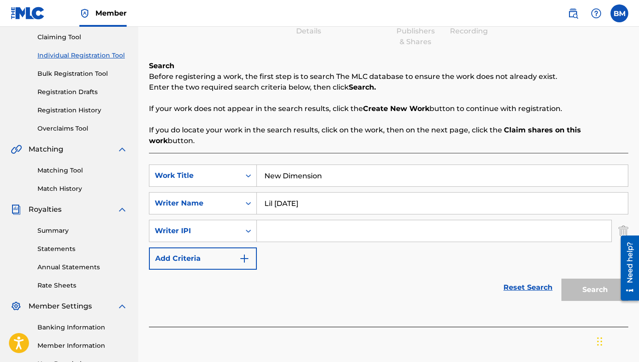
click at [620, 222] on img "Search Form" at bounding box center [623, 231] width 10 height 22
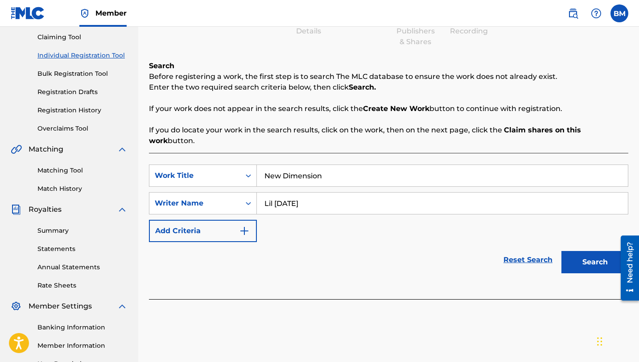
click at [581, 259] on button "Search" at bounding box center [594, 262] width 67 height 22
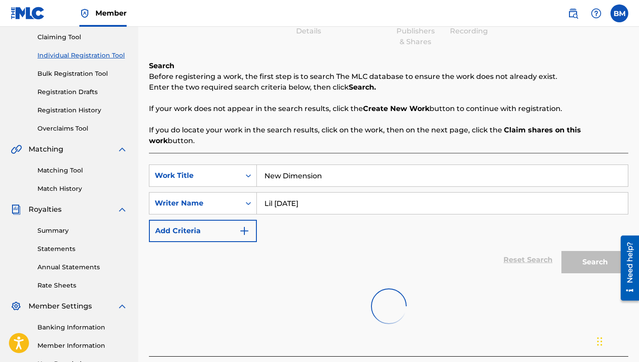
scroll to position [191, 0]
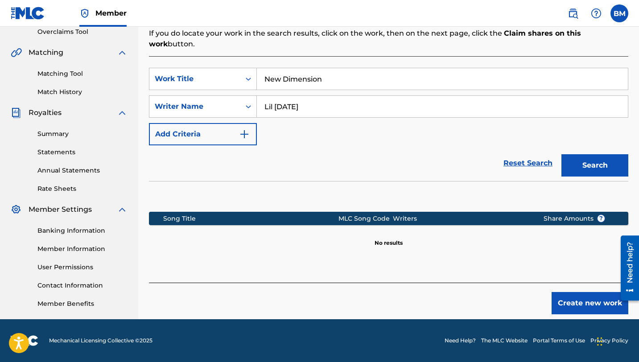
click at [585, 292] on button "Create new work" at bounding box center [589, 303] width 77 height 22
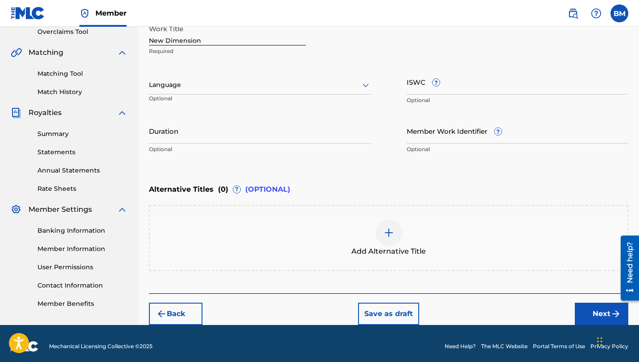
scroll to position [161, 0]
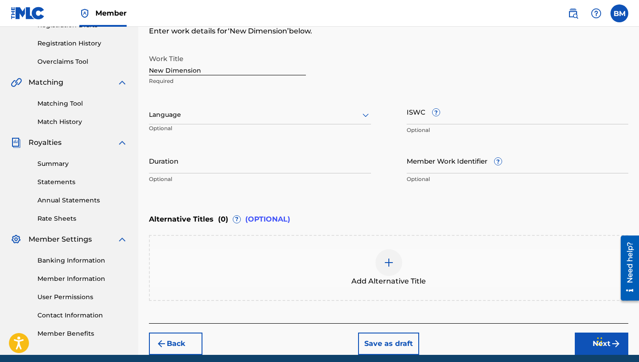
click at [443, 113] on input "ISWC ?" at bounding box center [517, 111] width 222 height 25
paste input "QZNWT2196733"
type input "QZNWT2196733"
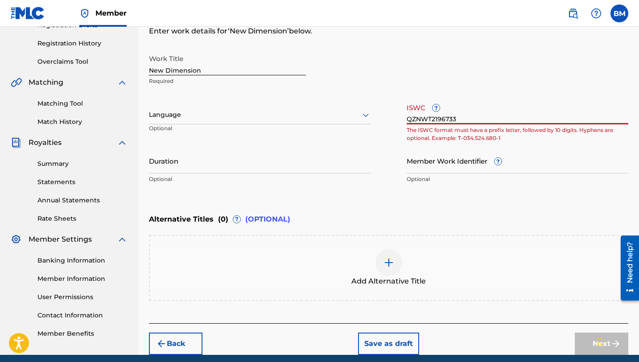
click at [436, 116] on input "QZNWT2196733" at bounding box center [517, 111] width 222 height 25
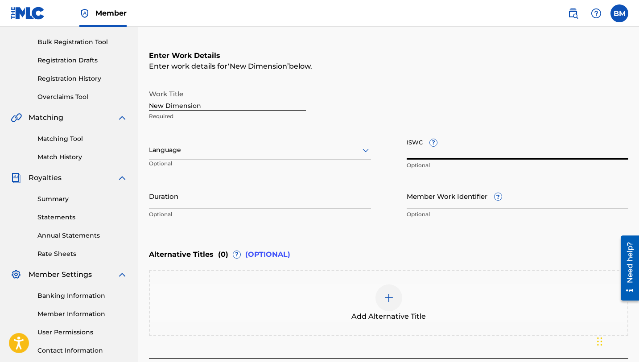
scroll to position [197, 0]
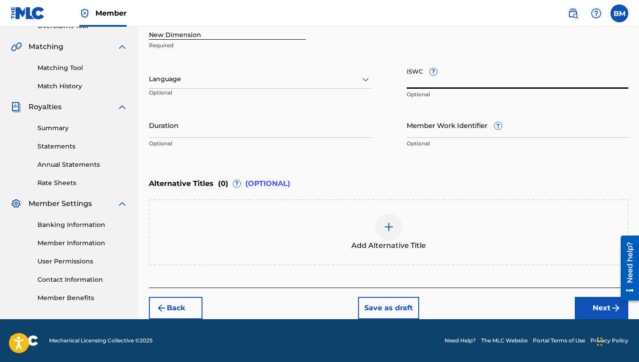
click at [591, 301] on button "Next" at bounding box center [600, 308] width 53 height 22
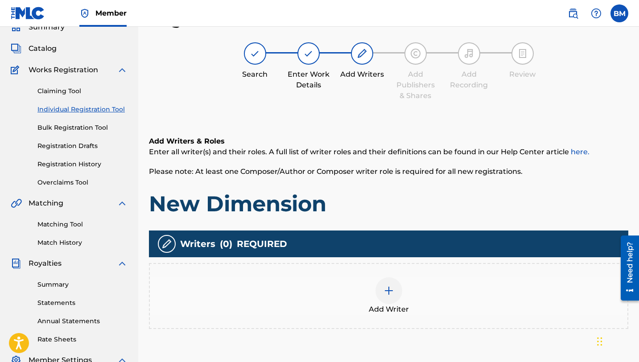
scroll to position [191, 0]
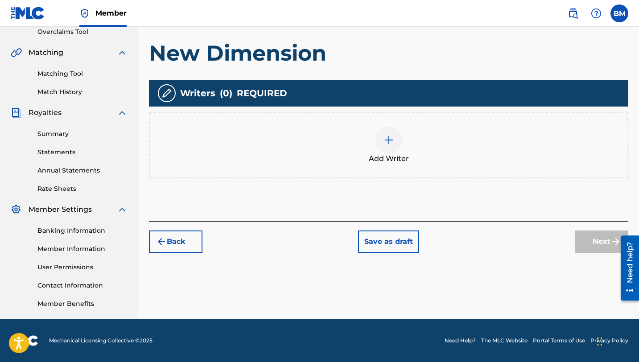
click at [376, 141] on div at bounding box center [388, 140] width 27 height 27
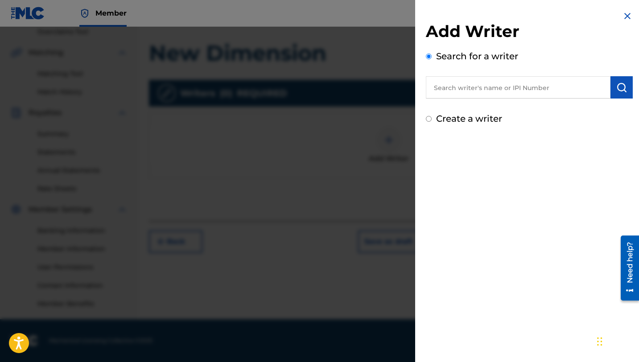
click at [466, 91] on input "text" at bounding box center [518, 87] width 184 height 22
type input "lil [DATE]"
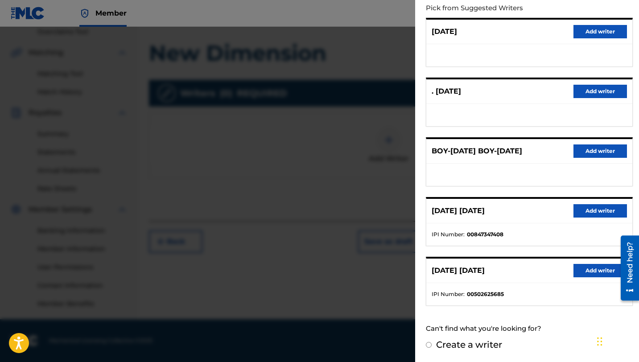
scroll to position [0, 0]
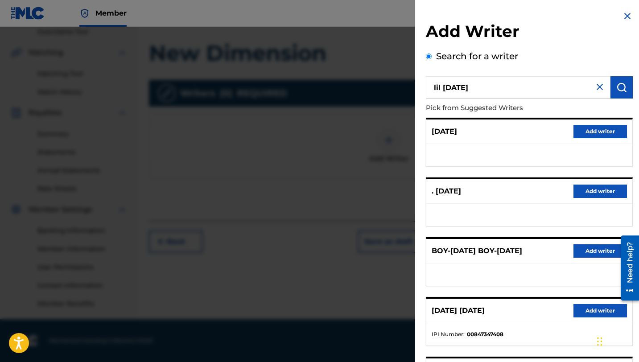
click at [594, 84] on img at bounding box center [599, 87] width 11 height 11
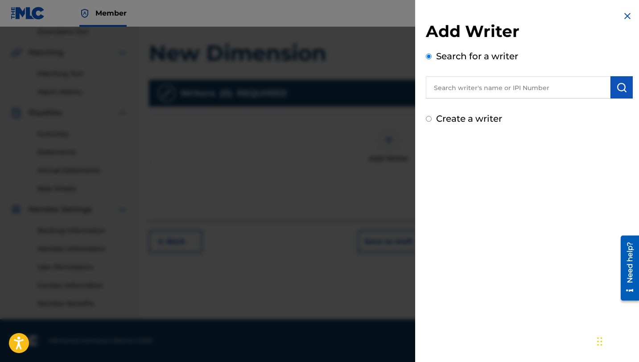
click at [542, 87] on input "text" at bounding box center [518, 87] width 184 height 22
paste input "01162704378"
type input "01162704378"
click at [616, 90] on img "submit" at bounding box center [621, 87] width 11 height 11
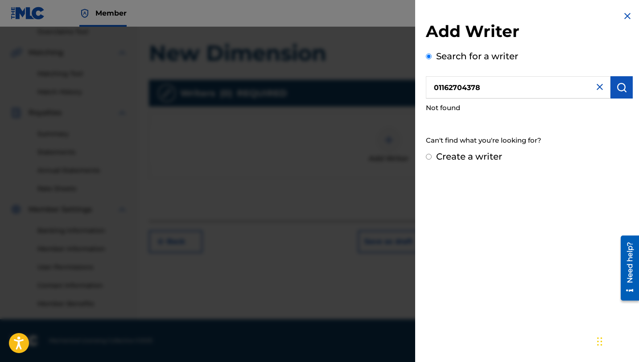
click at [478, 156] on label "Create a writer" at bounding box center [469, 156] width 66 height 11
radio input "true"
click at [431, 156] on input "Create a writer" at bounding box center [429, 157] width 6 height 6
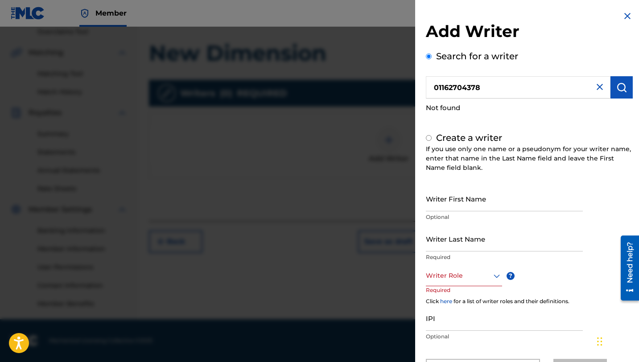
radio input "false"
radio input "true"
click at [463, 206] on input "Writer First Name" at bounding box center [504, 198] width 157 height 25
type input "Lil"
click at [461, 235] on input "Writer Last Name" at bounding box center [504, 238] width 157 height 25
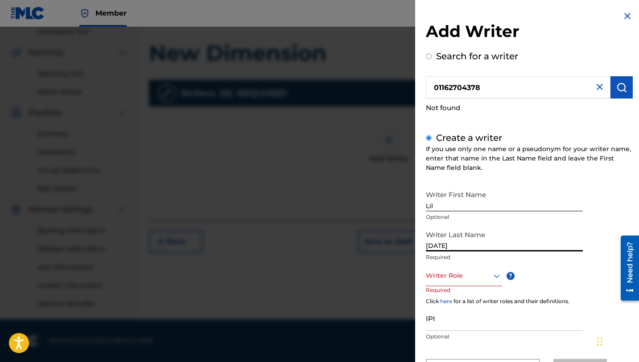
type input "[DATE]"
click at [446, 276] on div "Writer Role" at bounding box center [464, 276] width 76 height 20
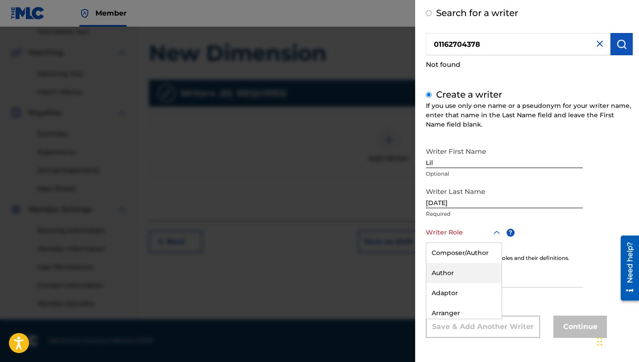
click at [455, 270] on div "Author" at bounding box center [463, 273] width 75 height 20
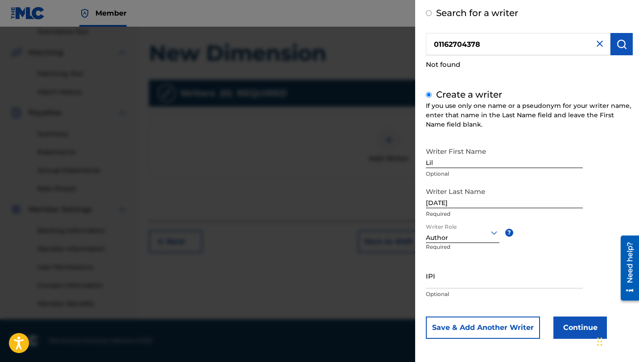
scroll to position [44, 0]
click at [498, 287] on div "IPI Optional" at bounding box center [504, 282] width 157 height 40
click at [490, 281] on input "IPI" at bounding box center [504, 274] width 157 height 25
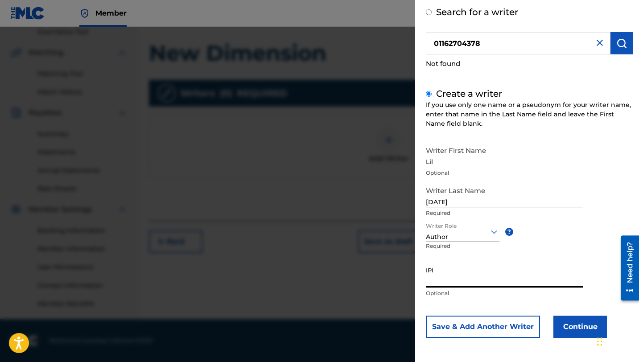
paste input "01162704378"
type input "01162704378"
click at [572, 325] on button "Continue" at bounding box center [579, 326] width 53 height 22
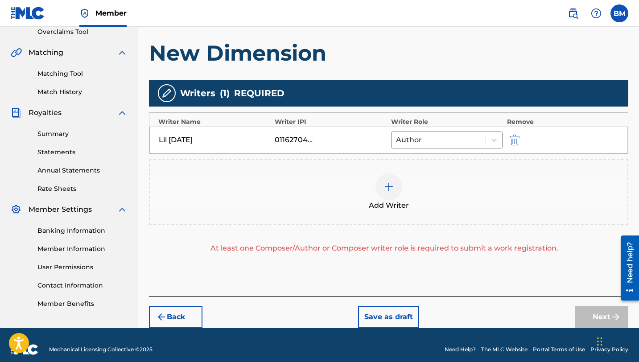
click at [395, 193] on div at bounding box center [388, 186] width 27 height 27
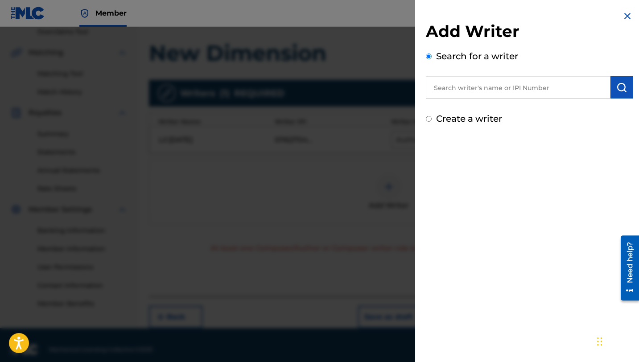
click at [479, 94] on input "text" at bounding box center [518, 87] width 184 height 22
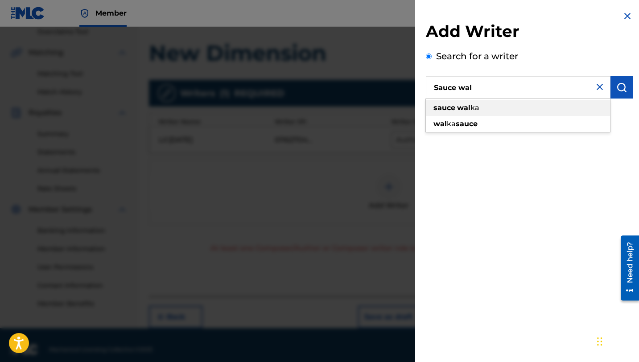
click at [462, 105] on strong "wal" at bounding box center [463, 107] width 13 height 8
type input "sauce walka"
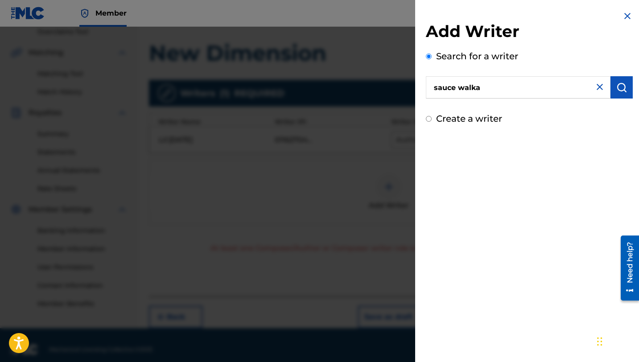
click at [610, 90] on button "submit" at bounding box center [621, 87] width 22 height 22
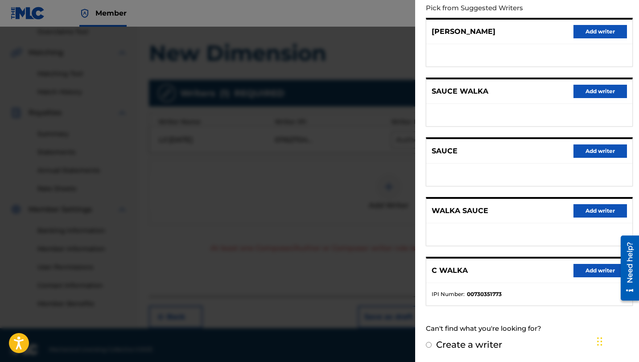
scroll to position [0, 0]
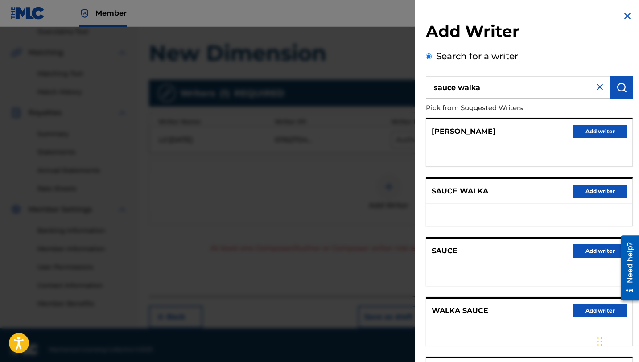
click at [595, 86] on img at bounding box center [599, 87] width 11 height 11
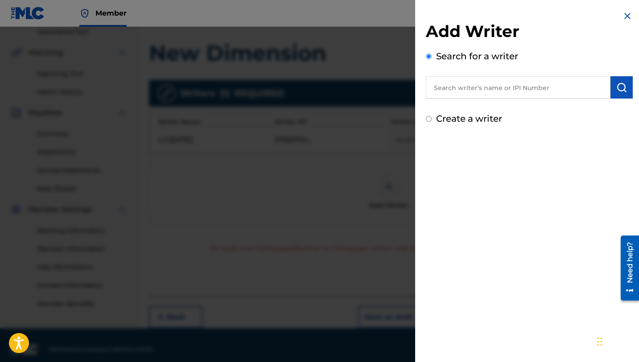
click at [563, 87] on input "text" at bounding box center [518, 87] width 184 height 22
paste input "00741201981"
type input "00741201981"
click at [616, 93] on button "submit" at bounding box center [621, 87] width 22 height 22
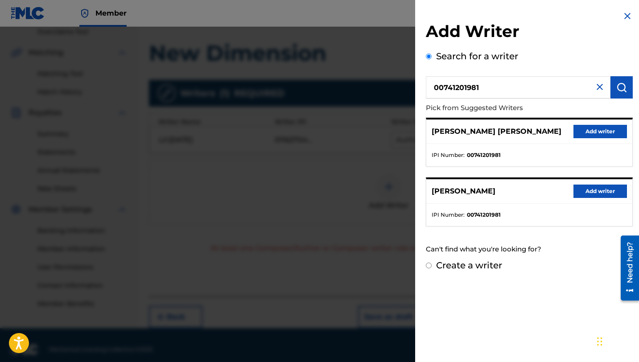
click at [590, 130] on button "Add writer" at bounding box center [599, 131] width 53 height 13
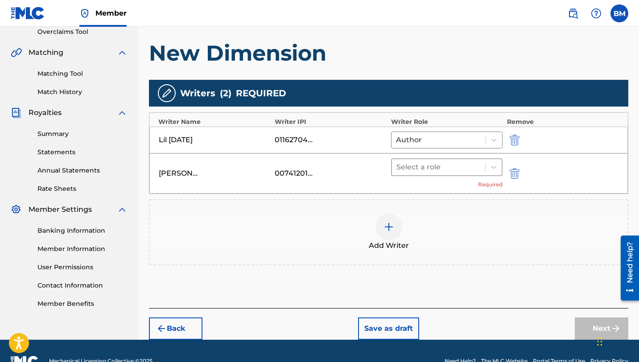
click at [438, 171] on div at bounding box center [438, 167] width 84 height 12
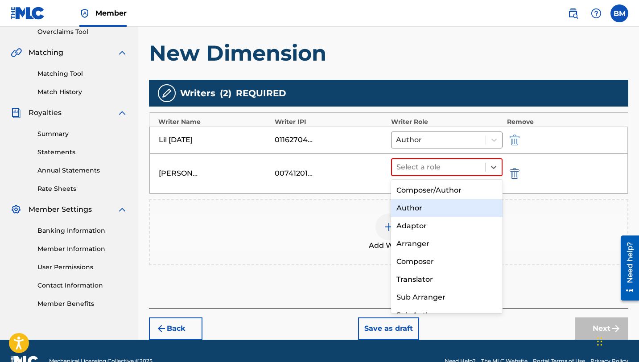
click at [438, 210] on div "Author" at bounding box center [446, 208] width 111 height 18
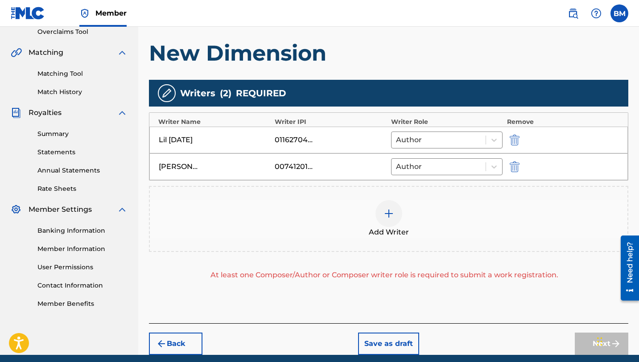
click at [387, 220] on div at bounding box center [388, 213] width 27 height 27
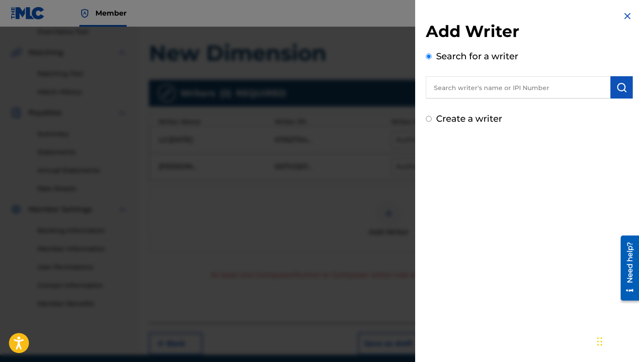
click at [487, 86] on input "text" at bounding box center [518, 87] width 184 height 22
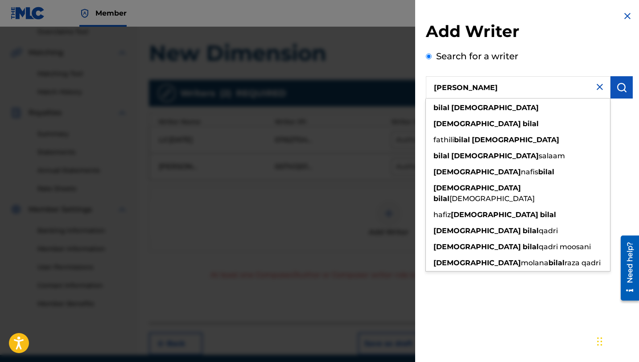
type input "[PERSON_NAME]"
click at [612, 90] on button "submit" at bounding box center [621, 87] width 22 height 22
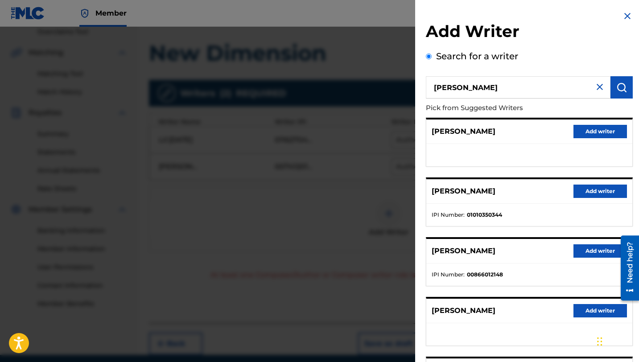
scroll to position [100, 0]
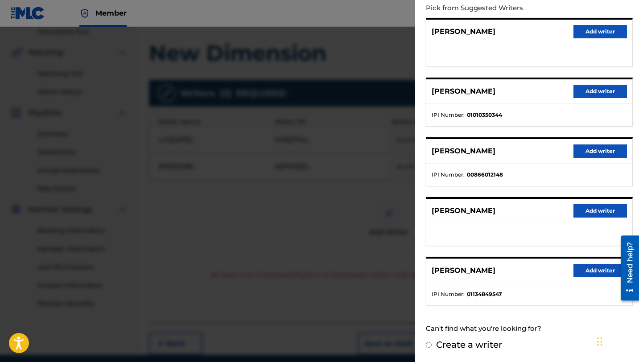
click at [593, 271] on button "Add writer" at bounding box center [599, 270] width 53 height 13
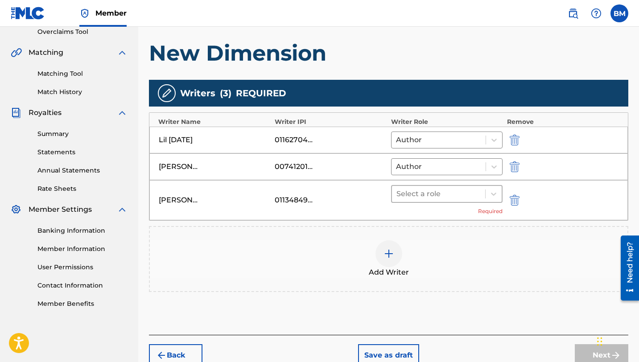
click at [454, 199] on div at bounding box center [438, 194] width 84 height 12
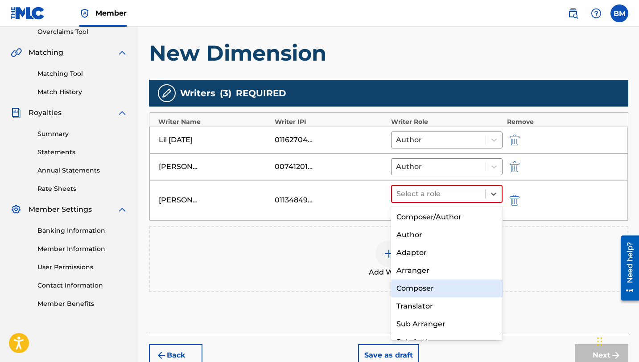
click at [428, 285] on div "Composer" at bounding box center [446, 288] width 111 height 18
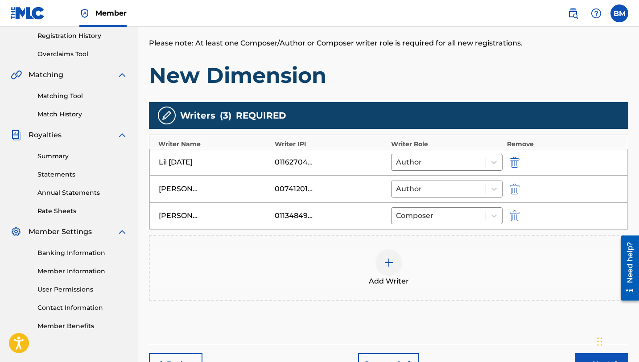
scroll to position [171, 0]
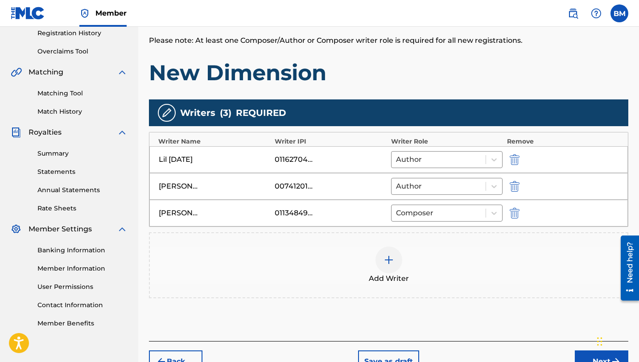
click at [389, 270] on div at bounding box center [388, 259] width 27 height 27
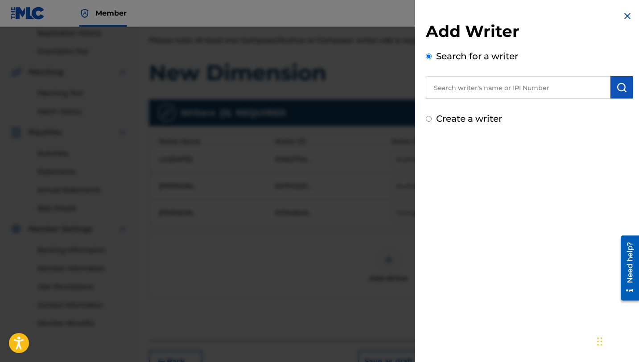
click at [474, 84] on input "text" at bounding box center [518, 87] width 184 height 22
paste input "01028307585"
type input "01028307585"
click at [613, 96] on button "submit" at bounding box center [621, 87] width 22 height 22
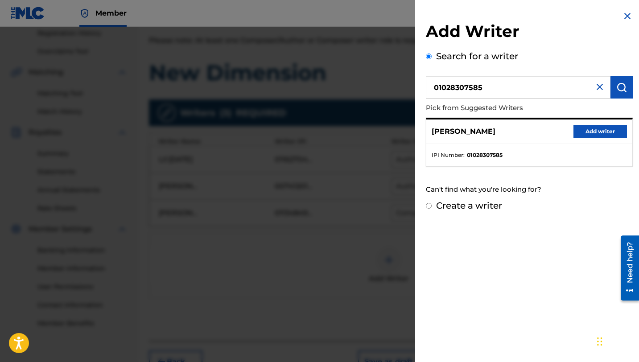
click at [600, 131] on button "Add writer" at bounding box center [599, 131] width 53 height 13
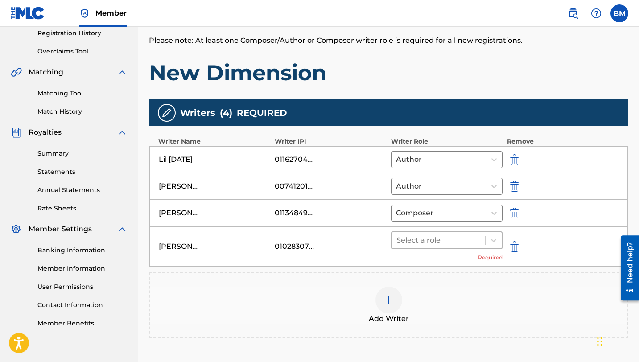
click at [429, 241] on div at bounding box center [438, 240] width 84 height 12
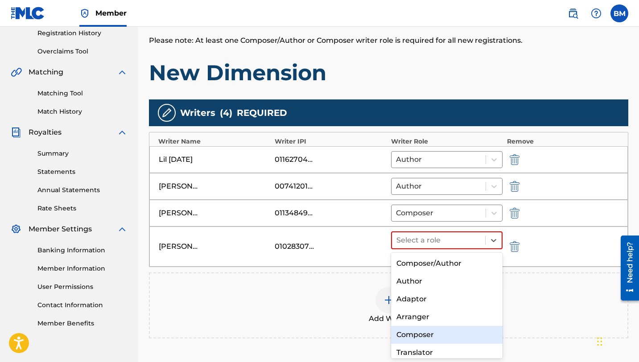
click at [427, 332] on div "Composer" at bounding box center [446, 335] width 111 height 18
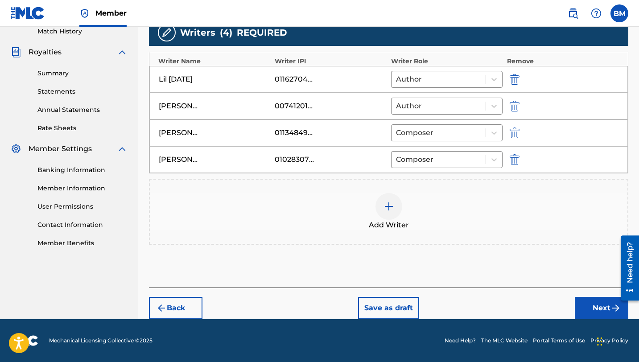
click at [596, 306] on button "Next" at bounding box center [600, 308] width 53 height 22
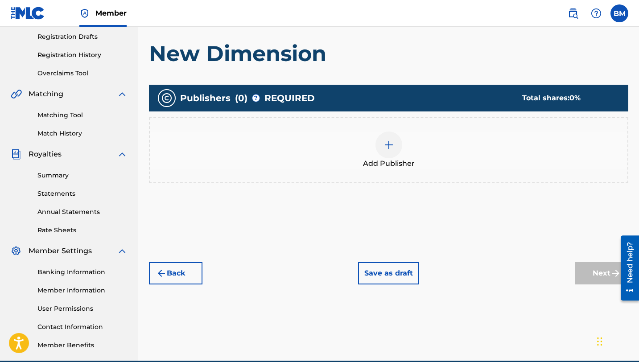
scroll to position [168, 0]
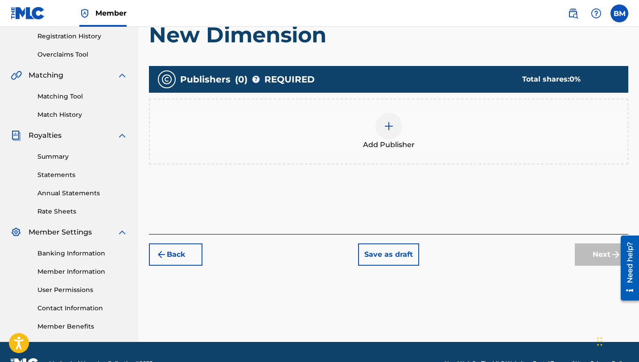
click at [394, 133] on div at bounding box center [388, 126] width 27 height 27
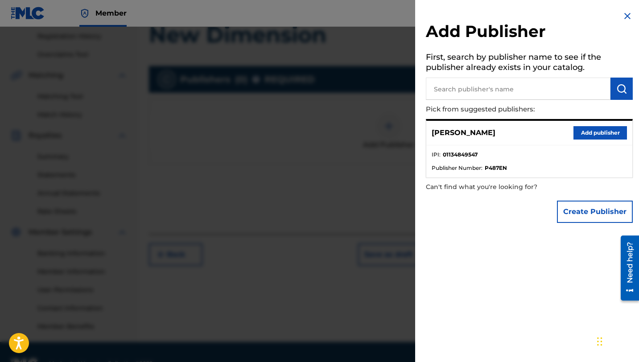
click at [583, 127] on button "Add publisher" at bounding box center [599, 132] width 53 height 13
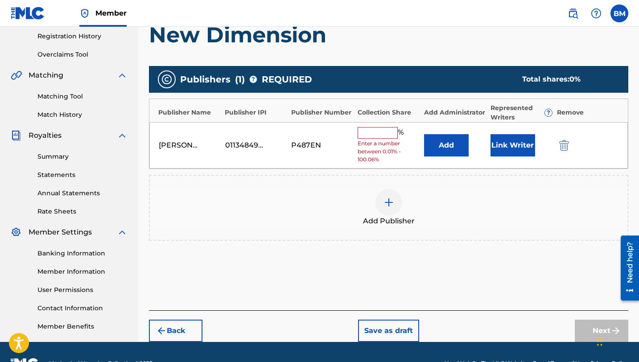
click at [394, 134] on input "text" at bounding box center [377, 133] width 40 height 12
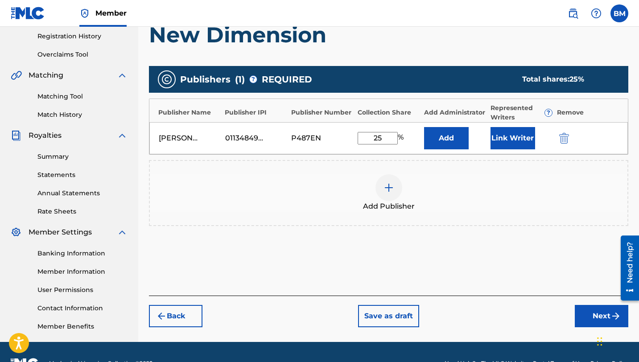
type input "25"
click at [512, 133] on button "Link Writer" at bounding box center [512, 138] width 45 height 22
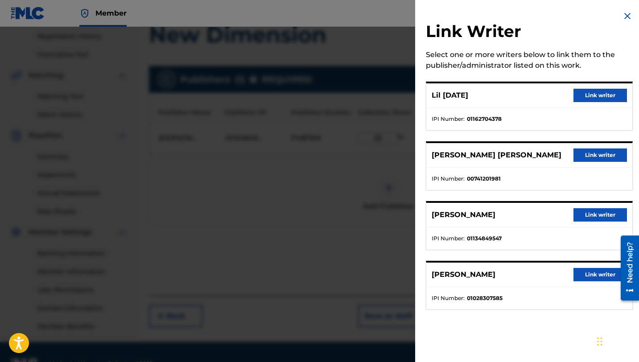
click at [587, 215] on button "Link writer" at bounding box center [599, 214] width 53 height 13
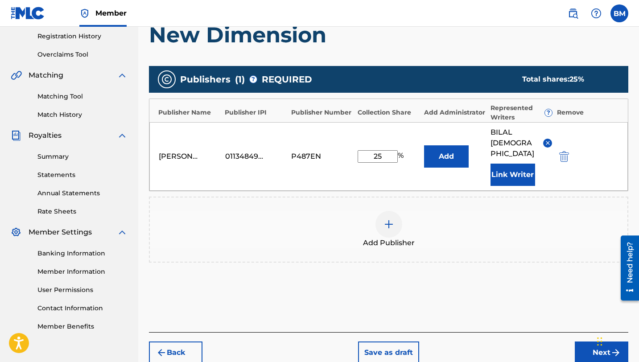
scroll to position [213, 0]
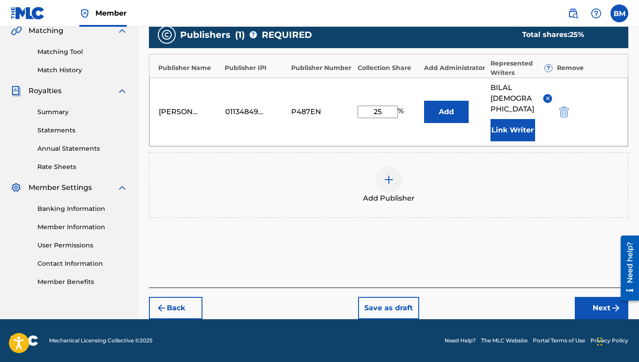
click at [587, 303] on button "Next" at bounding box center [600, 308] width 53 height 22
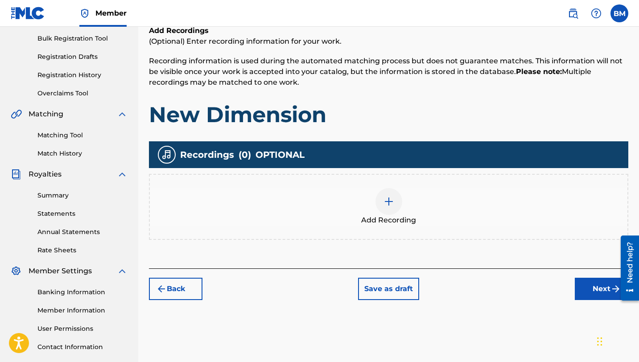
scroll to position [156, 0]
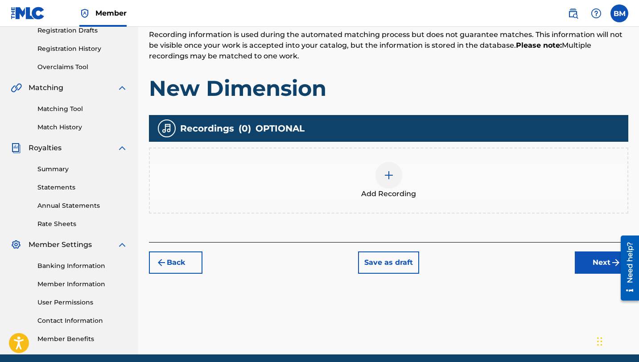
click at [396, 174] on div at bounding box center [388, 175] width 27 height 27
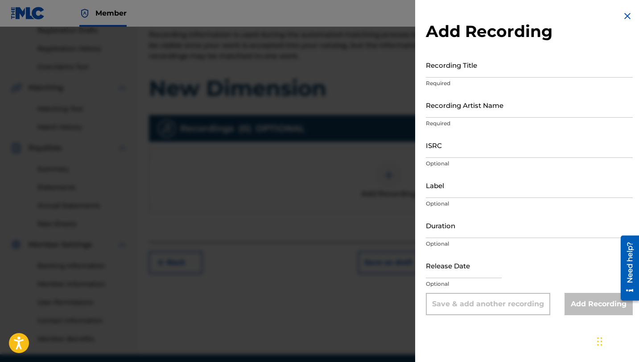
click at [459, 154] on input "ISRC" at bounding box center [529, 144] width 207 height 25
paste input "QZNWT2196733"
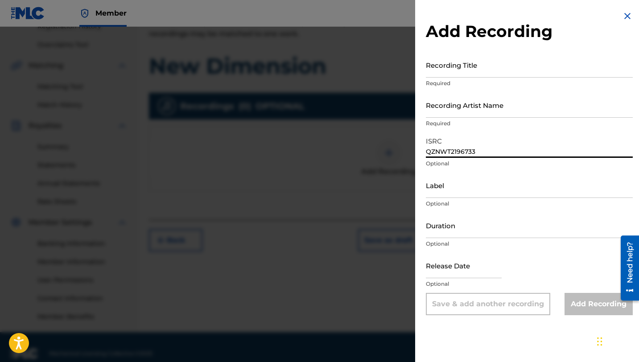
scroll to position [179, 0]
type input "QZNWT2196733"
click at [466, 68] on input "Recording Title" at bounding box center [529, 64] width 207 height 25
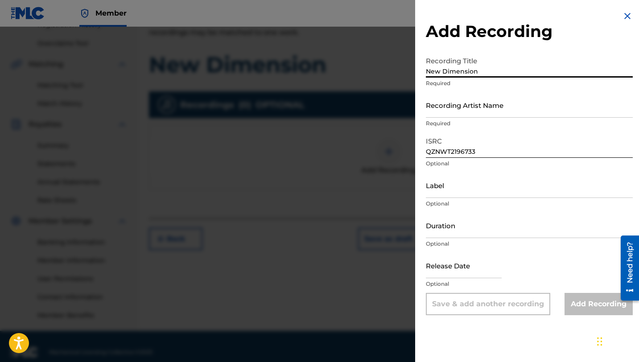
type input "New Dimension"
click at [462, 112] on input "Recording Artist Name" at bounding box center [529, 104] width 207 height 25
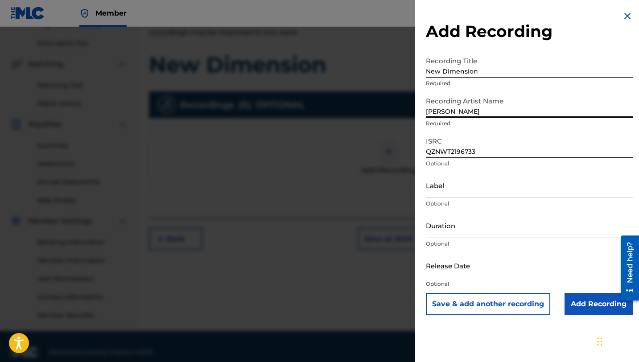
type input "Lil [DATE]"
click at [587, 301] on input "Add Recording" at bounding box center [598, 304] width 68 height 22
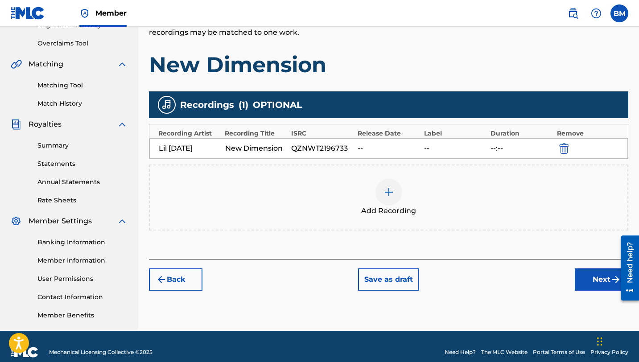
click at [585, 285] on button "Next" at bounding box center [600, 279] width 53 height 22
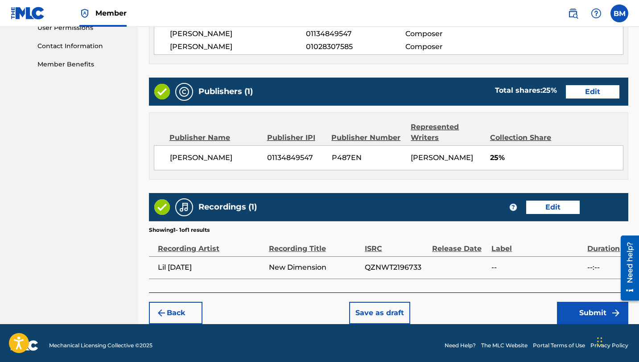
scroll to position [435, 0]
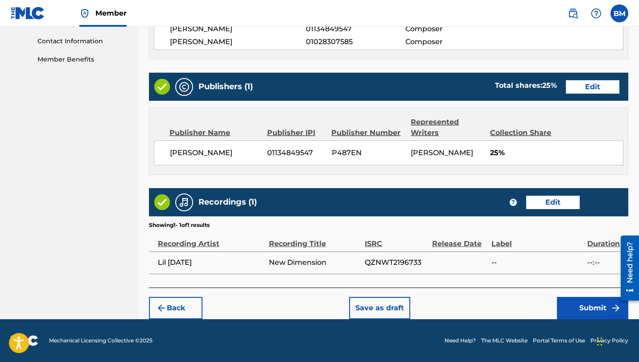
click at [572, 313] on button "Submit" at bounding box center [592, 308] width 71 height 22
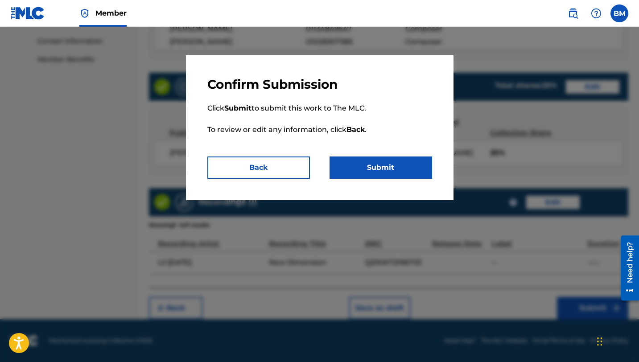
click at [379, 176] on button "Submit" at bounding box center [380, 167] width 102 height 22
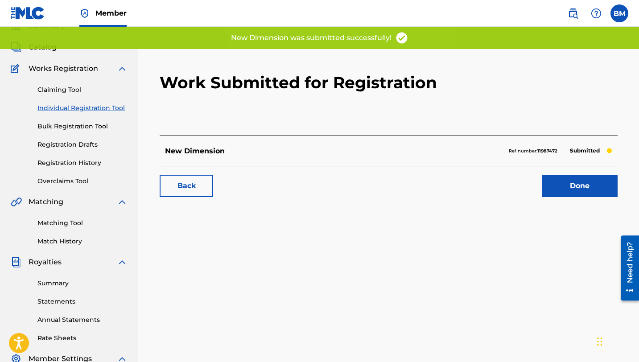
scroll to position [39, 0]
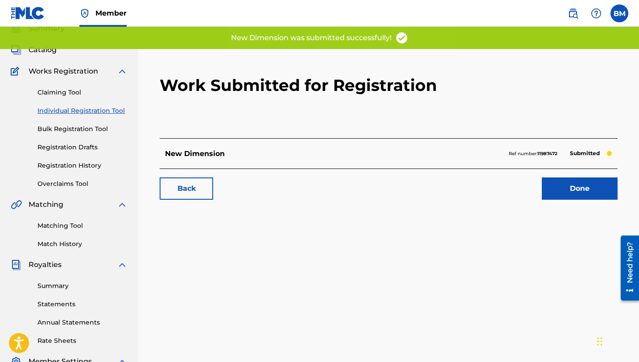
click at [574, 186] on link "Done" at bounding box center [579, 188] width 76 height 22
